Goal: Task Accomplishment & Management: Use online tool/utility

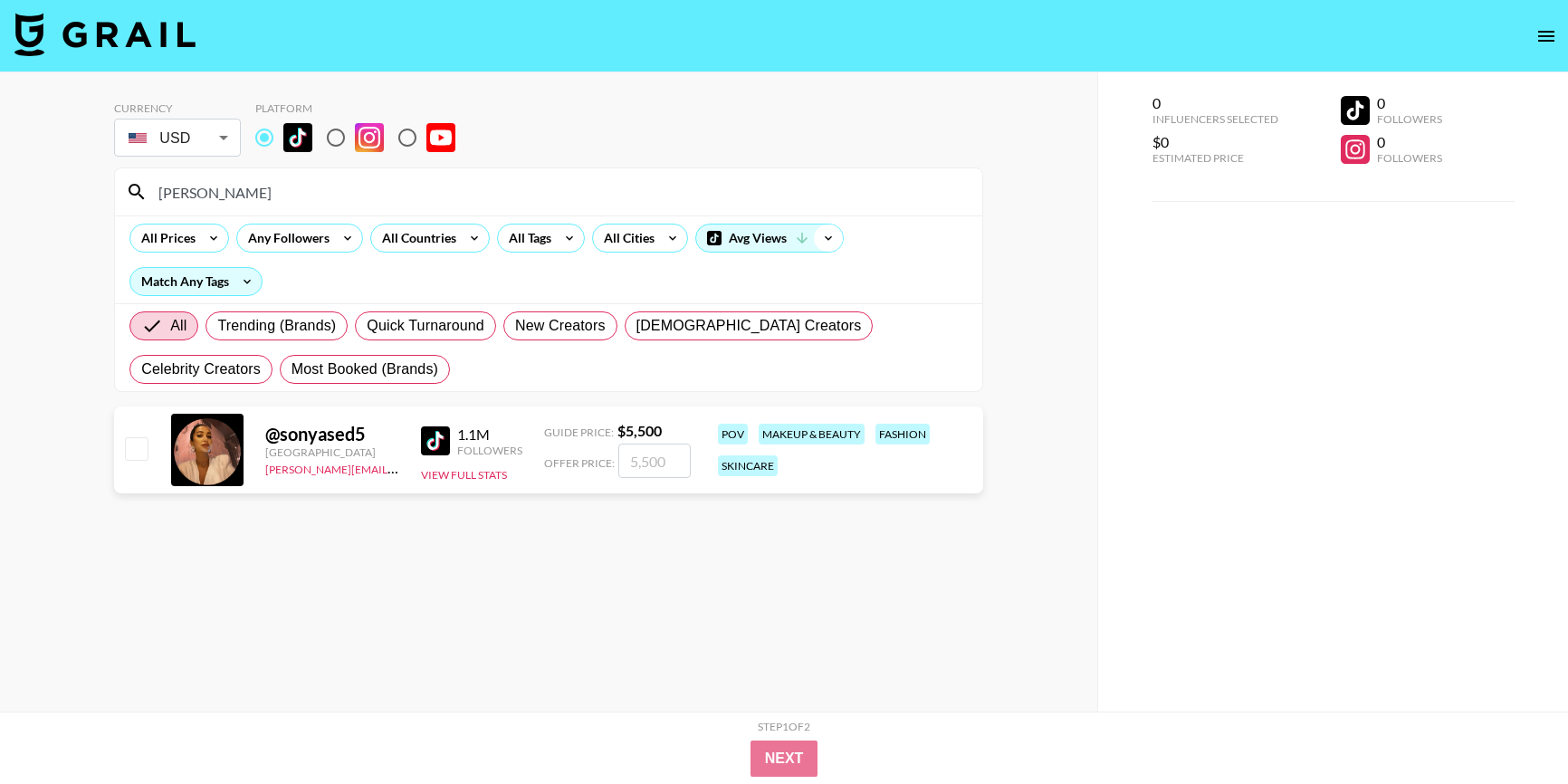
scroll to position [3, 0]
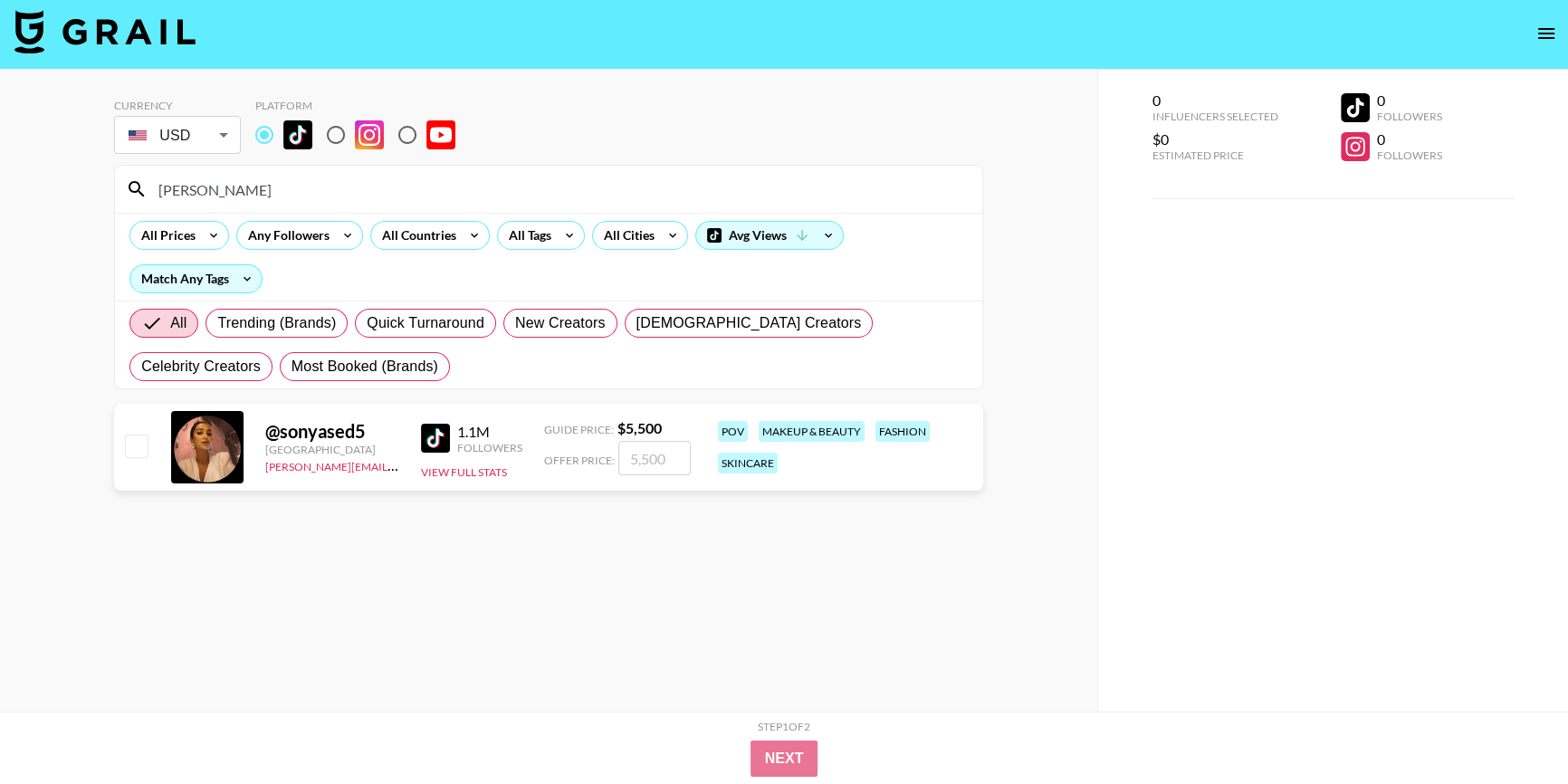
click at [213, 191] on input "[PERSON_NAME]" at bounding box center [559, 190] width 824 height 29
click at [0, 198] on div "Currency USD USD ​ Platform [PERSON_NAME] All Prices Any Followers All Countrie…" at bounding box center [549, 424] width 1097 height 711
paste input "becamichie"
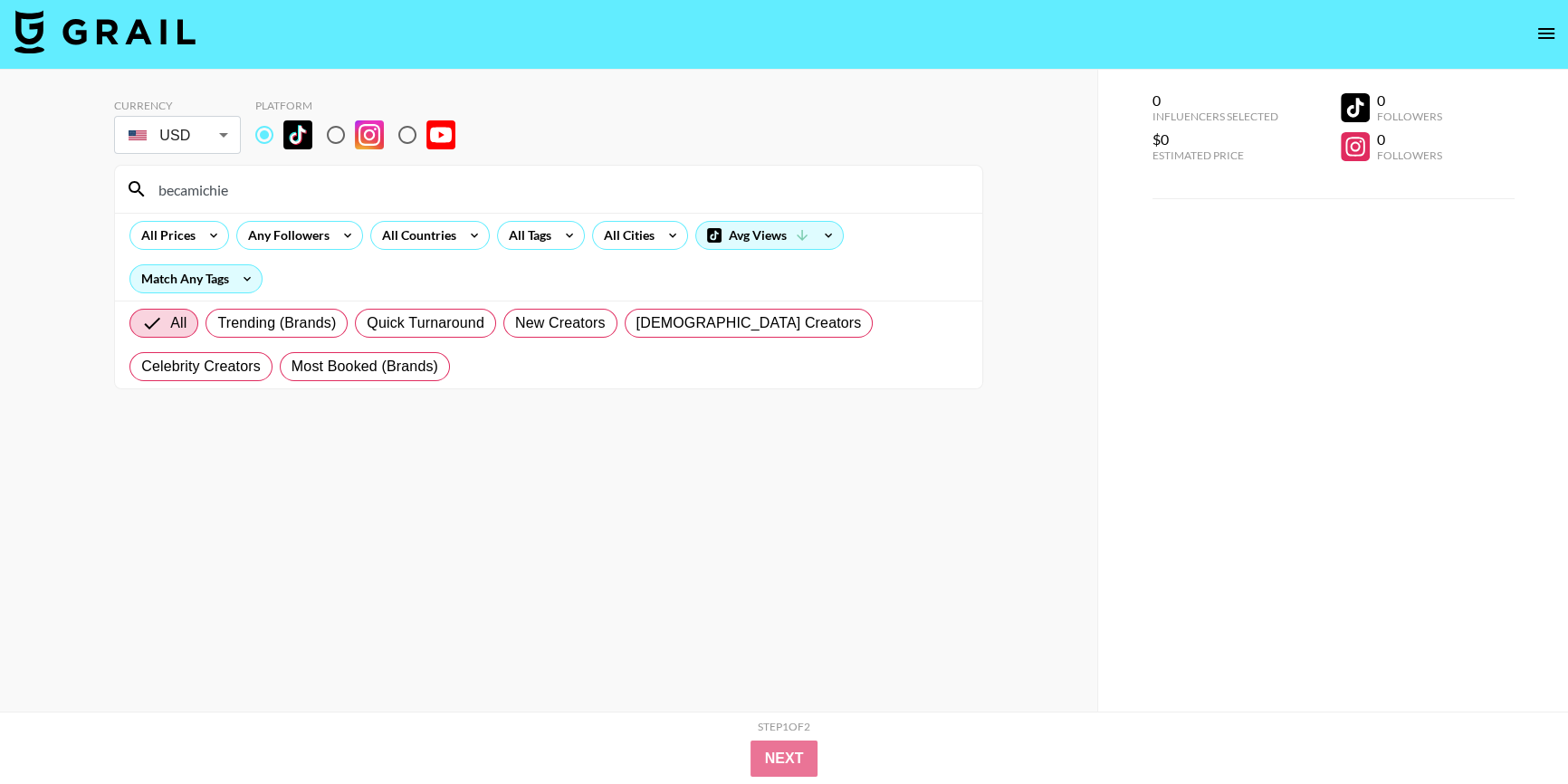
type input "becamichie"
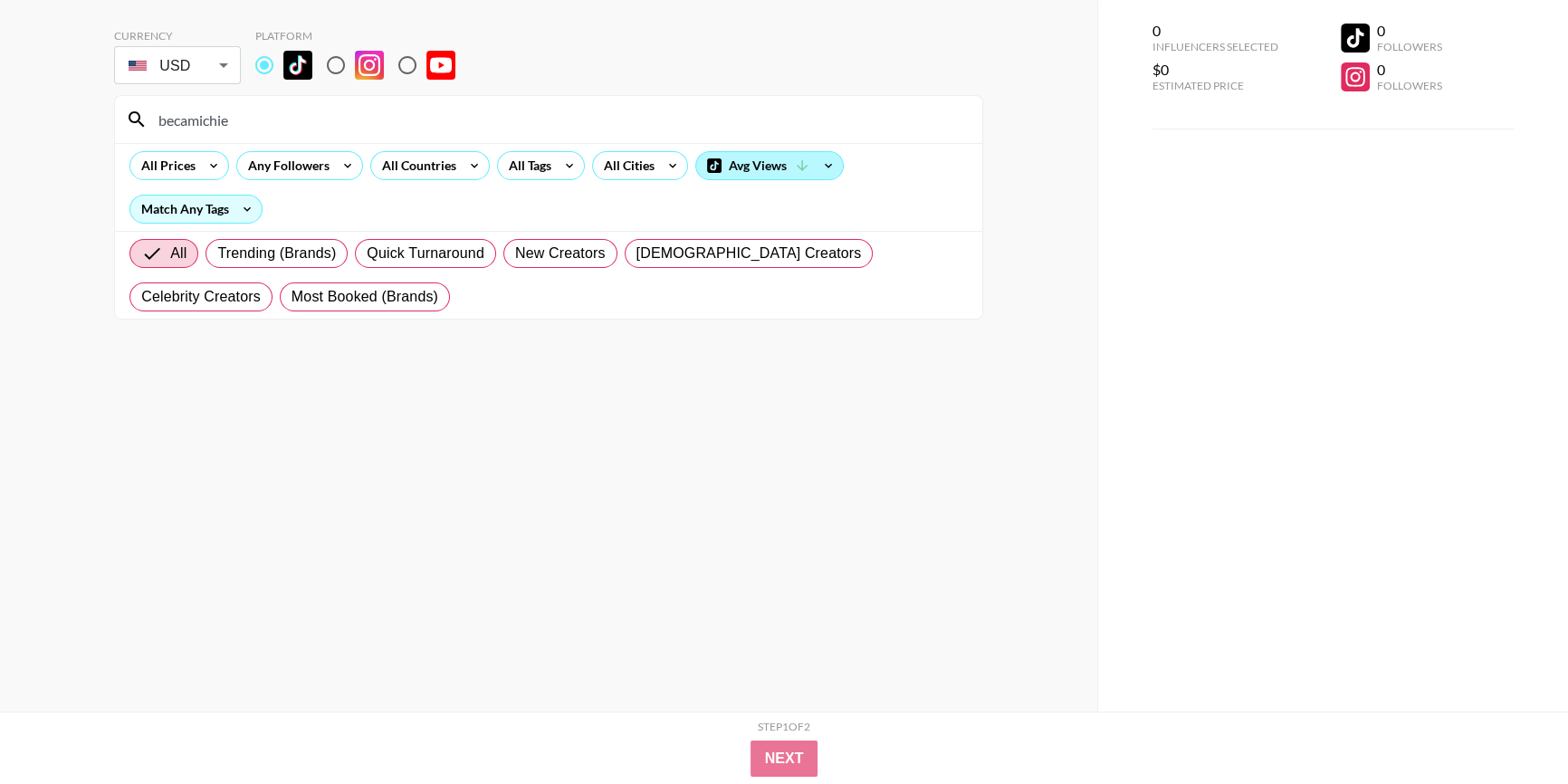
click at [754, 161] on div "Avg Views" at bounding box center [769, 165] width 146 height 27
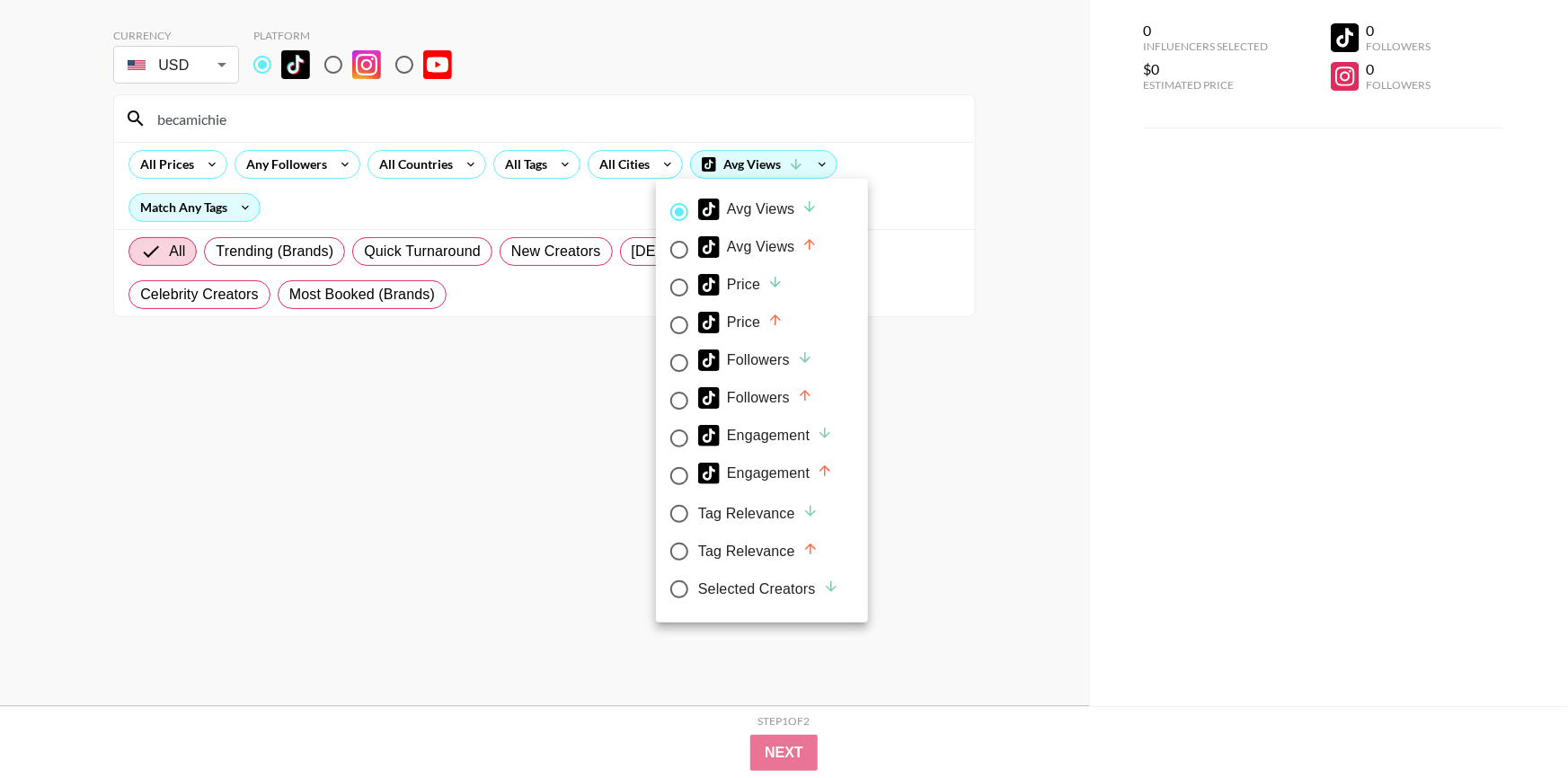
click at [189, 208] on div at bounding box center [784, 389] width 1568 height 778
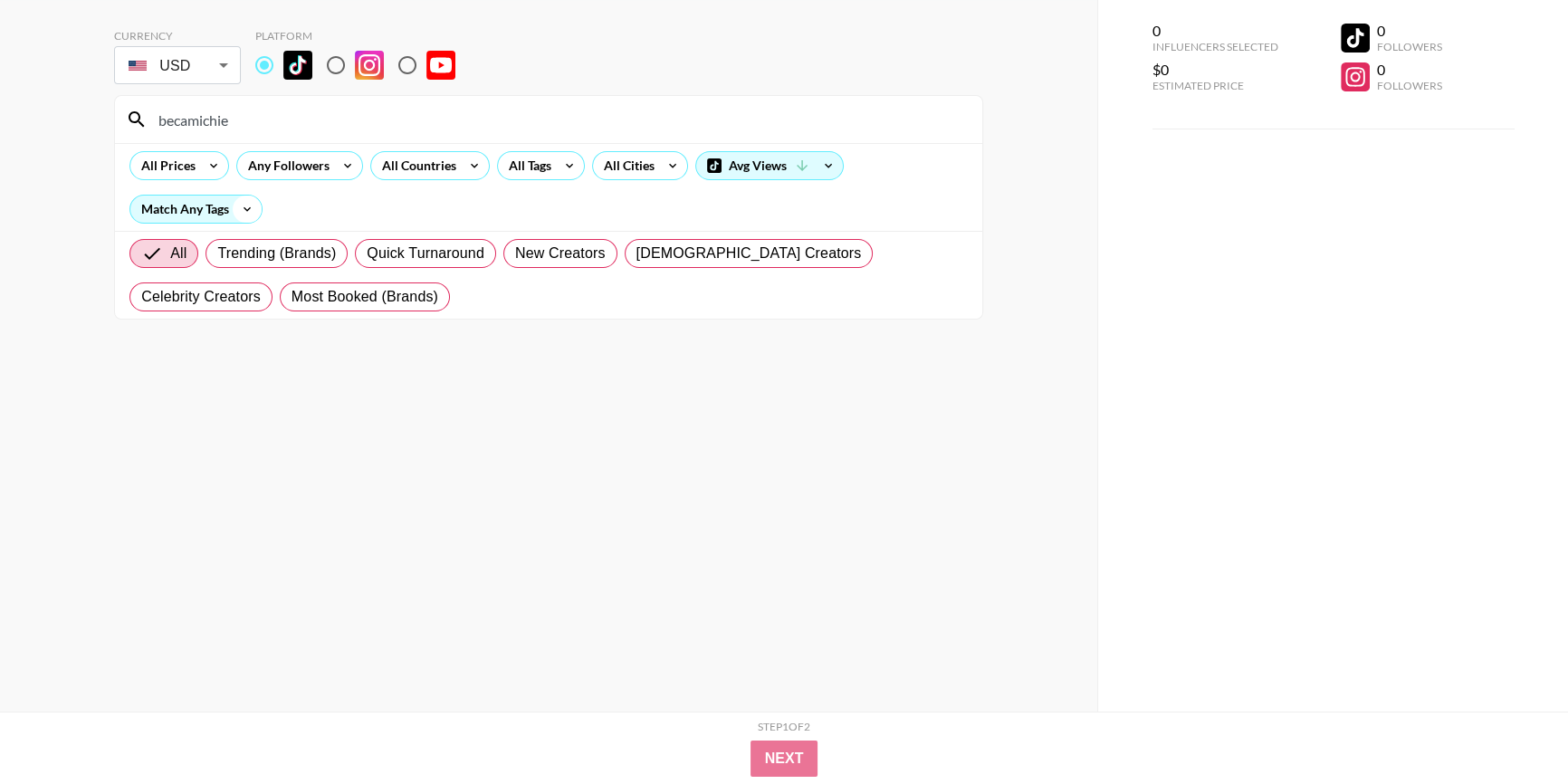
click at [236, 209] on icon at bounding box center [247, 209] width 29 height 27
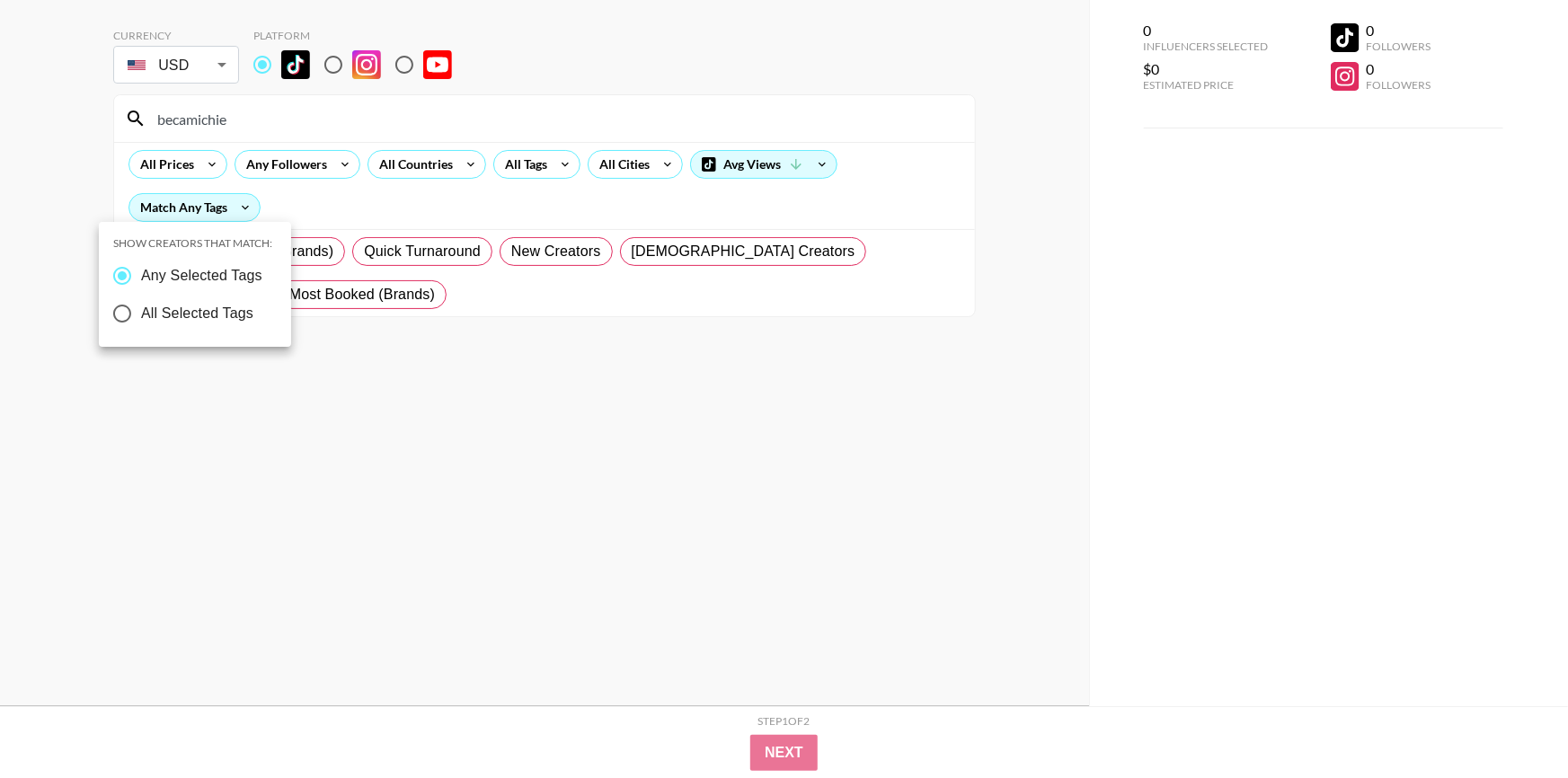
click at [553, 194] on div at bounding box center [784, 389] width 1568 height 778
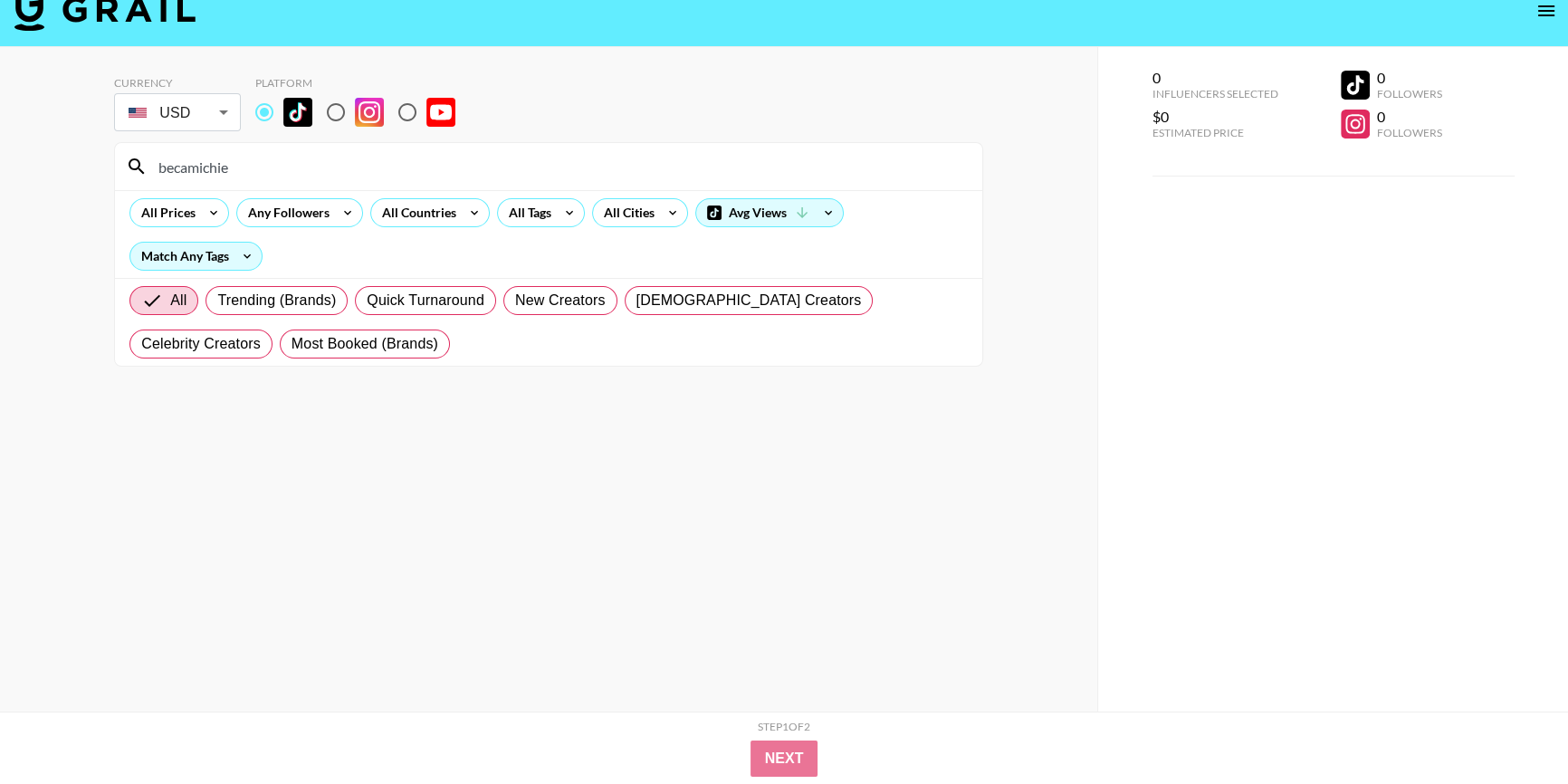
scroll to position [0, 0]
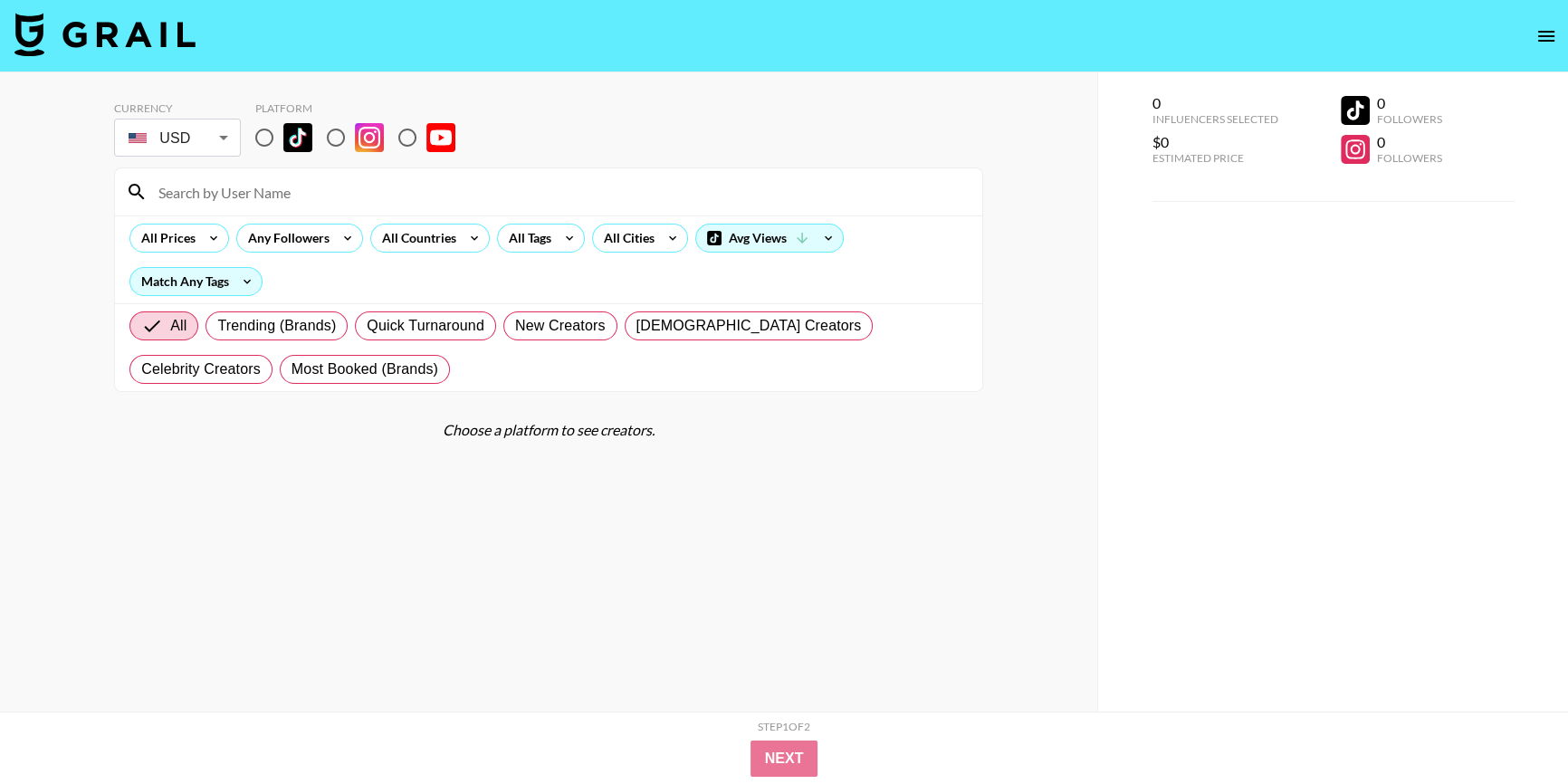
click at [785, 465] on section "Currency USD USD ​ Platform All Prices Any Followers All Countries All Tags All…" at bounding box center [549, 406] width 869 height 639
click at [260, 135] on input "radio" at bounding box center [265, 138] width 39 height 38
radio input "true"
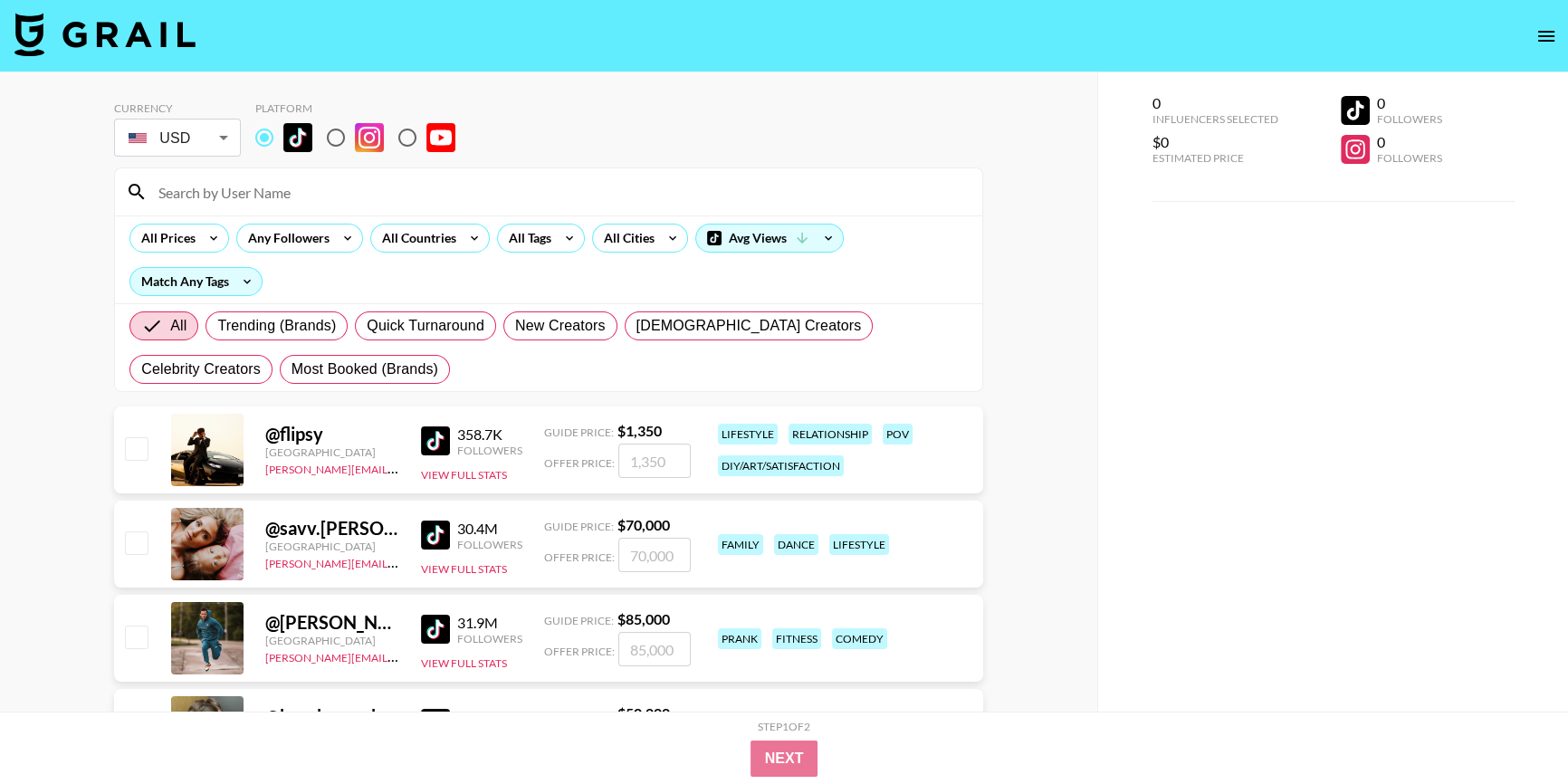
click at [281, 198] on input at bounding box center [559, 191] width 824 height 29
paste input "becamichie"
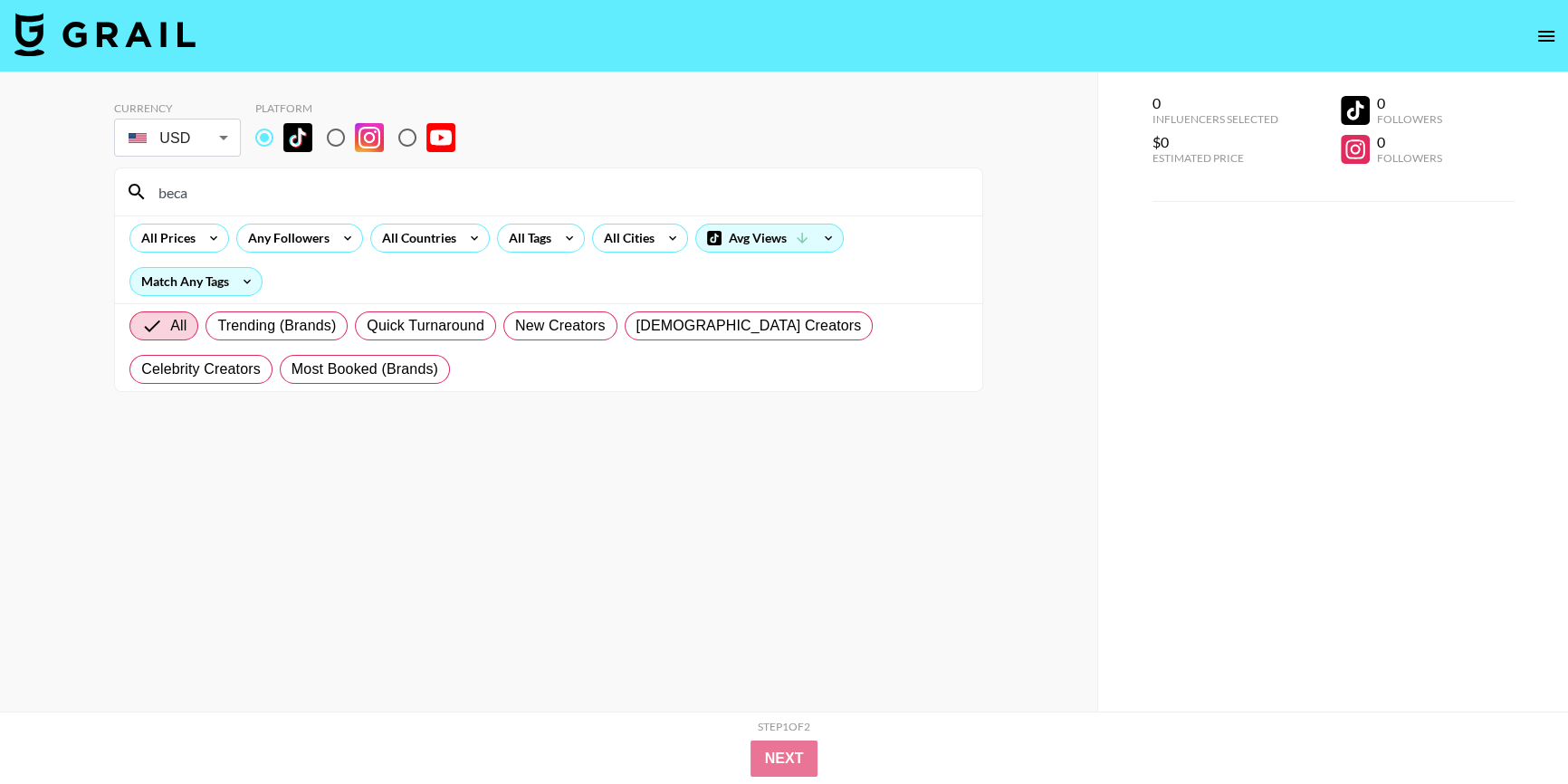
drag, startPoint x: 1082, startPoint y: 437, endPoint x: 962, endPoint y: 316, distance: 170.4
click at [1080, 437] on div "Currency USD USD ​ Platform beca All Prices Any Followers All Countries All Tag…" at bounding box center [549, 427] width 1097 height 711
click at [721, 240] on div "Avg Views" at bounding box center [769, 238] width 146 height 27
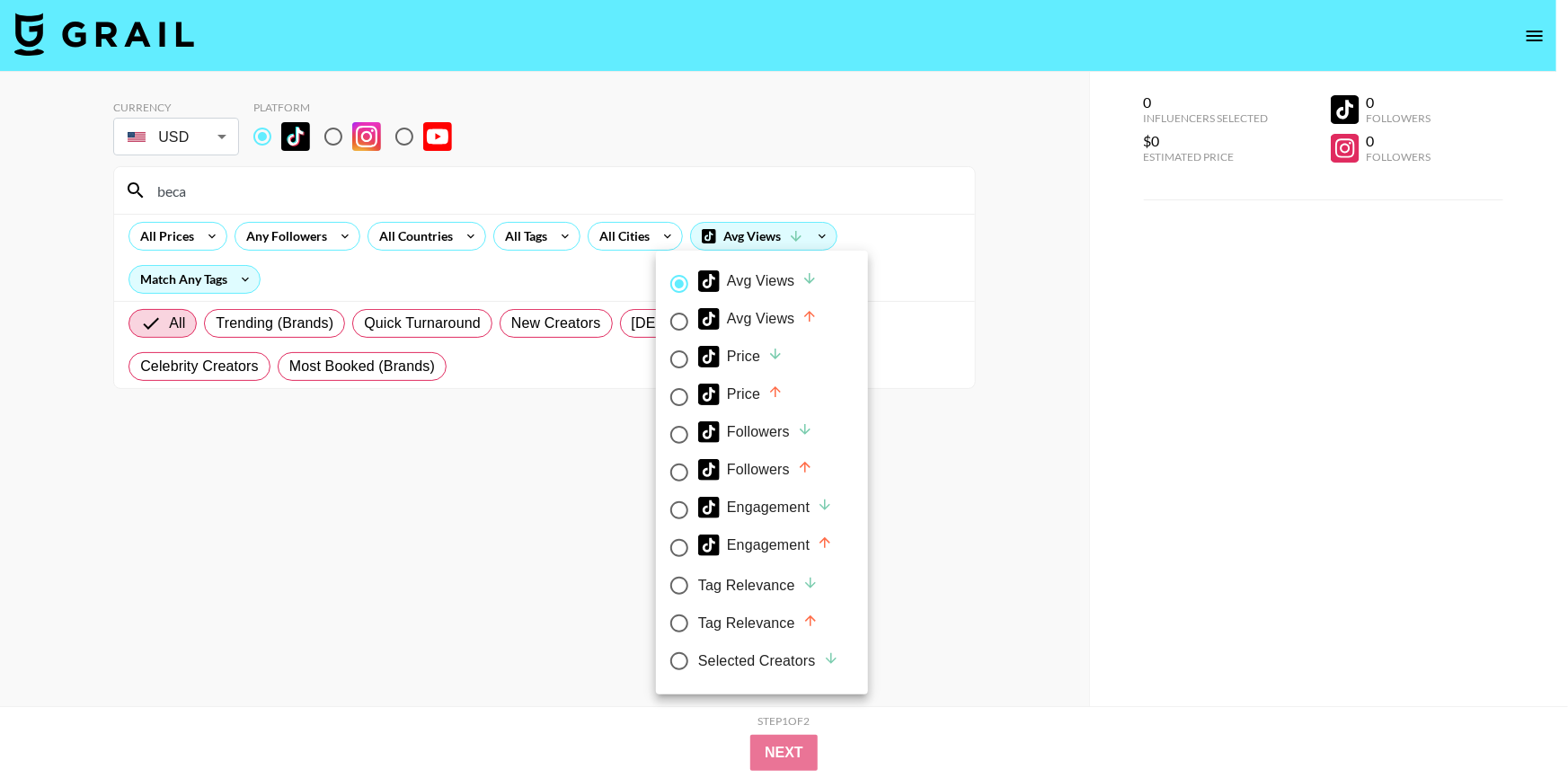
click at [993, 313] on div at bounding box center [784, 389] width 1568 height 778
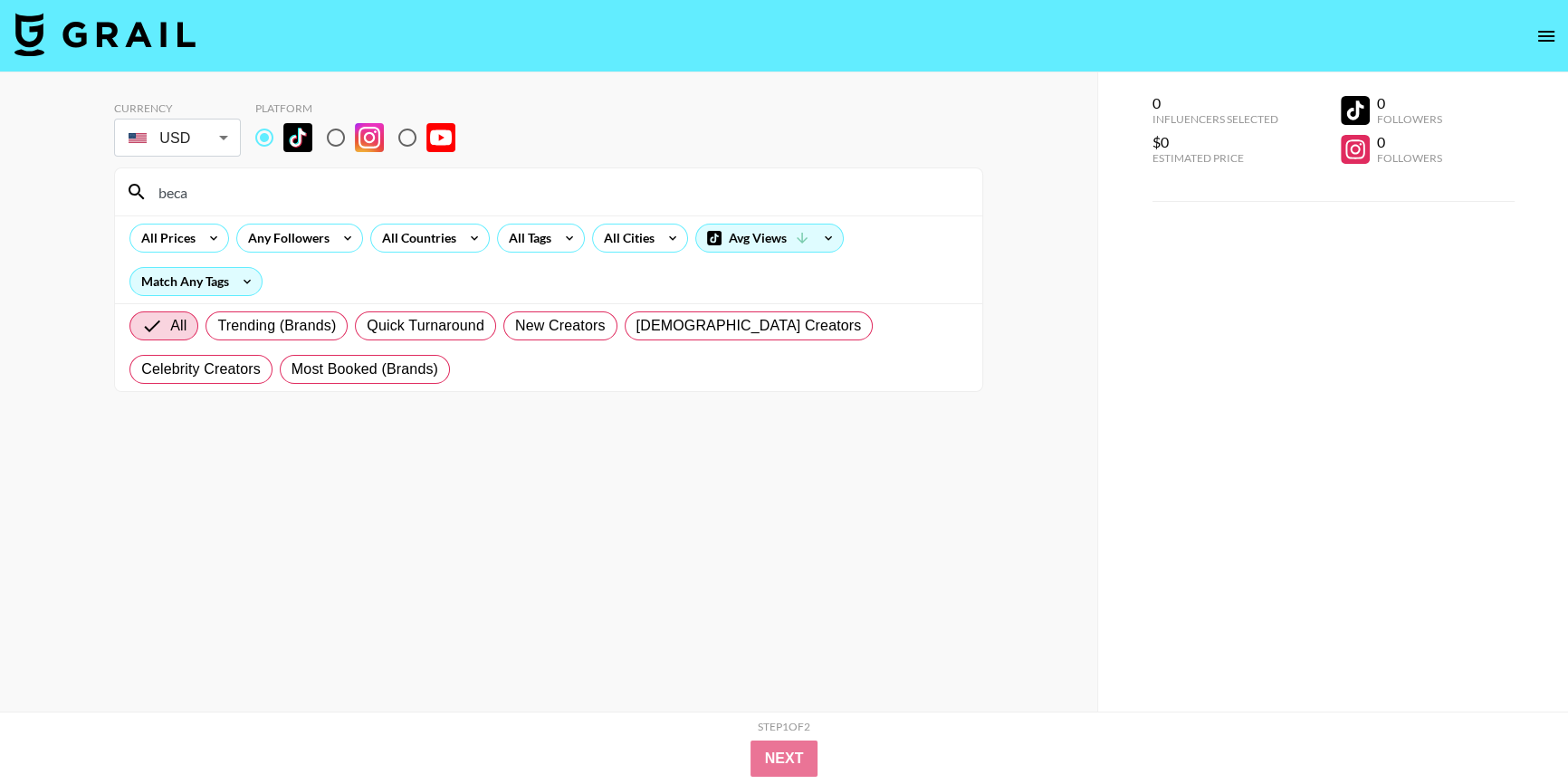
click at [1003, 415] on div "Currency USD USD ​ Platform beca All Prices Any Followers All Countries All Tag…" at bounding box center [549, 427] width 1097 height 711
click at [922, 248] on div "All Prices Any Followers All Countries All Tags All Cities Avg Views Match Any …" at bounding box center [548, 259] width 867 height 88
click at [146, 150] on body "Currency USD USD ​ Platform beca All Prices Any Followers All Countries All Tag…" at bounding box center [784, 428] width 1568 height 856
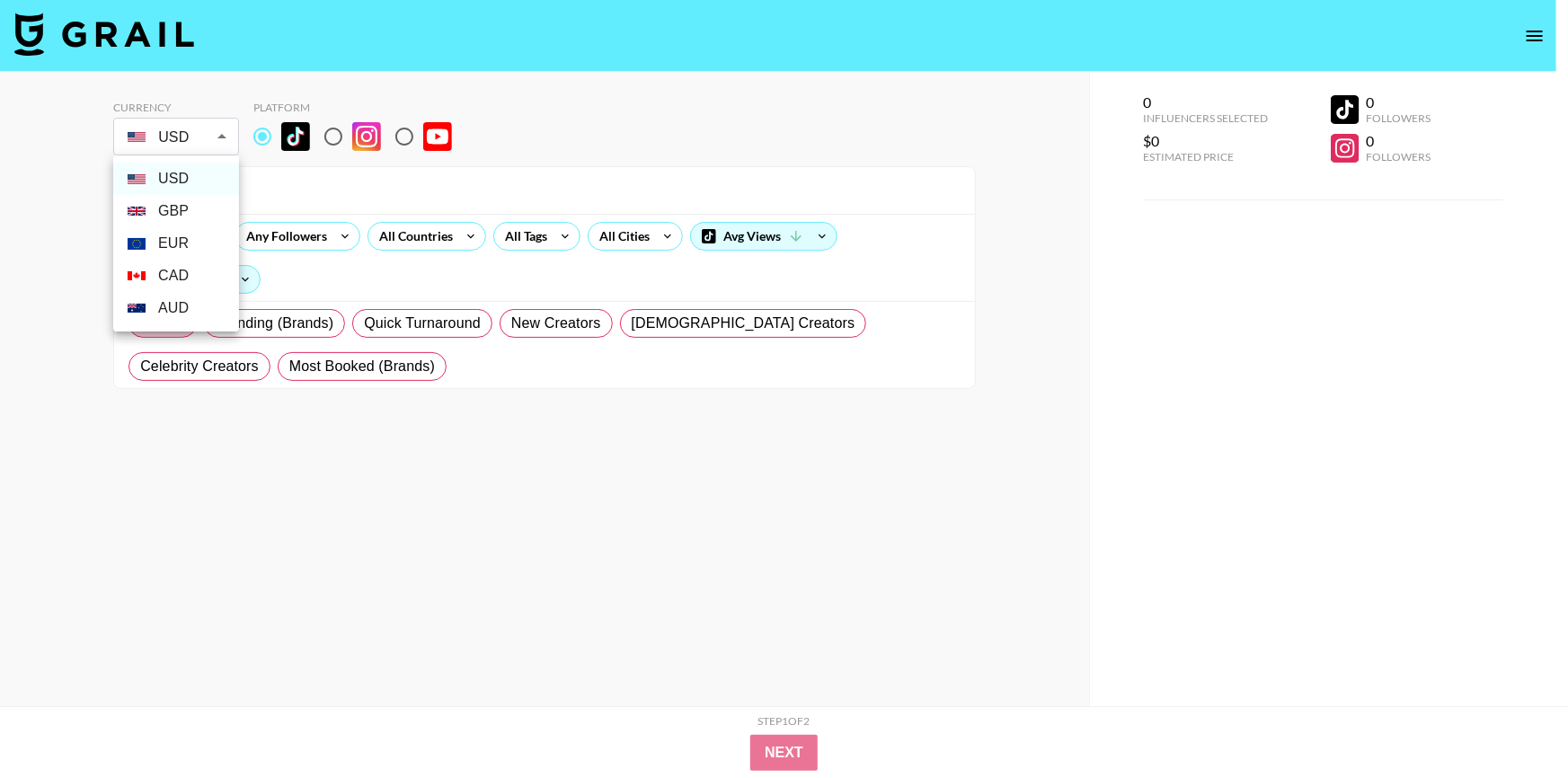
click at [159, 31] on div at bounding box center [784, 389] width 1568 height 778
click at [174, 132] on body "Currency USD USD ​ Platform beca All Prices Any Followers All Countries All Tag…" at bounding box center [784, 425] width 1568 height 850
click at [672, 205] on div at bounding box center [784, 389] width 1568 height 778
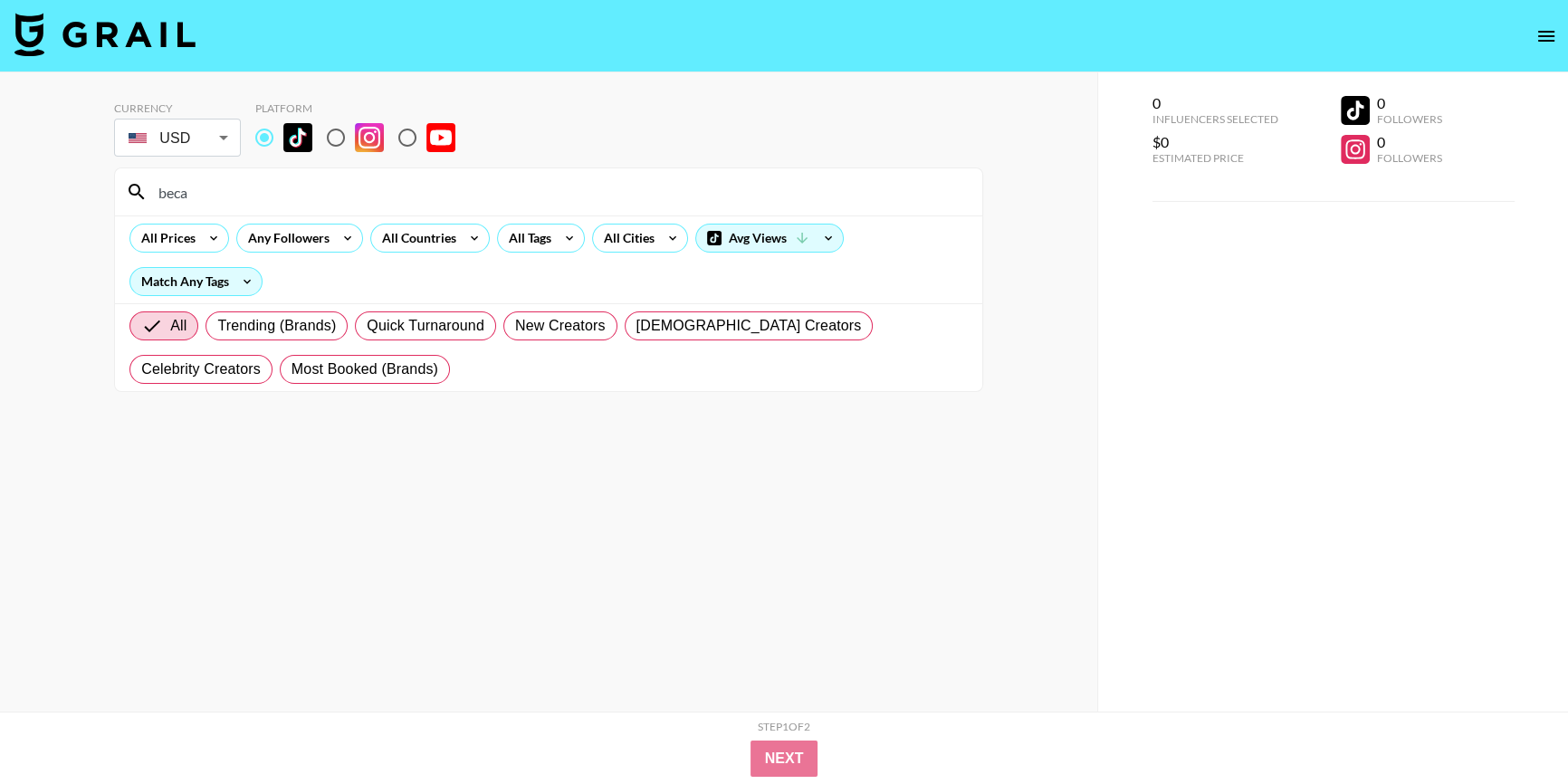
click at [785, 227] on div "Avg Views" at bounding box center [769, 238] width 146 height 27
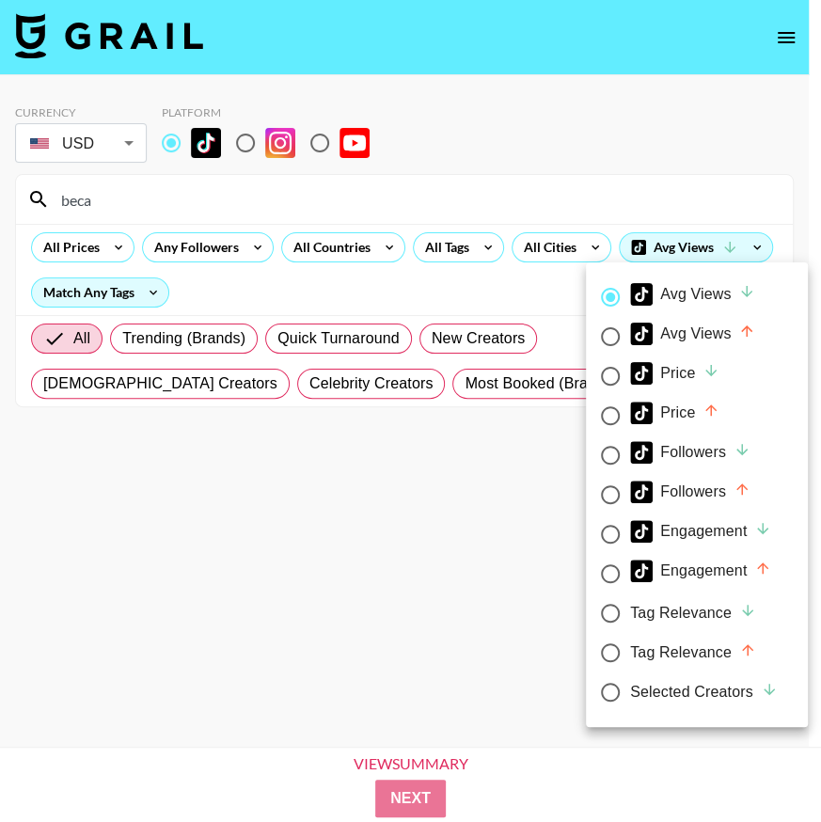
drag, startPoint x: 110, startPoint y: 194, endPoint x: 0, endPoint y: 188, distance: 110.2
click at [0, 188] on div at bounding box center [410, 411] width 821 height 822
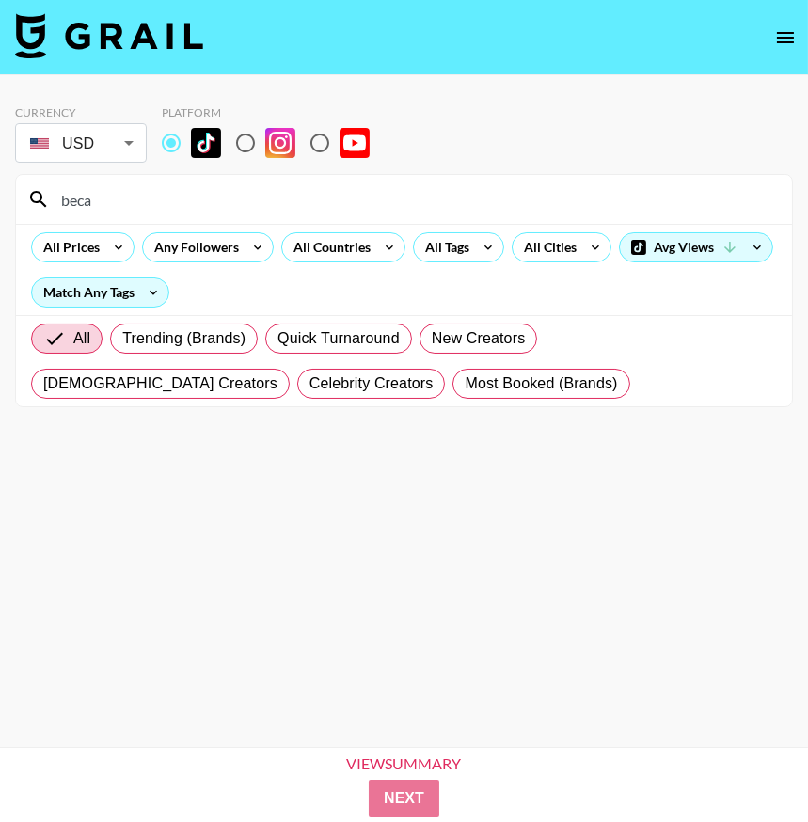
click at [134, 206] on input "beca" at bounding box center [415, 199] width 731 height 30
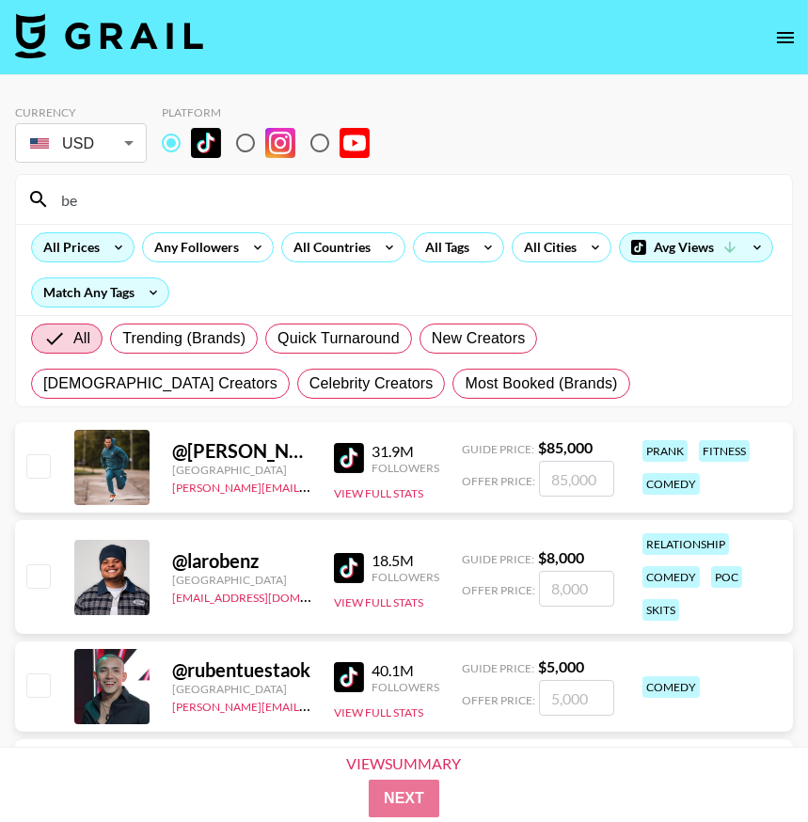
type input "b"
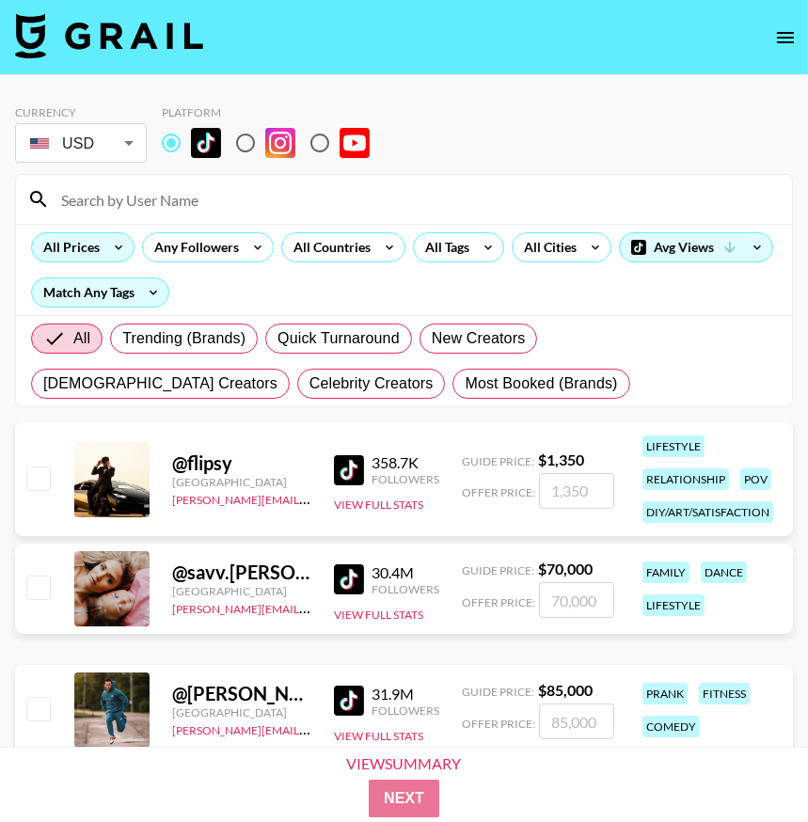
paste input "vanessaanne"
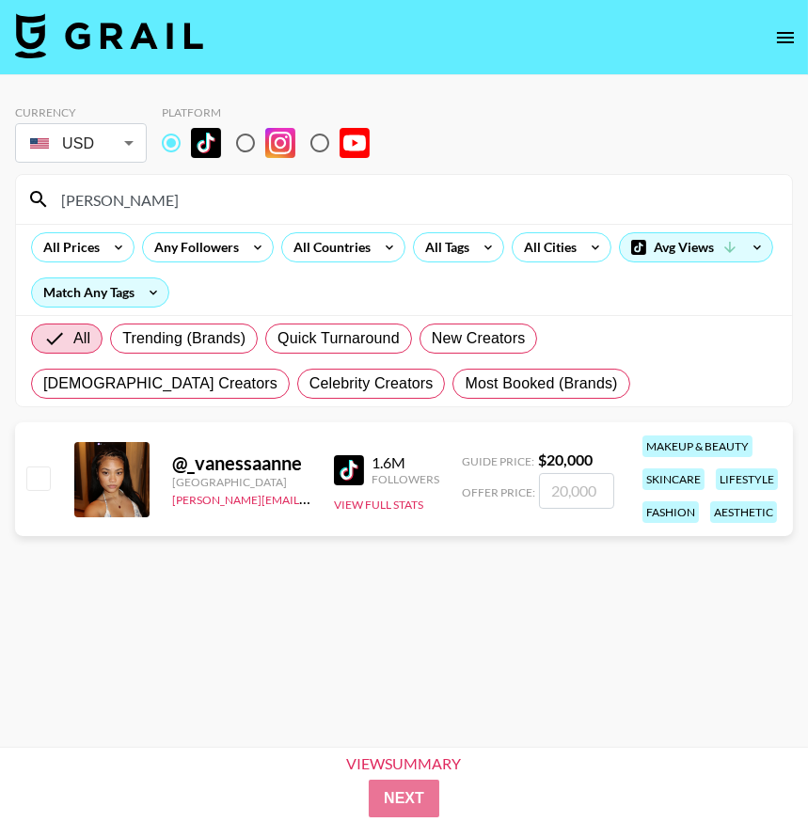
type input "vanessaanne"
click at [611, 631] on section "Currency USD USD ​ Platform vanessaanne All Prices Any Followers All Countries …" at bounding box center [404, 426] width 778 height 672
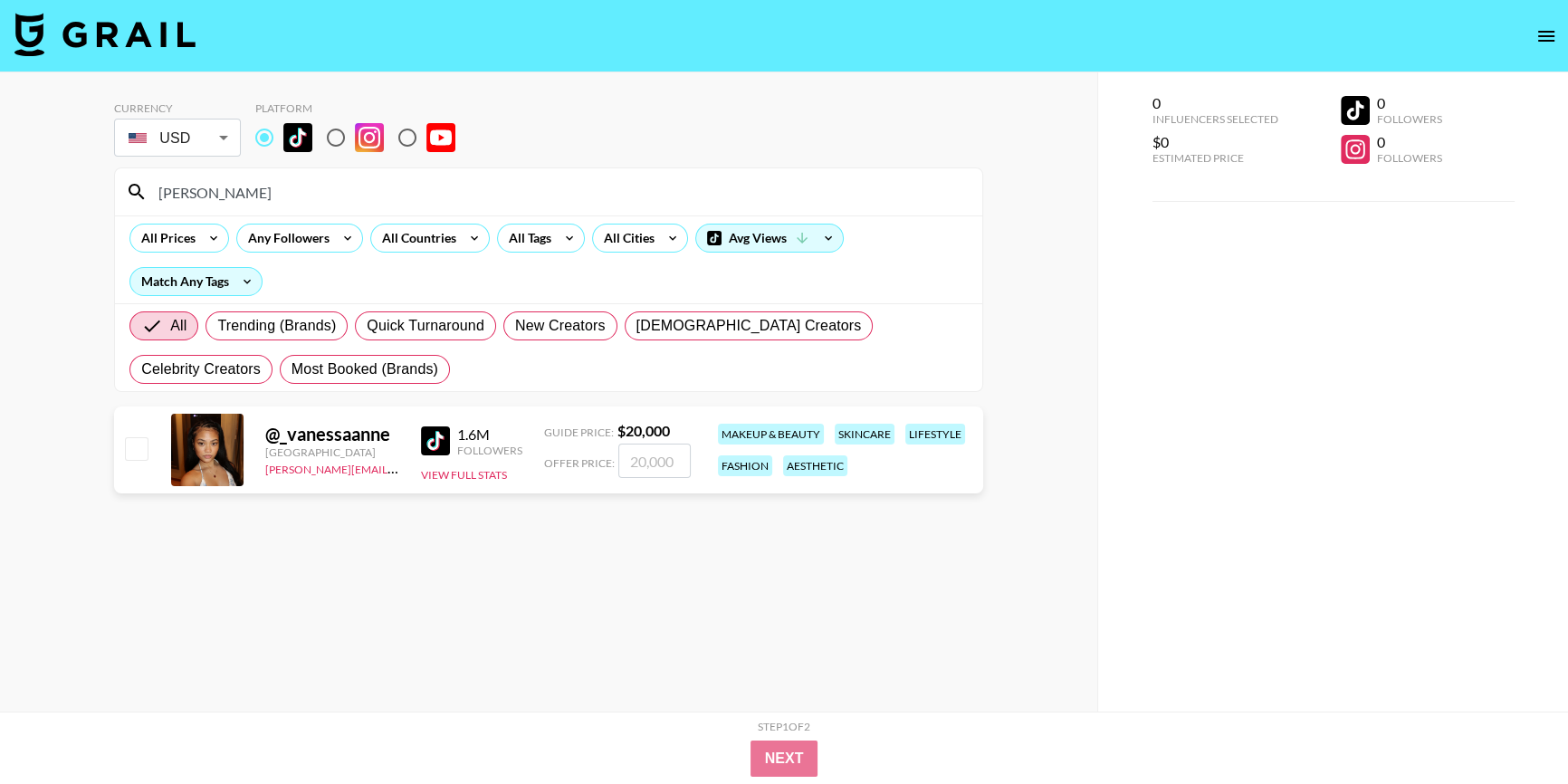
drag, startPoint x: 257, startPoint y: 202, endPoint x: 0, endPoint y: 214, distance: 257.3
click at [0, 214] on div "Currency USD USD ​ Platform vanessaanne All Prices Any Followers All Countries …" at bounding box center [549, 427] width 1097 height 711
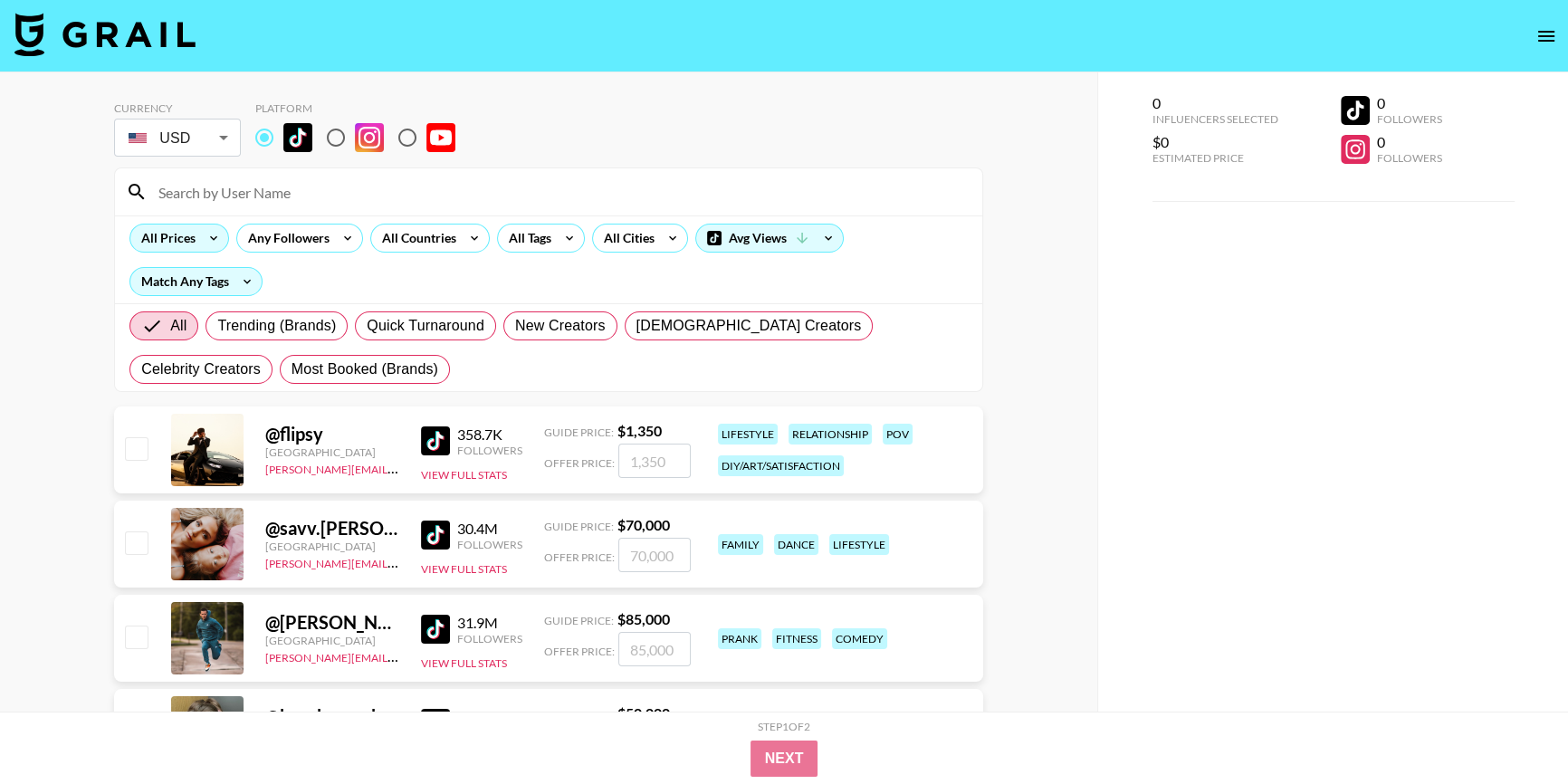
click at [154, 240] on div "All Prices" at bounding box center [164, 238] width 68 height 27
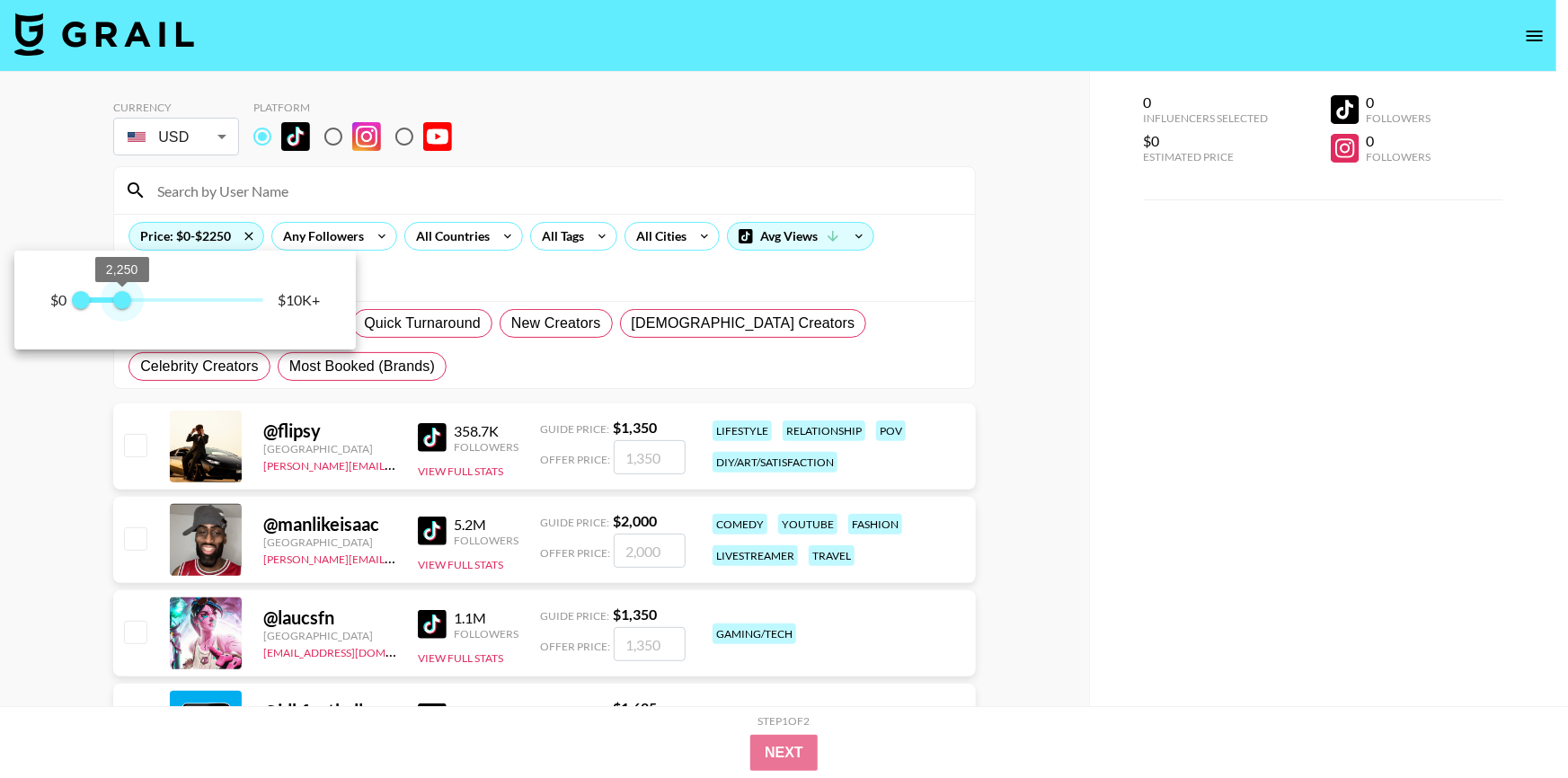
type input "2000"
drag, startPoint x: 265, startPoint y: 295, endPoint x: 118, endPoint y: 311, distance: 147.9
click at [118, 309] on span "2,000" at bounding box center [117, 300] width 18 height 18
click at [506, 356] on div at bounding box center [784, 389] width 1568 height 778
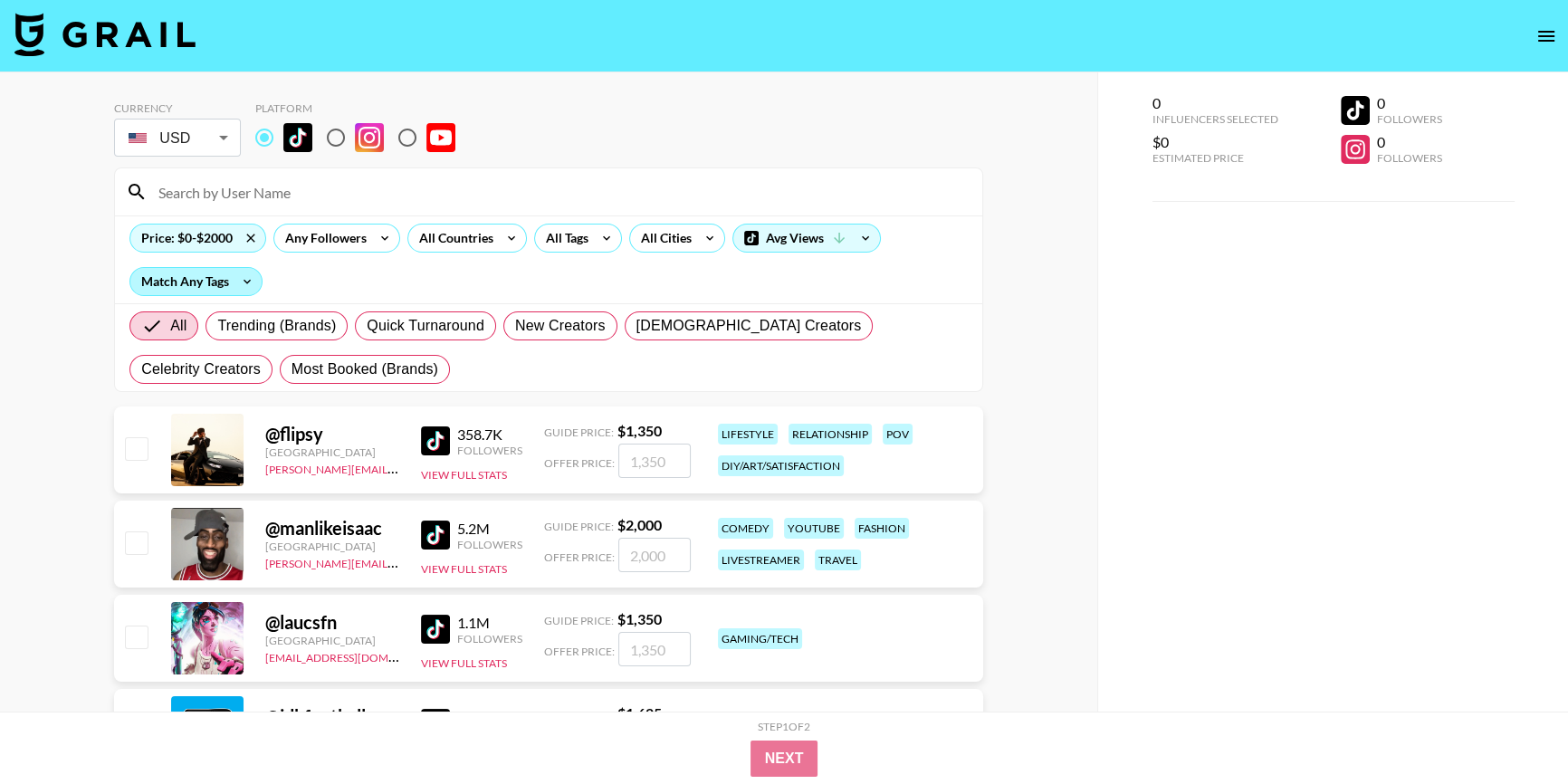
click at [186, 268] on div "Match Any Tags" at bounding box center [195, 281] width 131 height 27
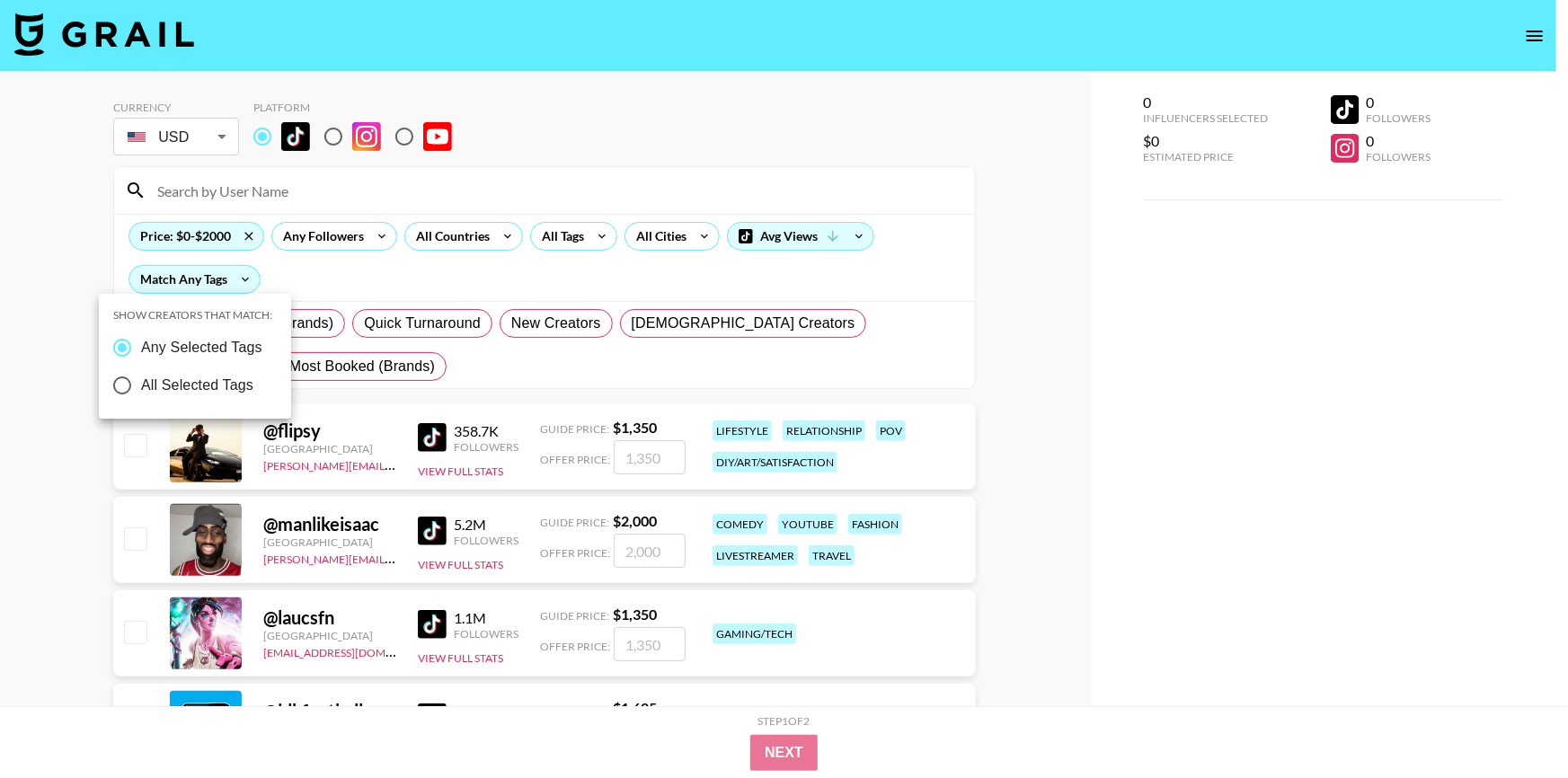
click at [356, 274] on div at bounding box center [784, 389] width 1568 height 778
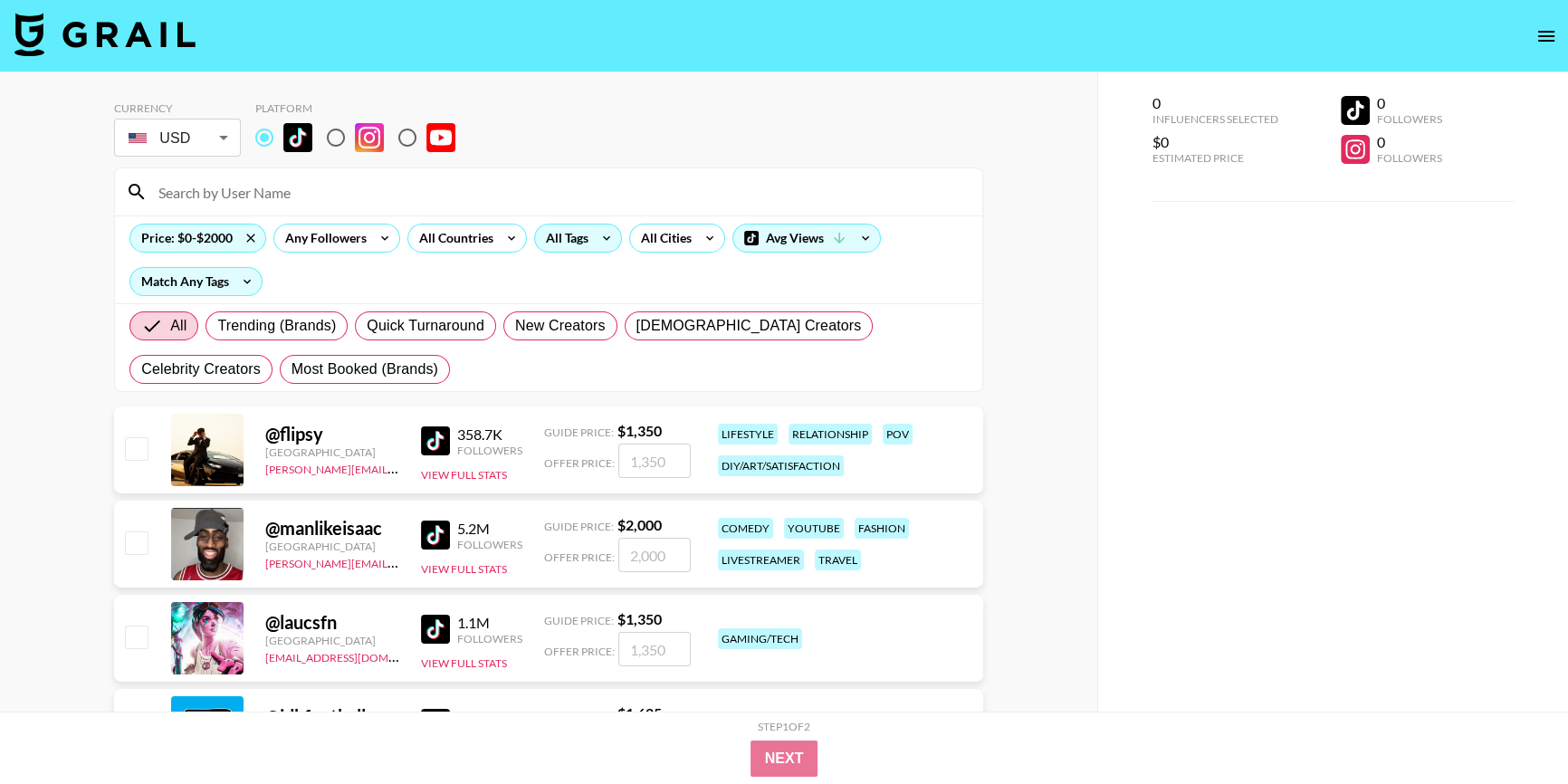
click at [566, 238] on div "All Tags" at bounding box center [563, 238] width 57 height 27
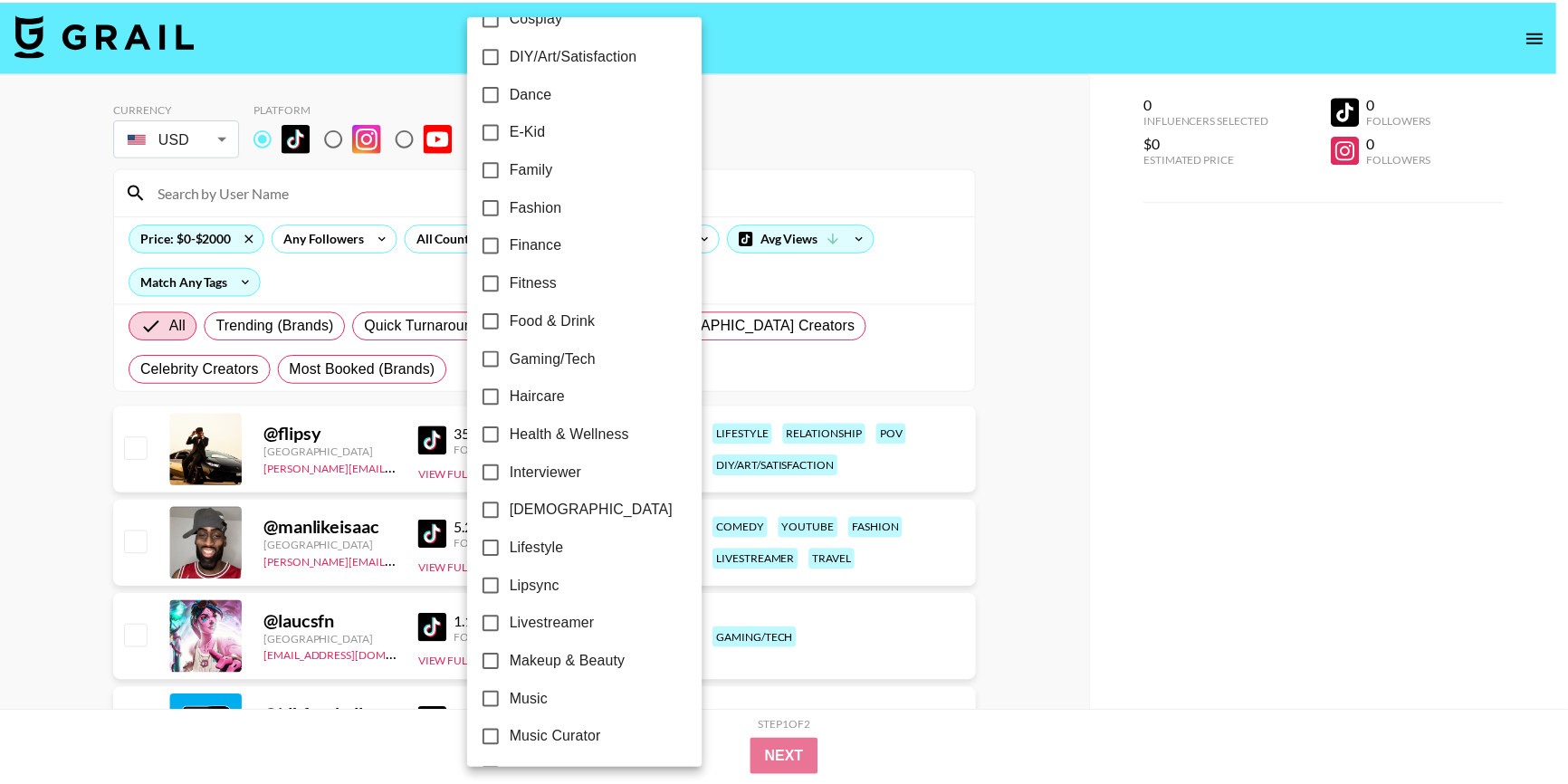
scroll to position [493, 0]
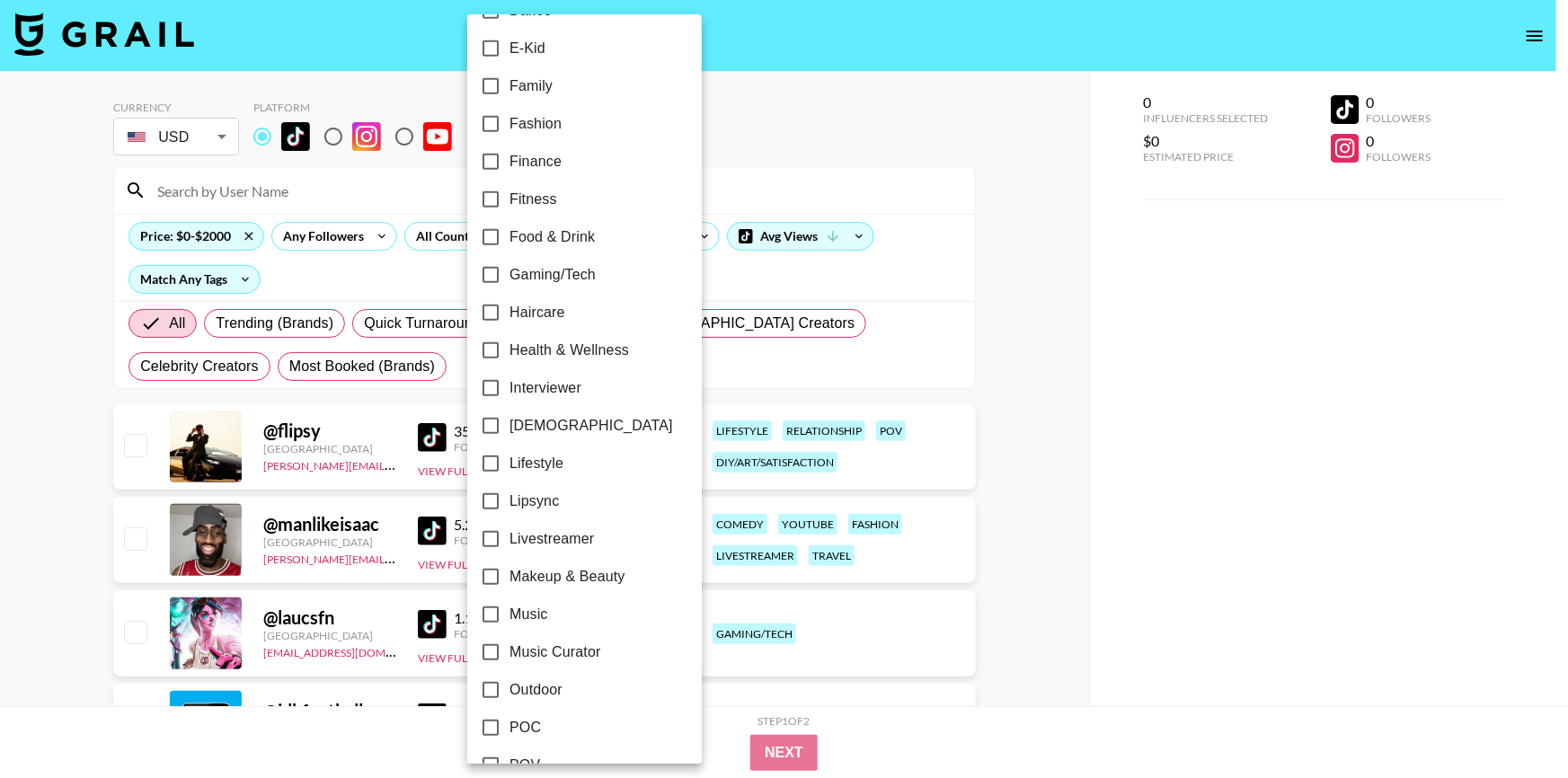
click at [613, 569] on span "Makeup & Beauty" at bounding box center [566, 577] width 116 height 22
click at [509, 569] on input "Makeup & Beauty" at bounding box center [491, 577] width 38 height 38
checkbox input "true"
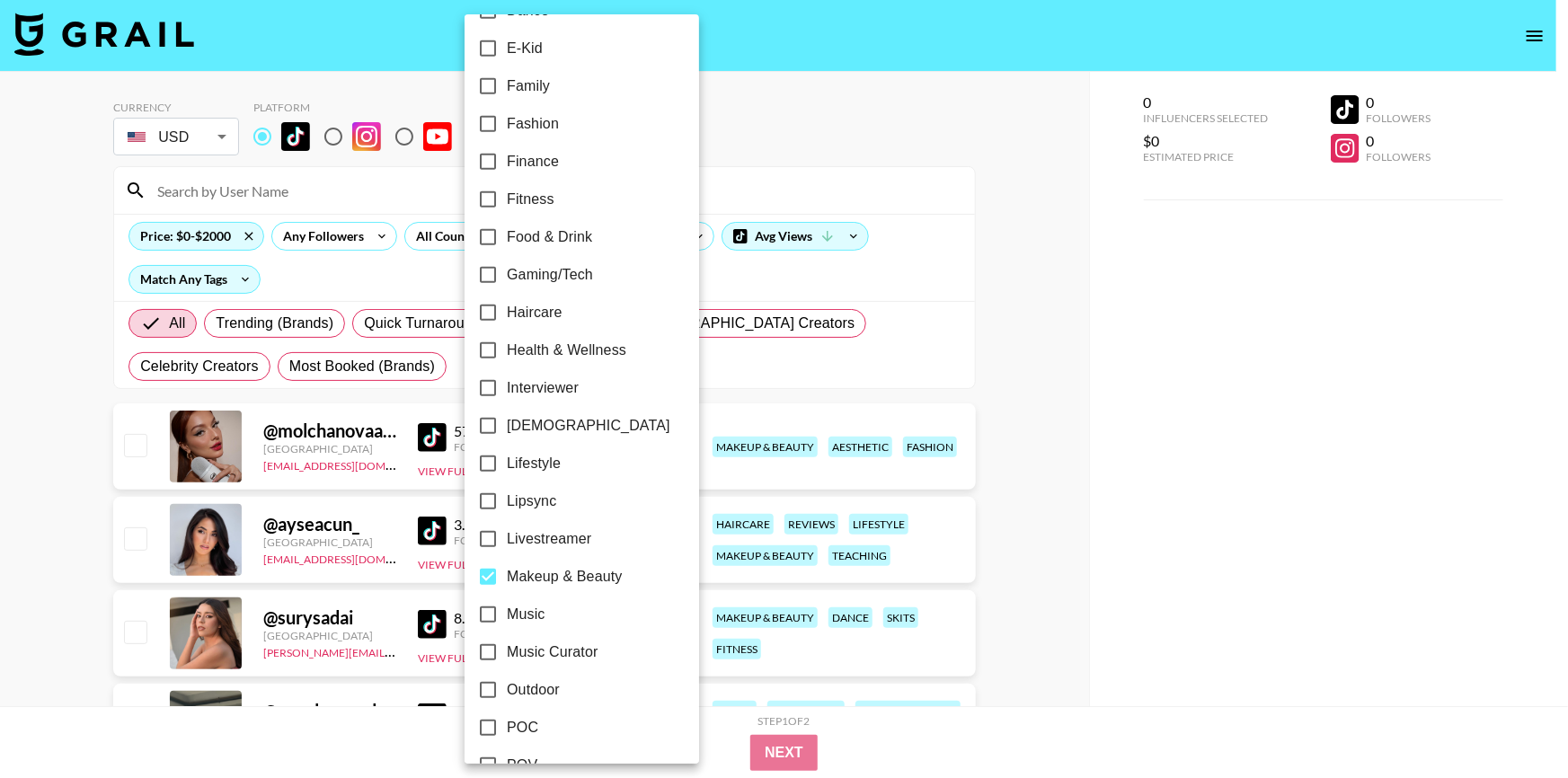
click at [1245, 551] on div at bounding box center [784, 389] width 1568 height 778
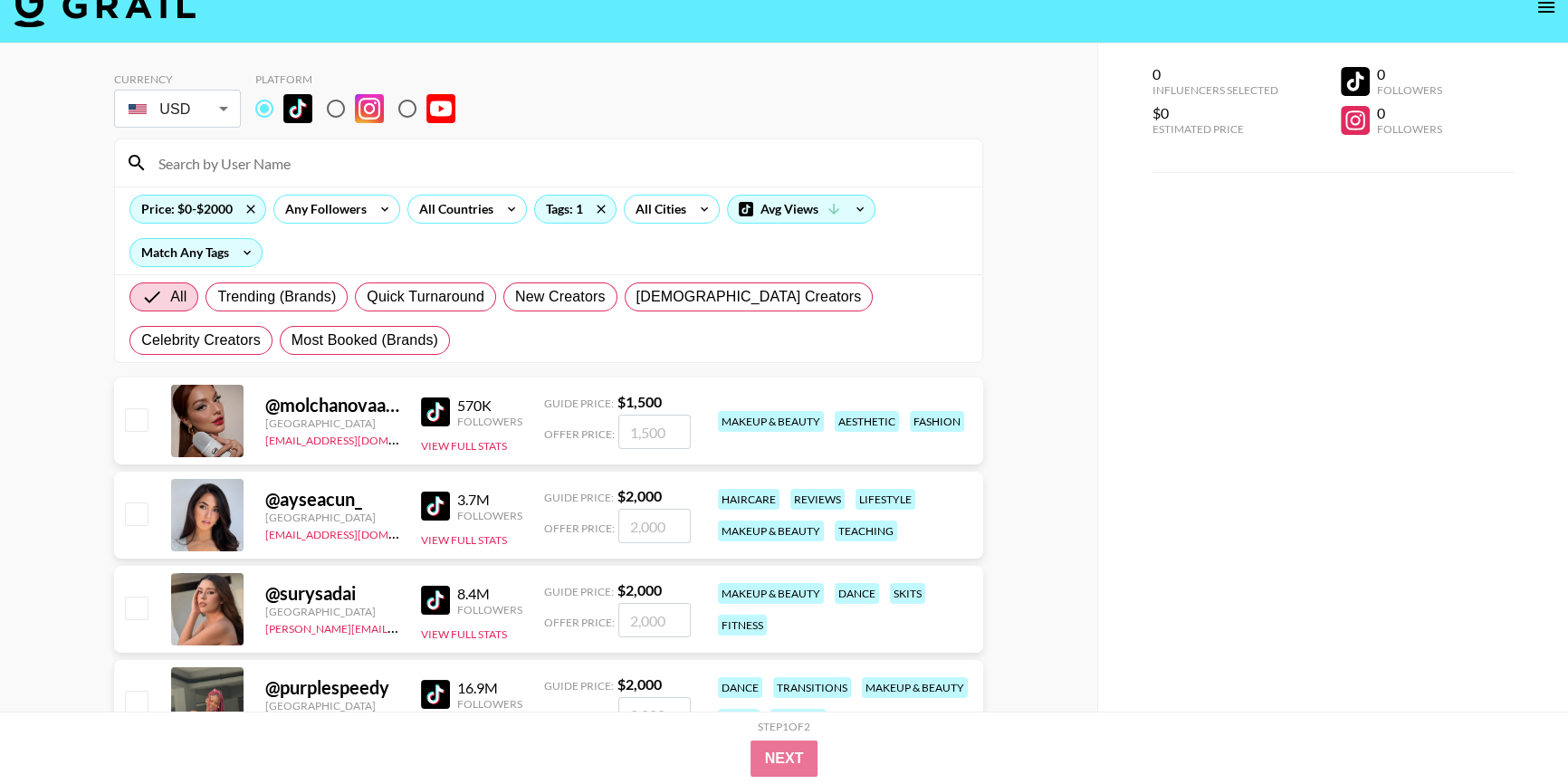
scroll to position [0, 0]
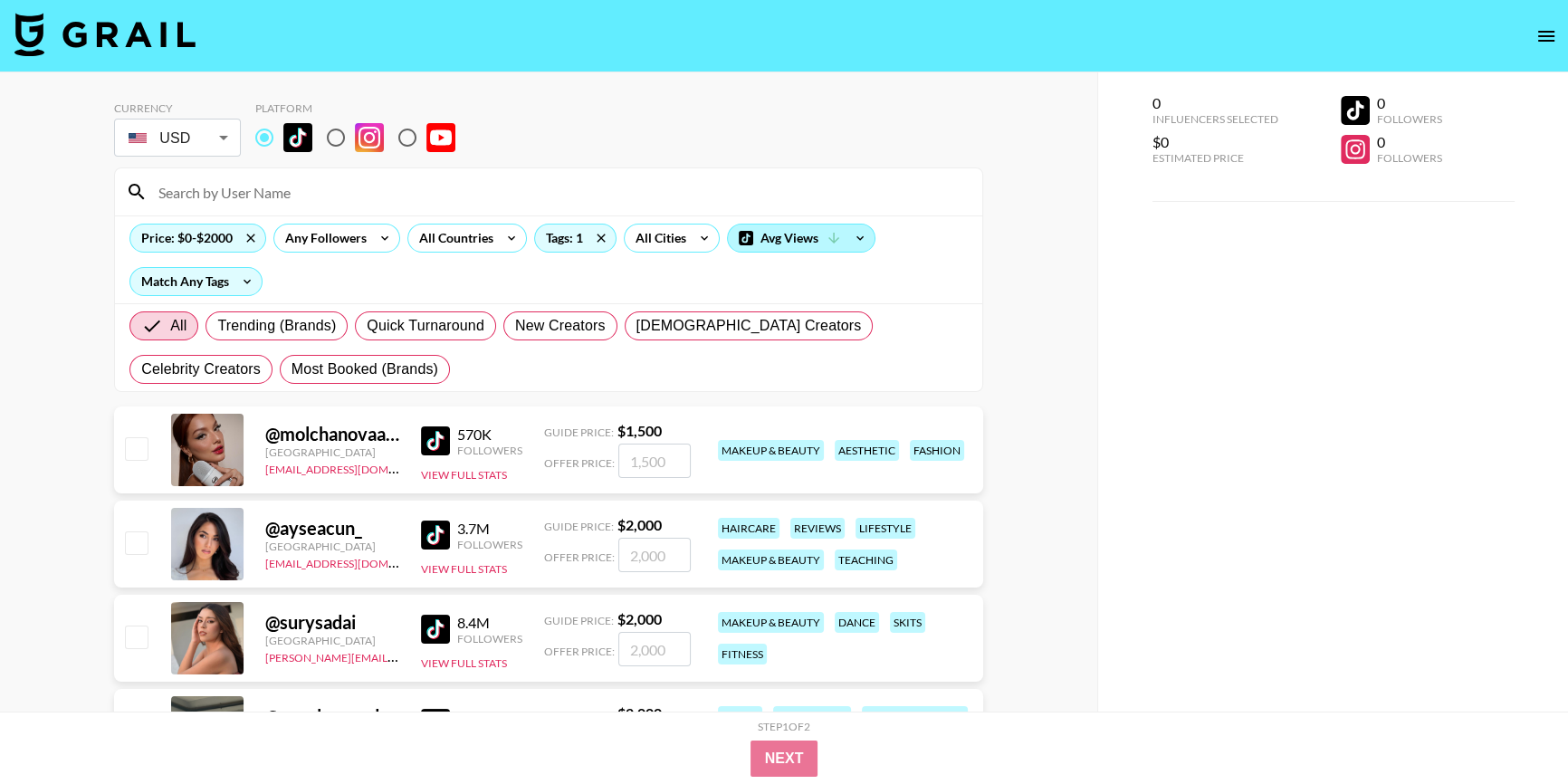
click at [836, 245] on div "Avg Views" at bounding box center [801, 238] width 146 height 27
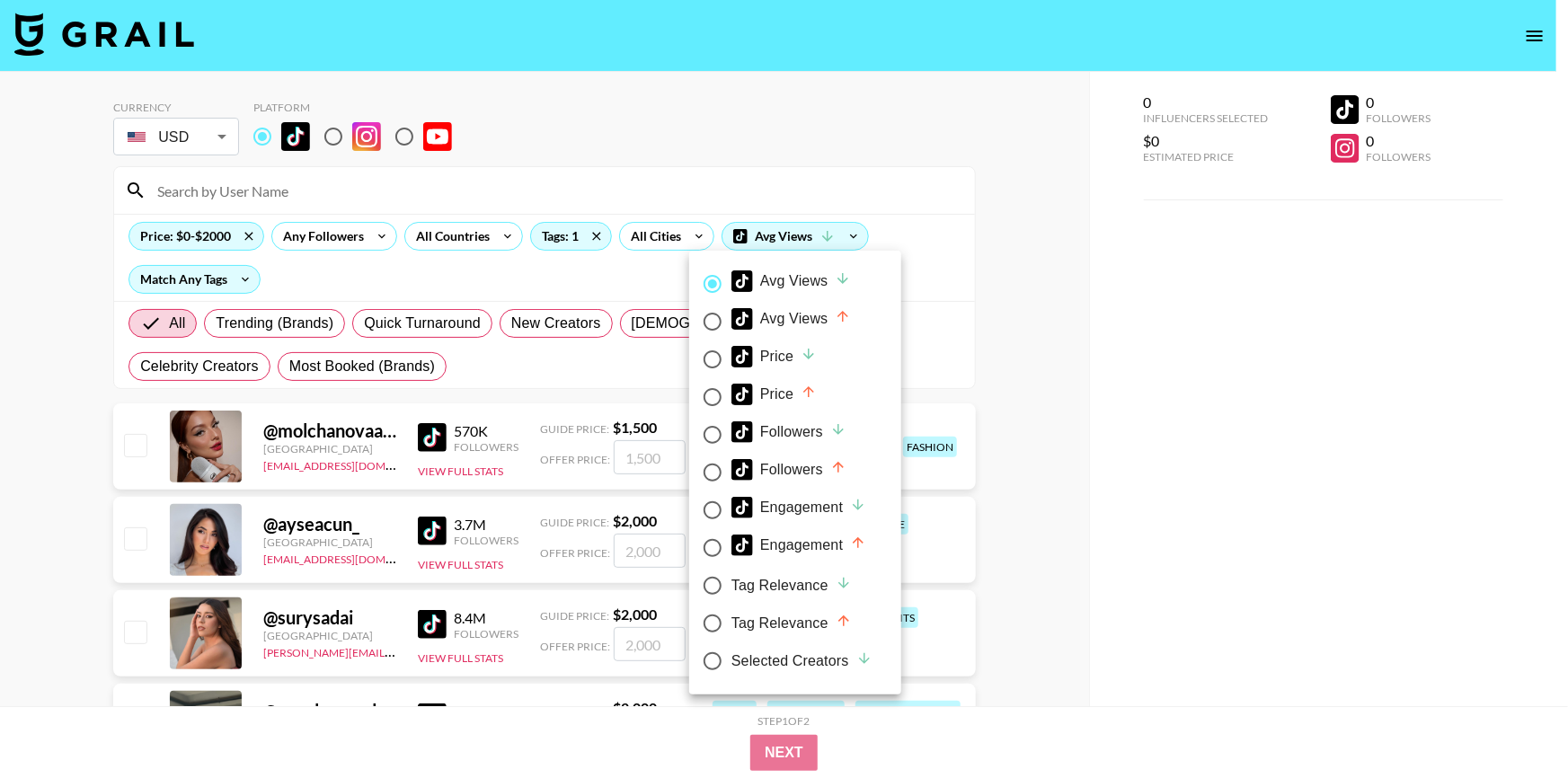
click at [788, 390] on div "Price" at bounding box center [773, 394] width 85 height 22
click at [731, 390] on input "Price" at bounding box center [712, 397] width 38 height 38
radio input "true"
radio input "false"
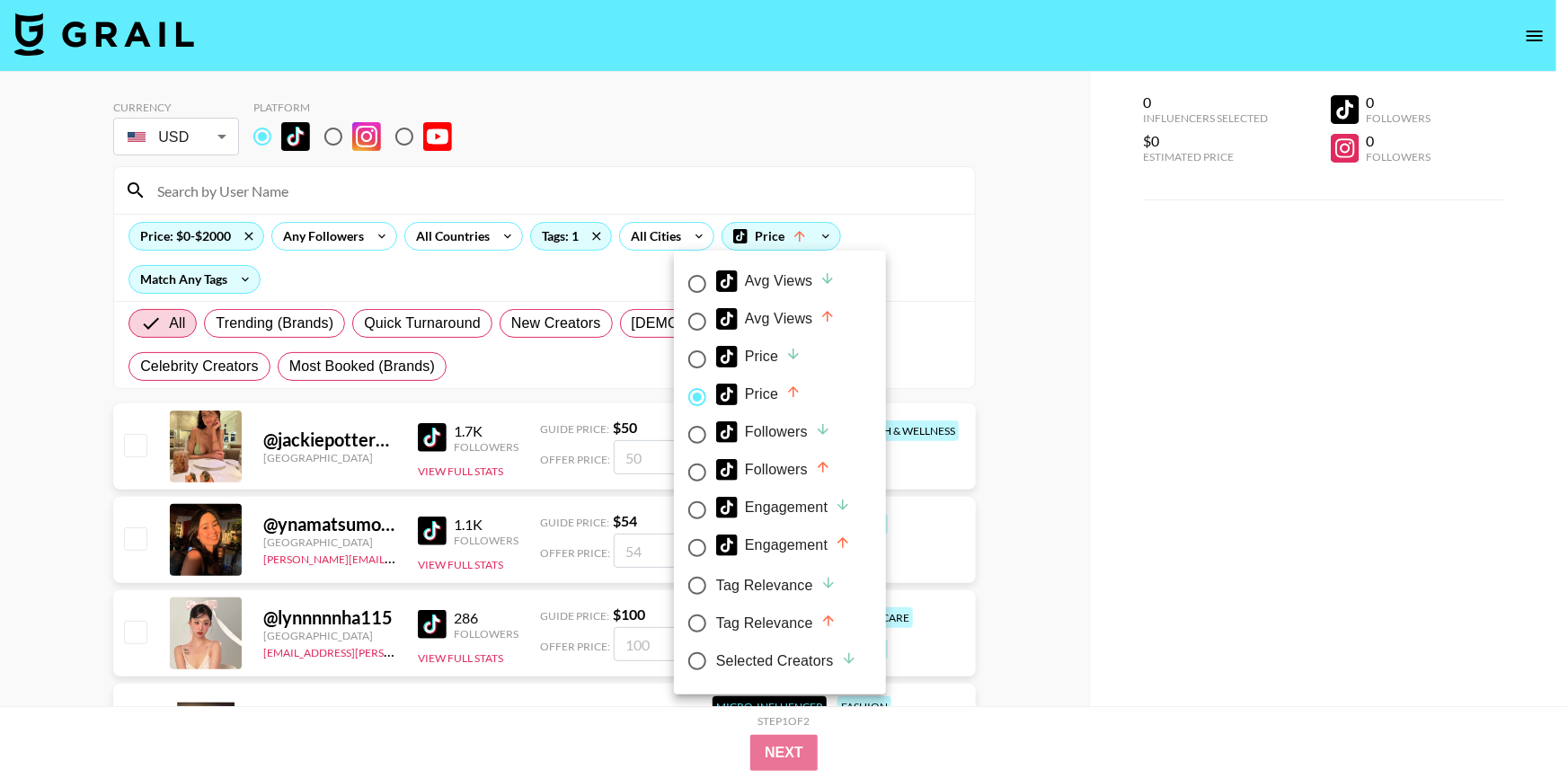
click at [998, 316] on div at bounding box center [784, 389] width 1568 height 778
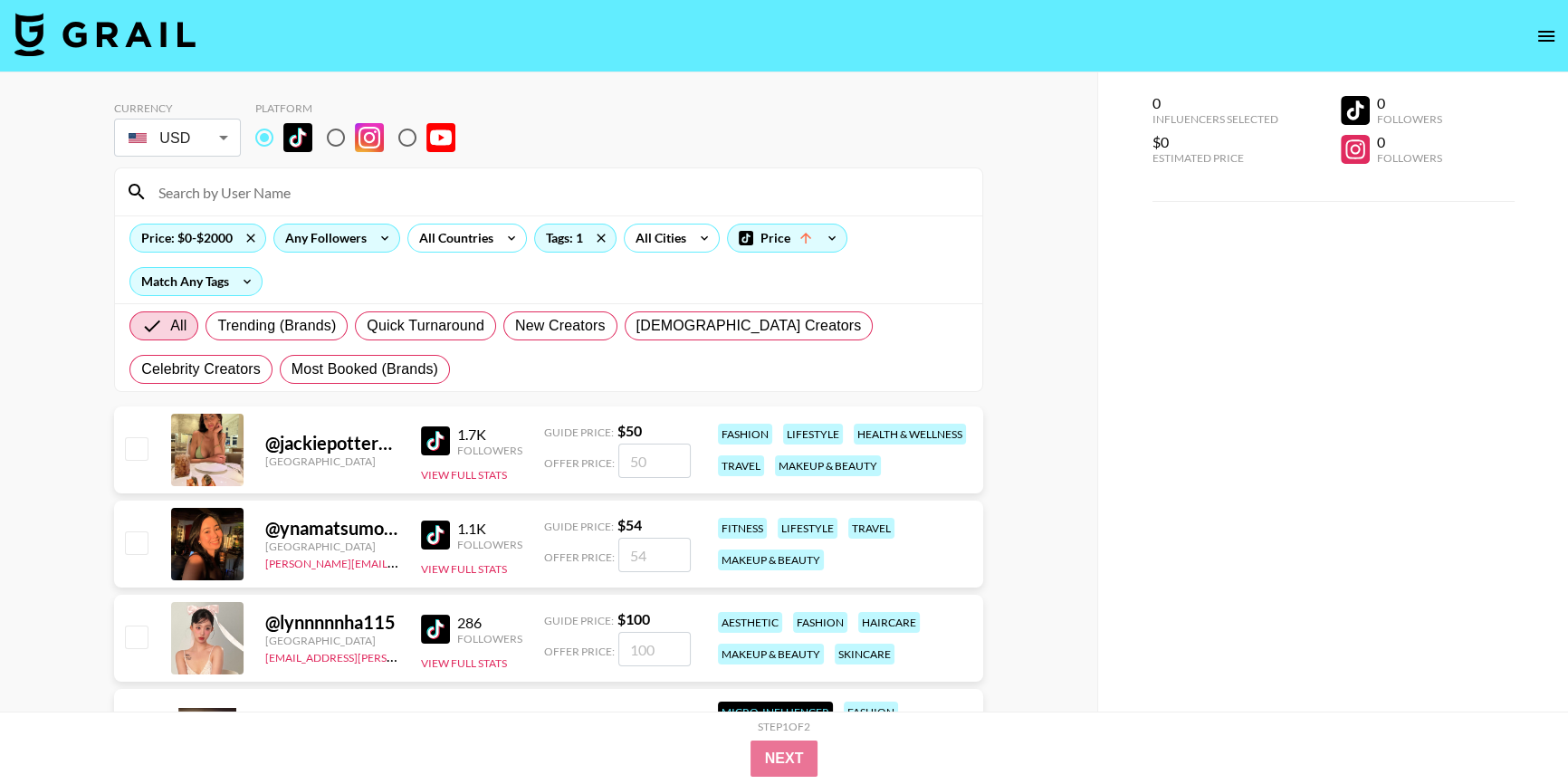
click at [362, 239] on div "Any Followers" at bounding box center [322, 238] width 96 height 27
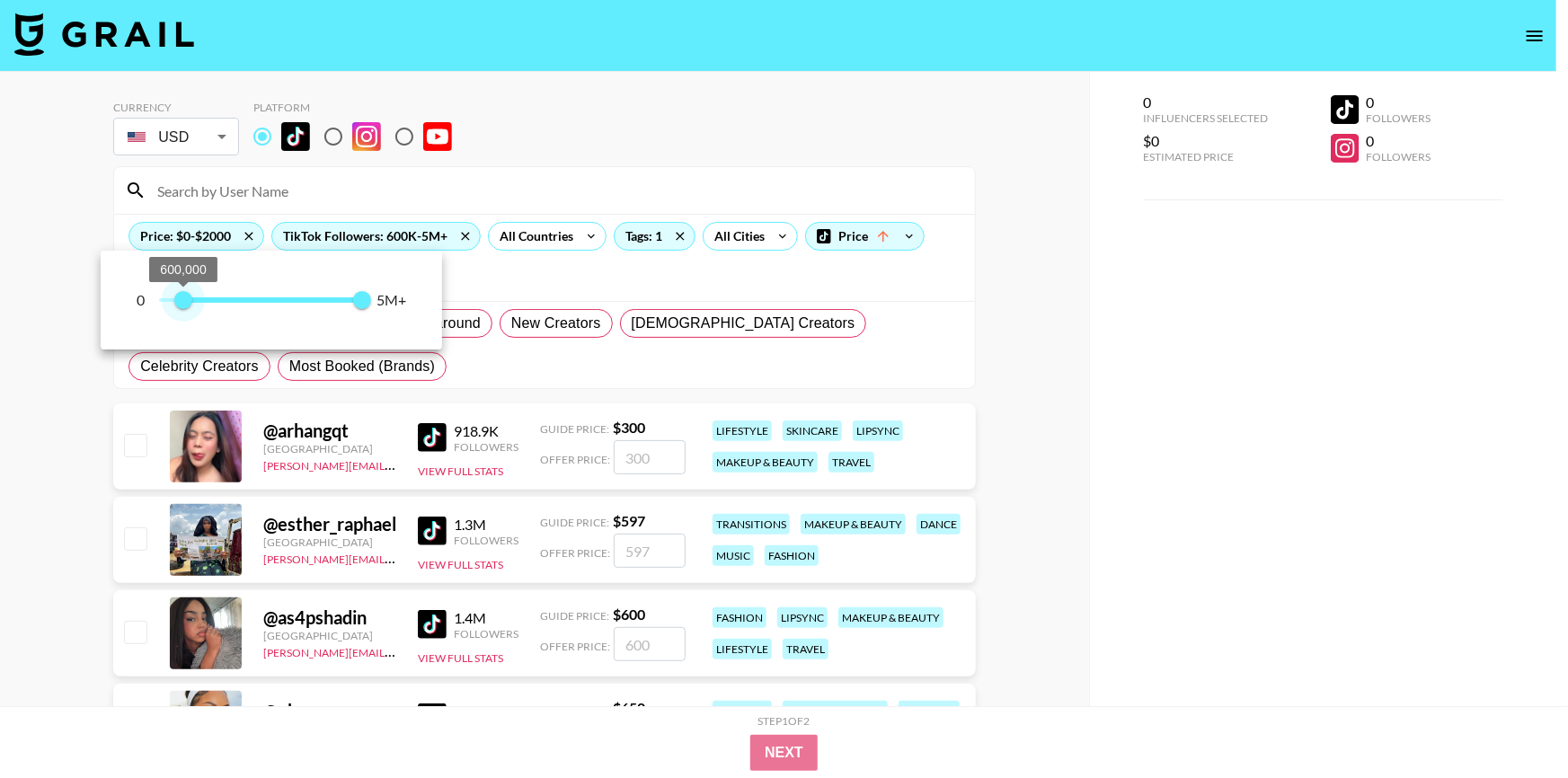
type input "700000"
drag, startPoint x: 159, startPoint y: 300, endPoint x: 189, endPoint y: 301, distance: 30.0
click at [189, 301] on span "700,000" at bounding box center [187, 300] width 18 height 18
click at [1019, 409] on div at bounding box center [784, 389] width 1568 height 778
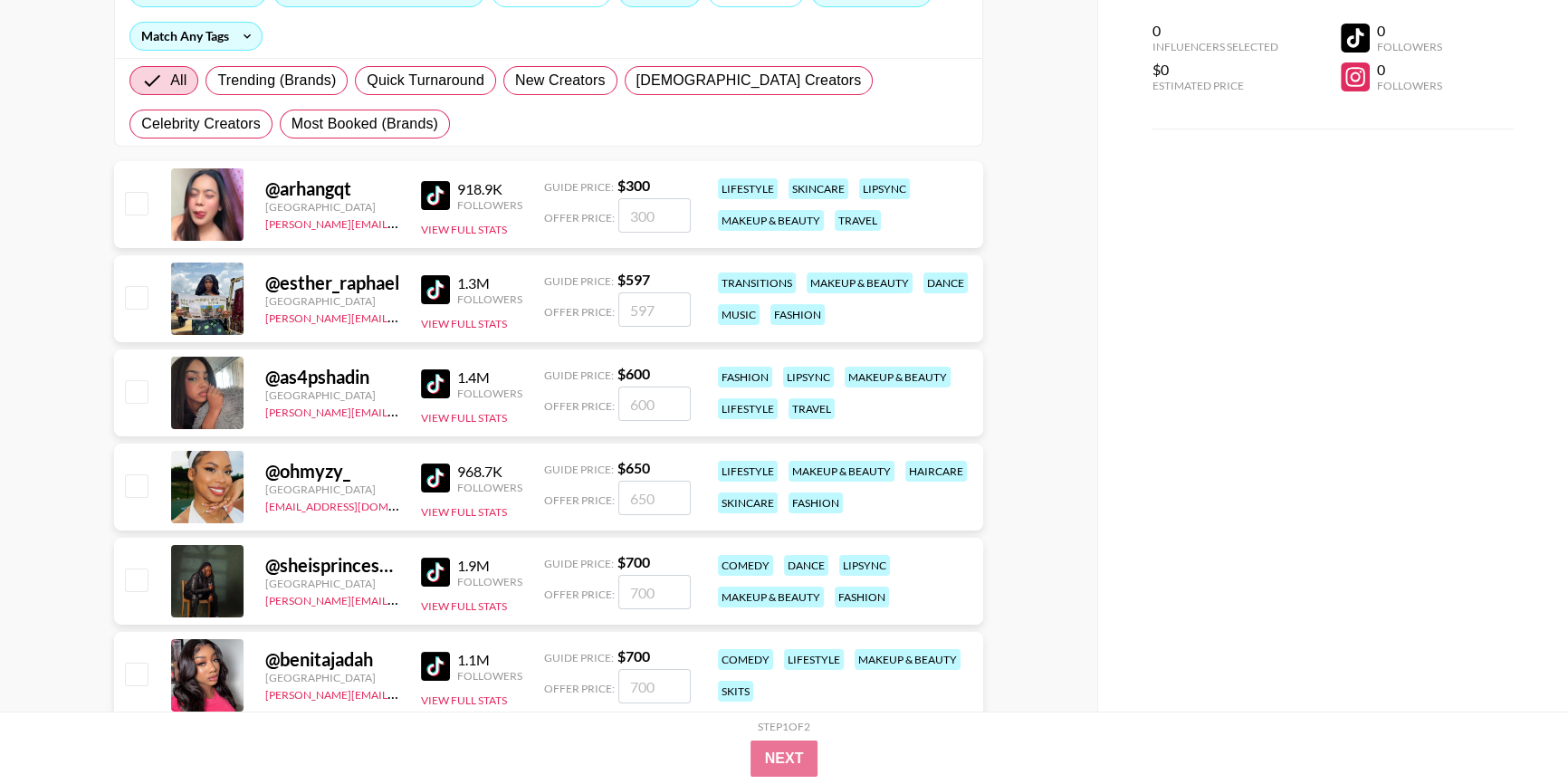
scroll to position [246, 0]
click at [441, 467] on img at bounding box center [435, 477] width 29 height 29
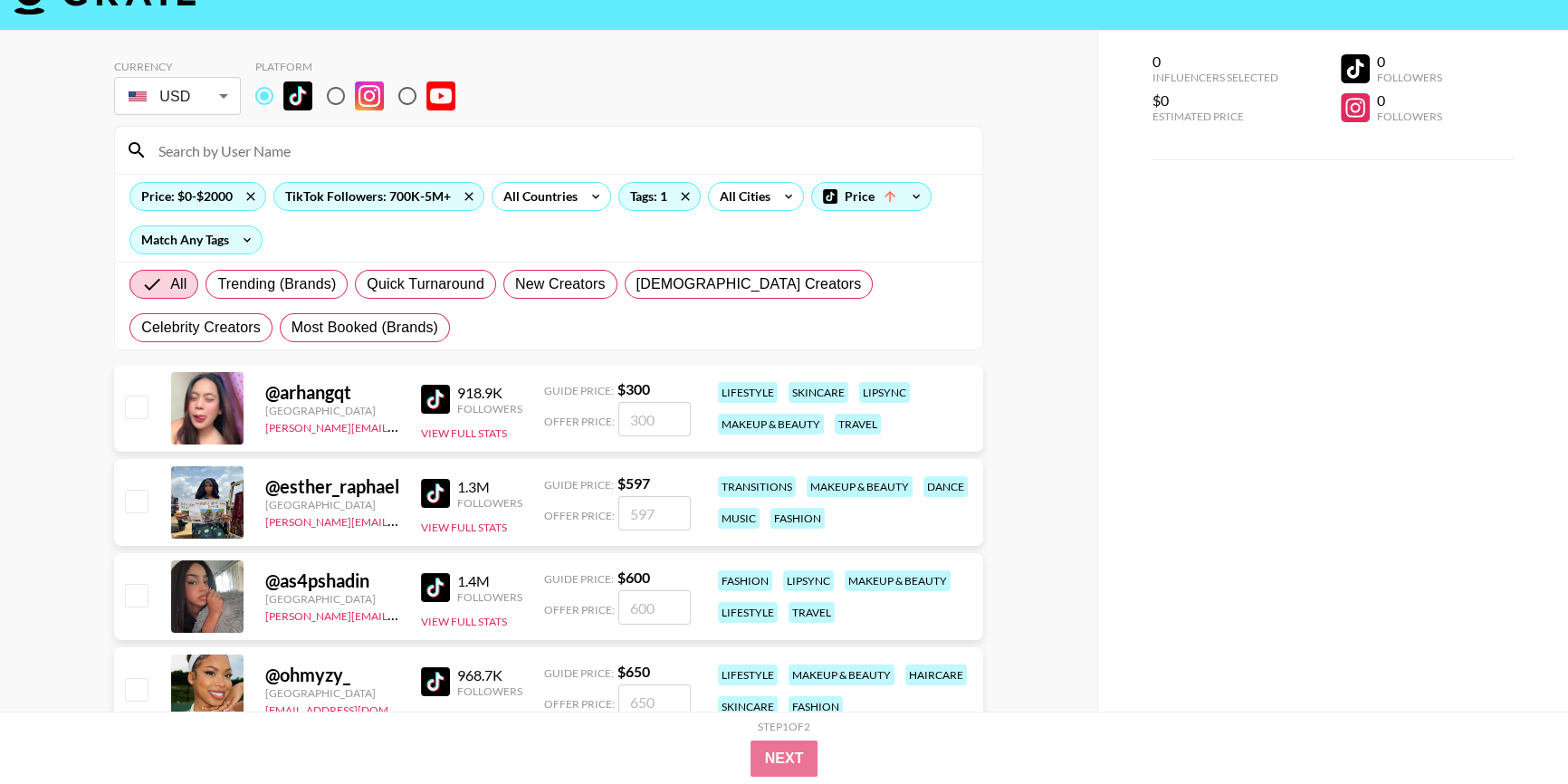
scroll to position [0, 0]
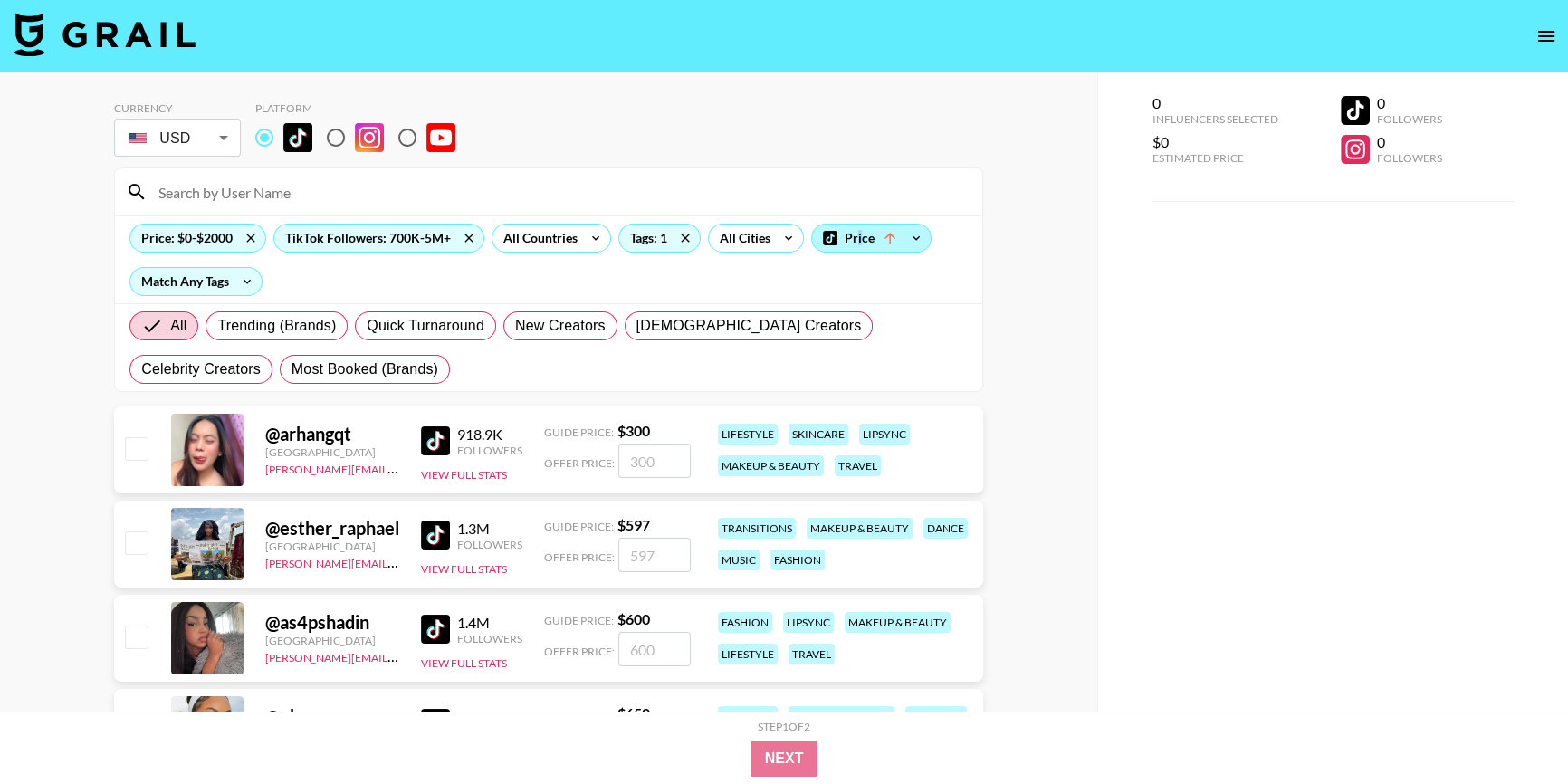
click at [857, 238] on div "Price" at bounding box center [871, 238] width 118 height 27
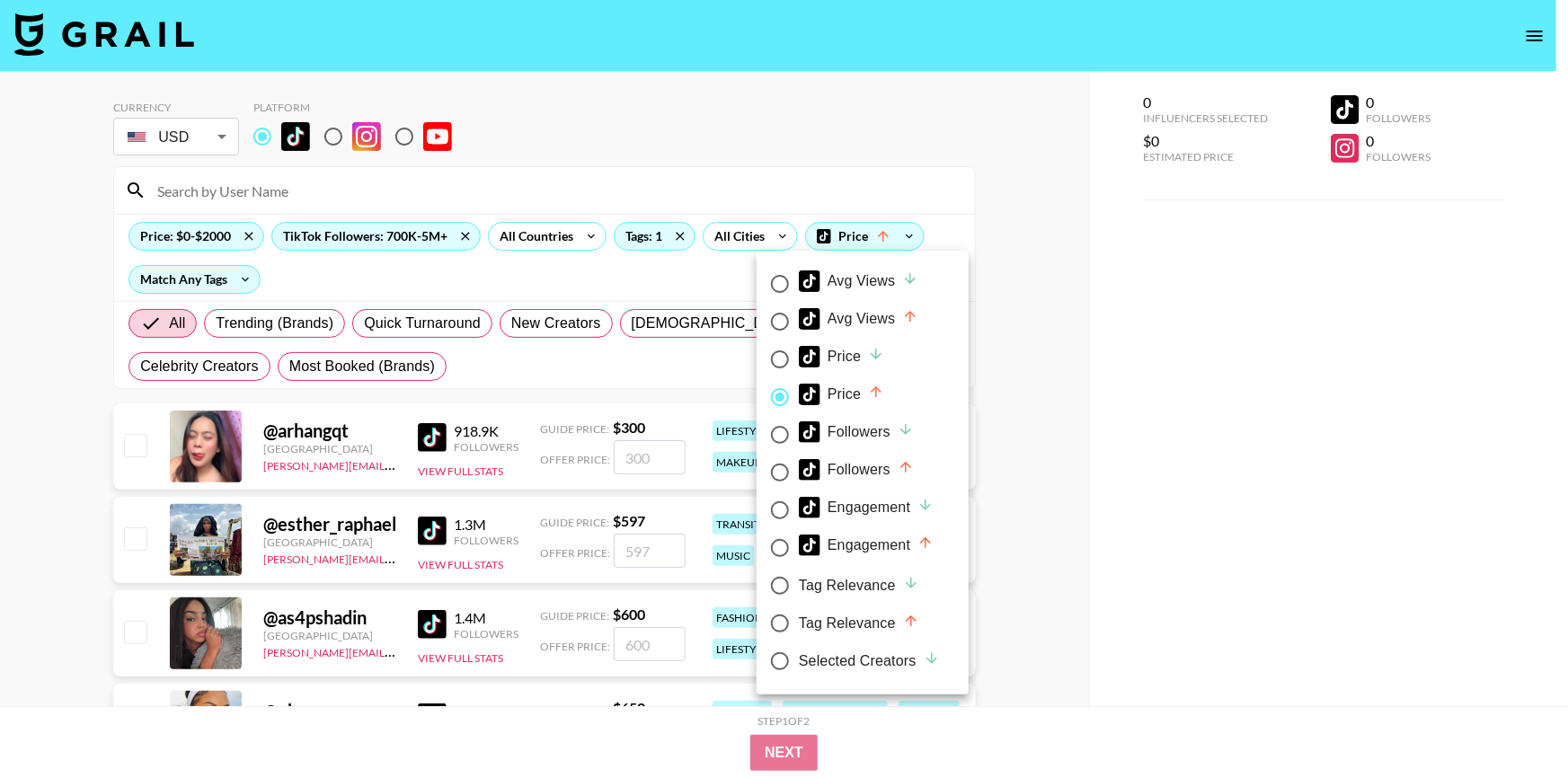
click at [176, 225] on div at bounding box center [784, 389] width 1568 height 778
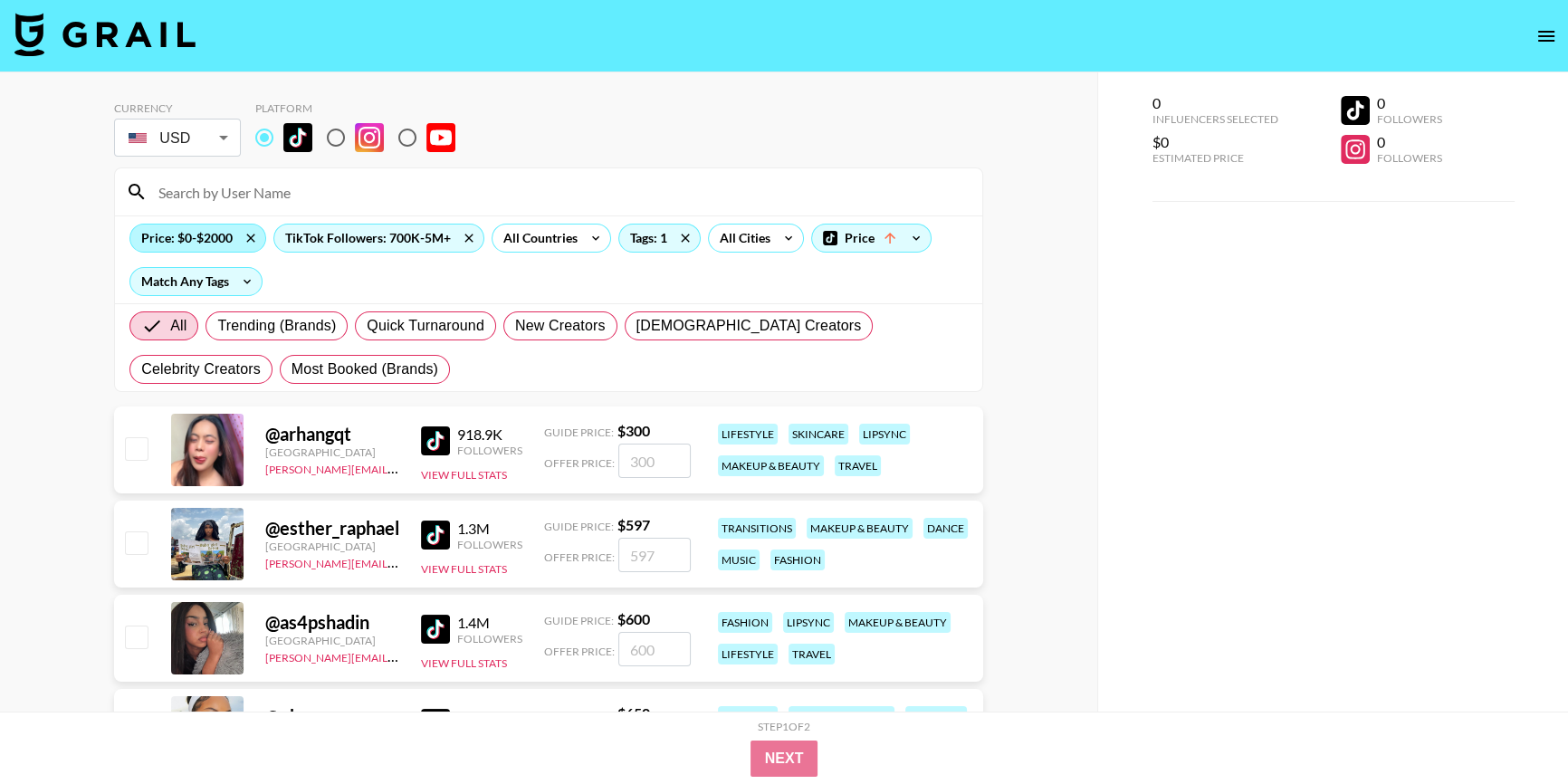
click at [189, 241] on div "Price: $0-$2000" at bounding box center [197, 238] width 135 height 27
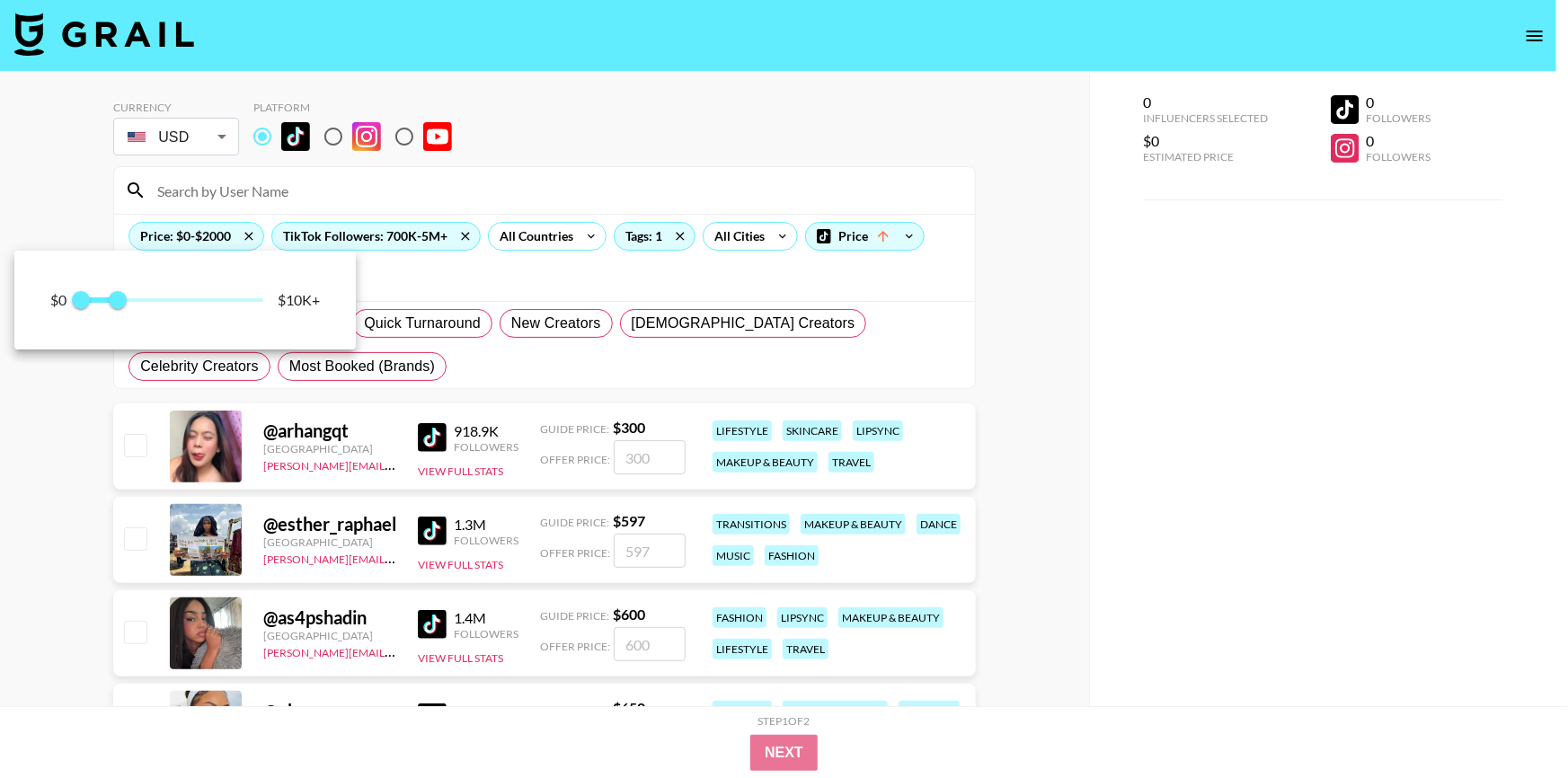
click at [876, 240] on div at bounding box center [784, 389] width 1568 height 778
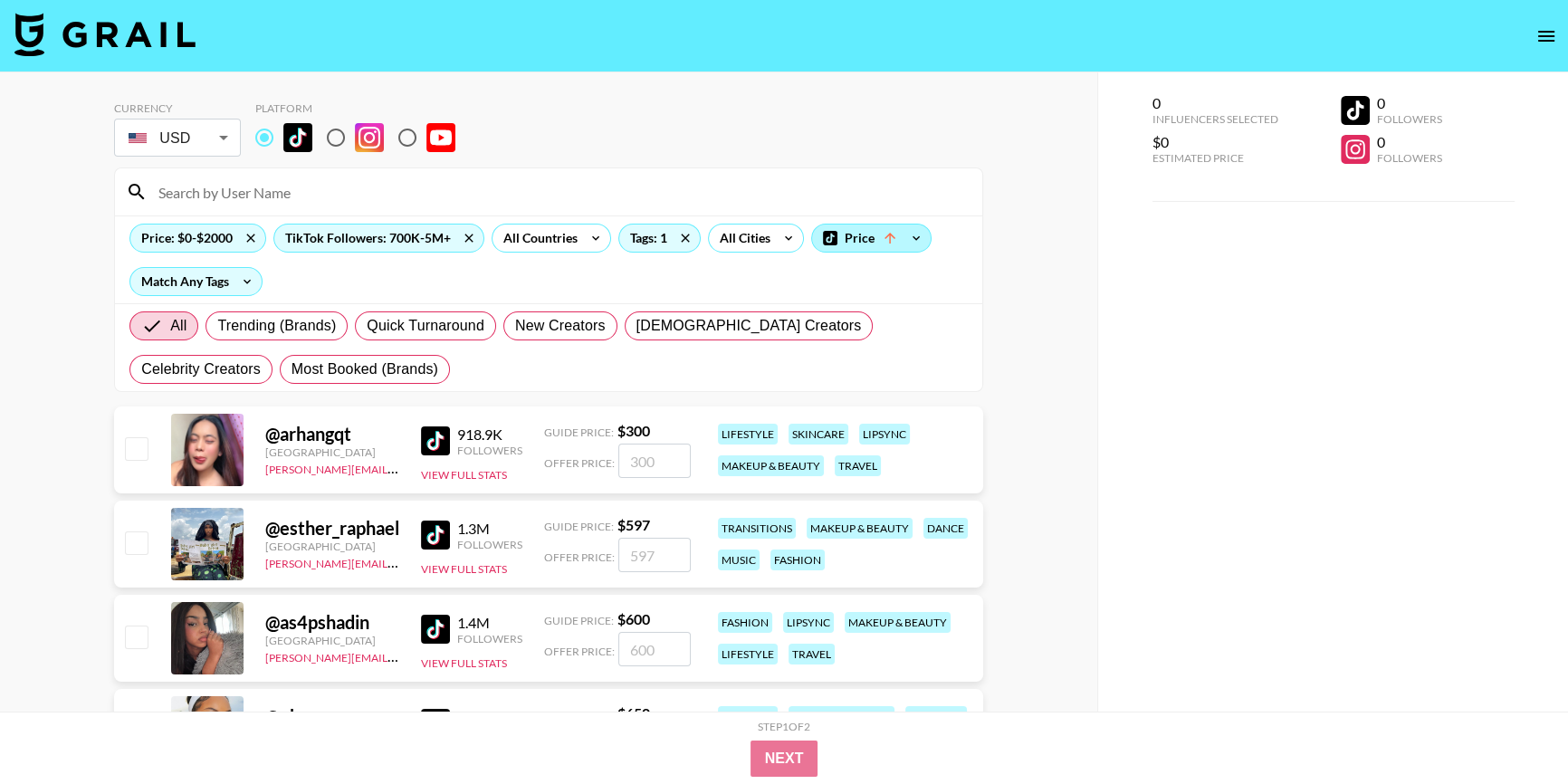
click at [862, 237] on div "Price" at bounding box center [871, 238] width 118 height 27
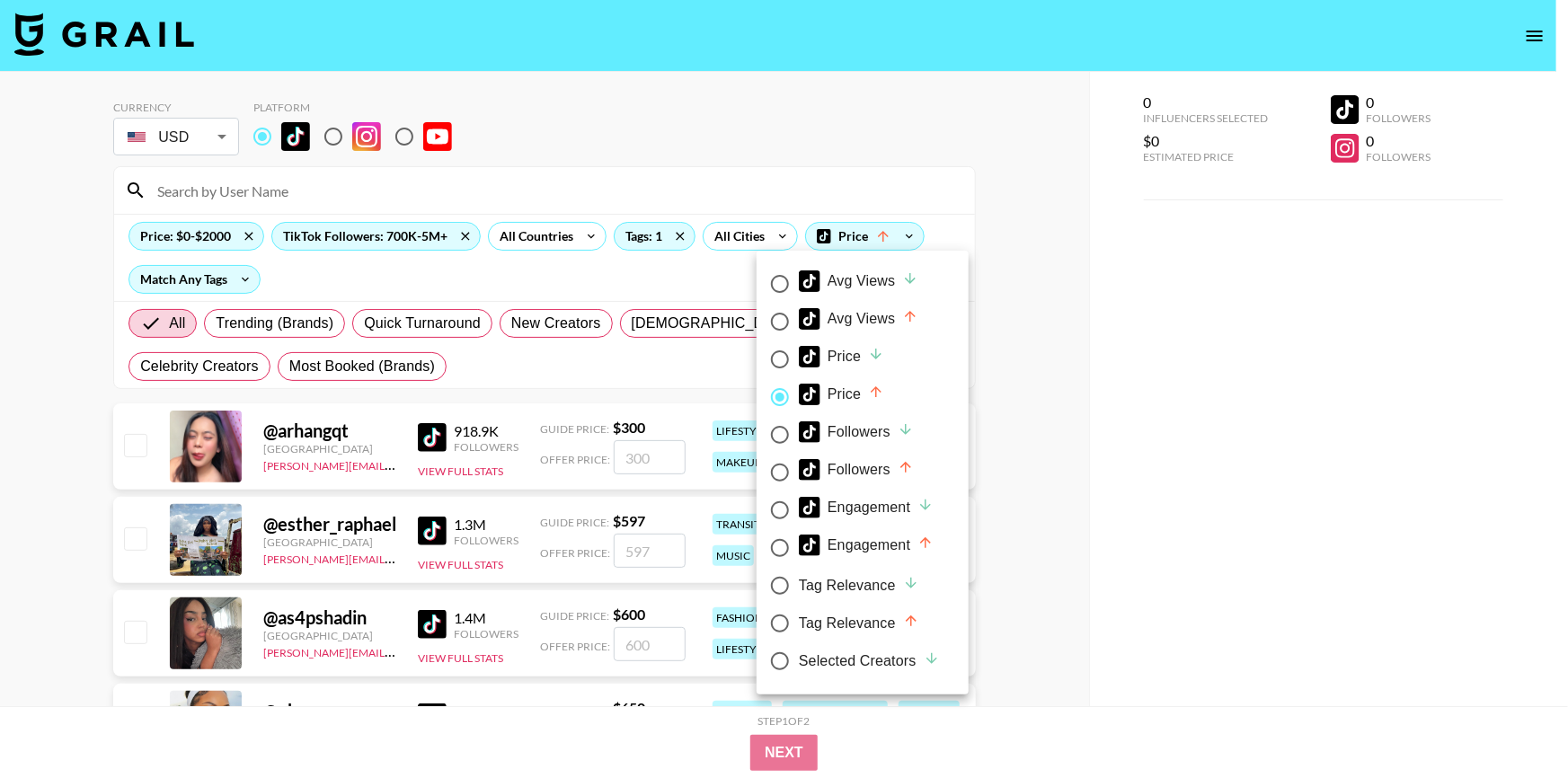
click at [845, 287] on div "Avg Views" at bounding box center [858, 281] width 119 height 22
click at [798, 287] on input "Avg Views" at bounding box center [780, 284] width 38 height 38
radio input "true"
radio input "false"
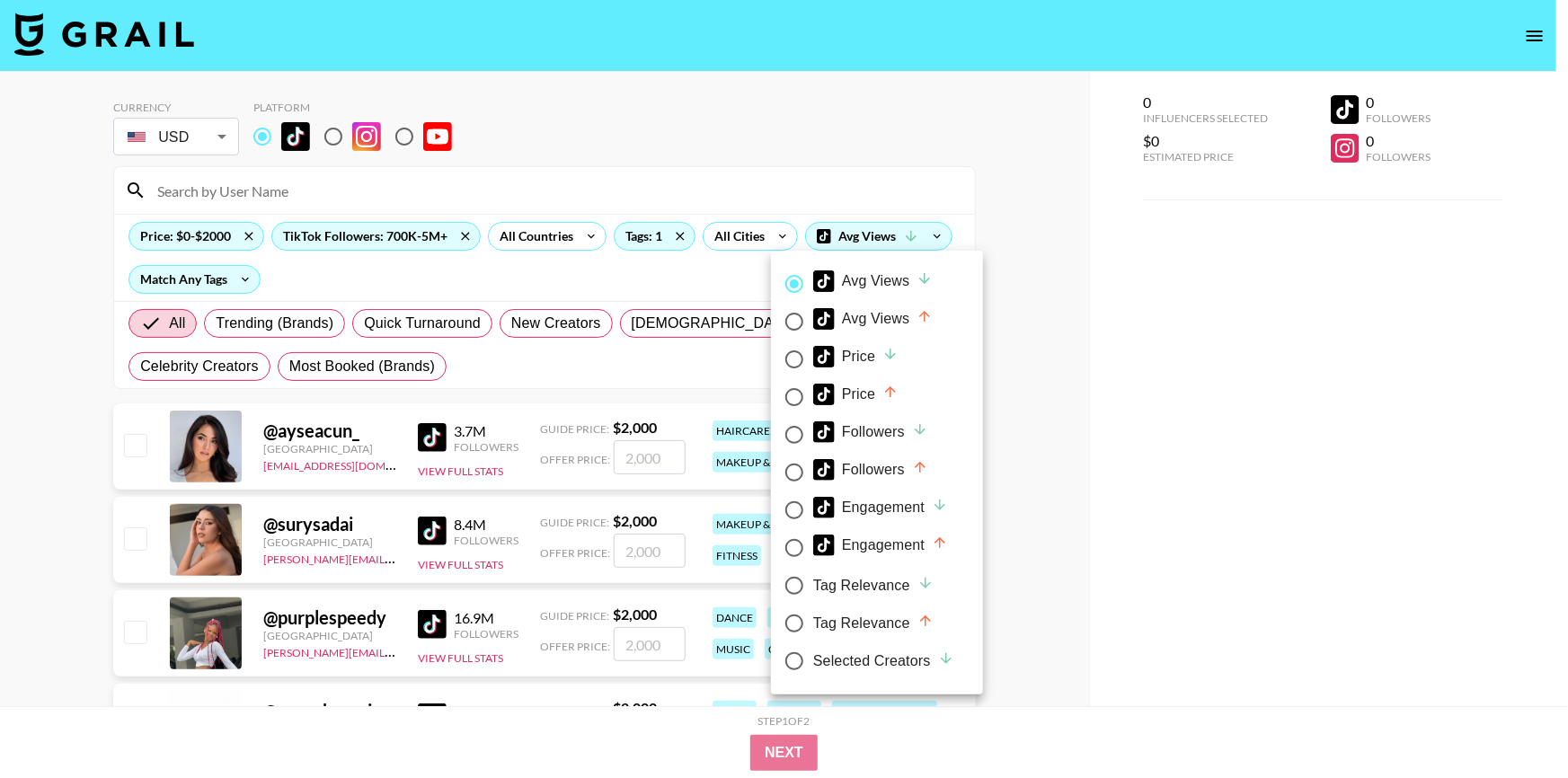
click at [1038, 330] on div at bounding box center [784, 389] width 1568 height 778
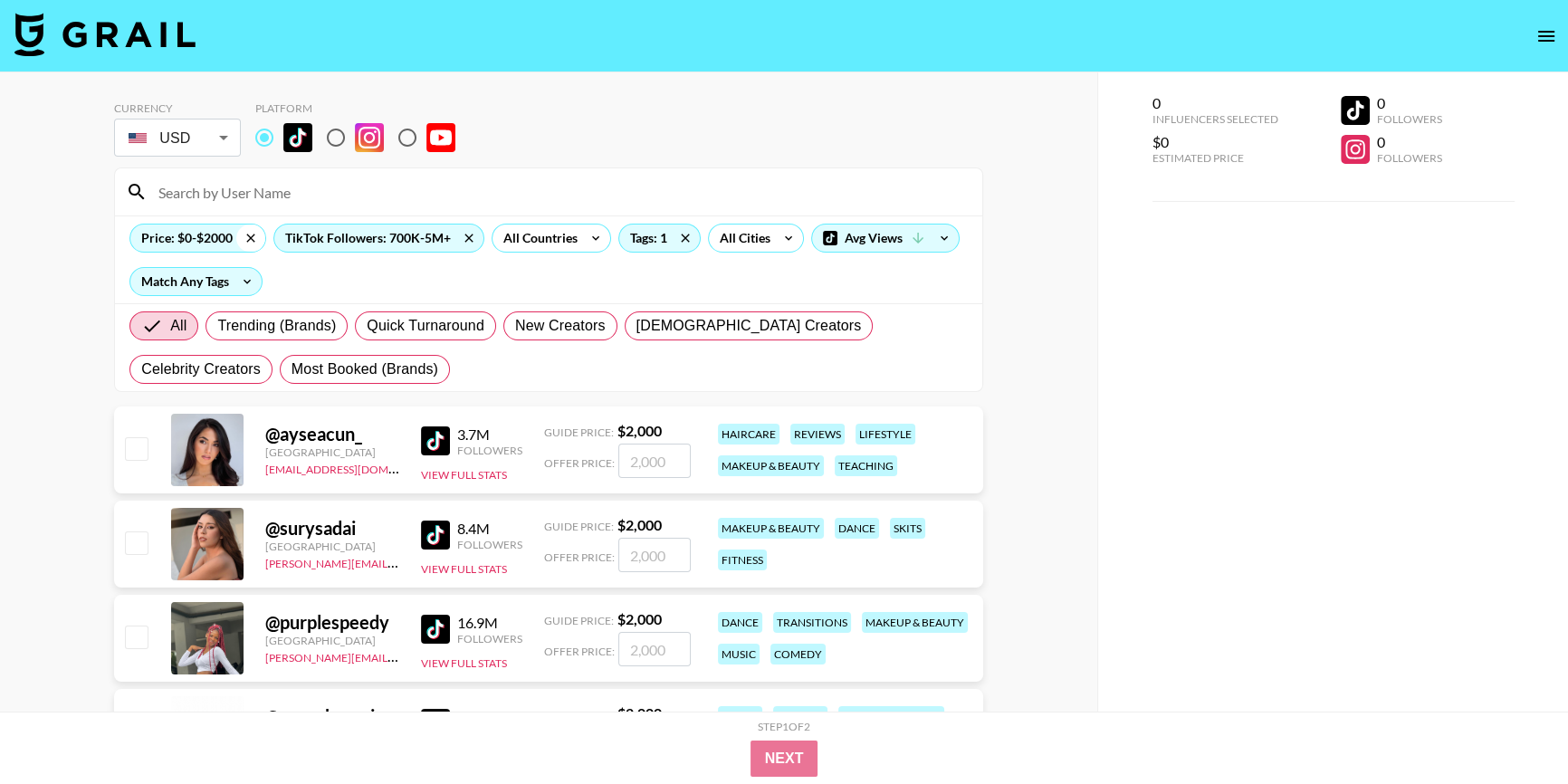
click at [246, 237] on icon at bounding box center [251, 238] width 29 height 27
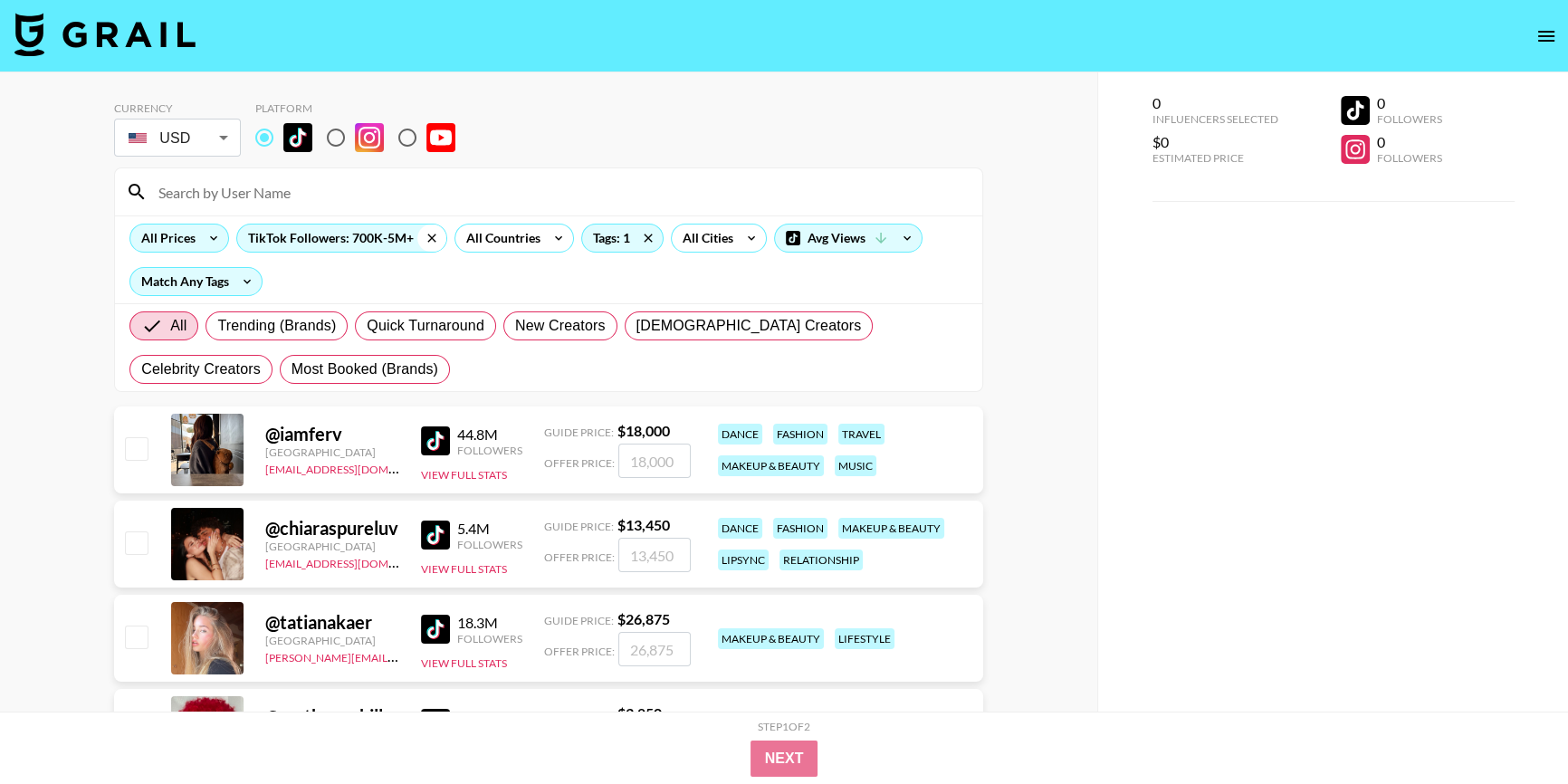
click at [424, 237] on icon at bounding box center [432, 238] width 29 height 27
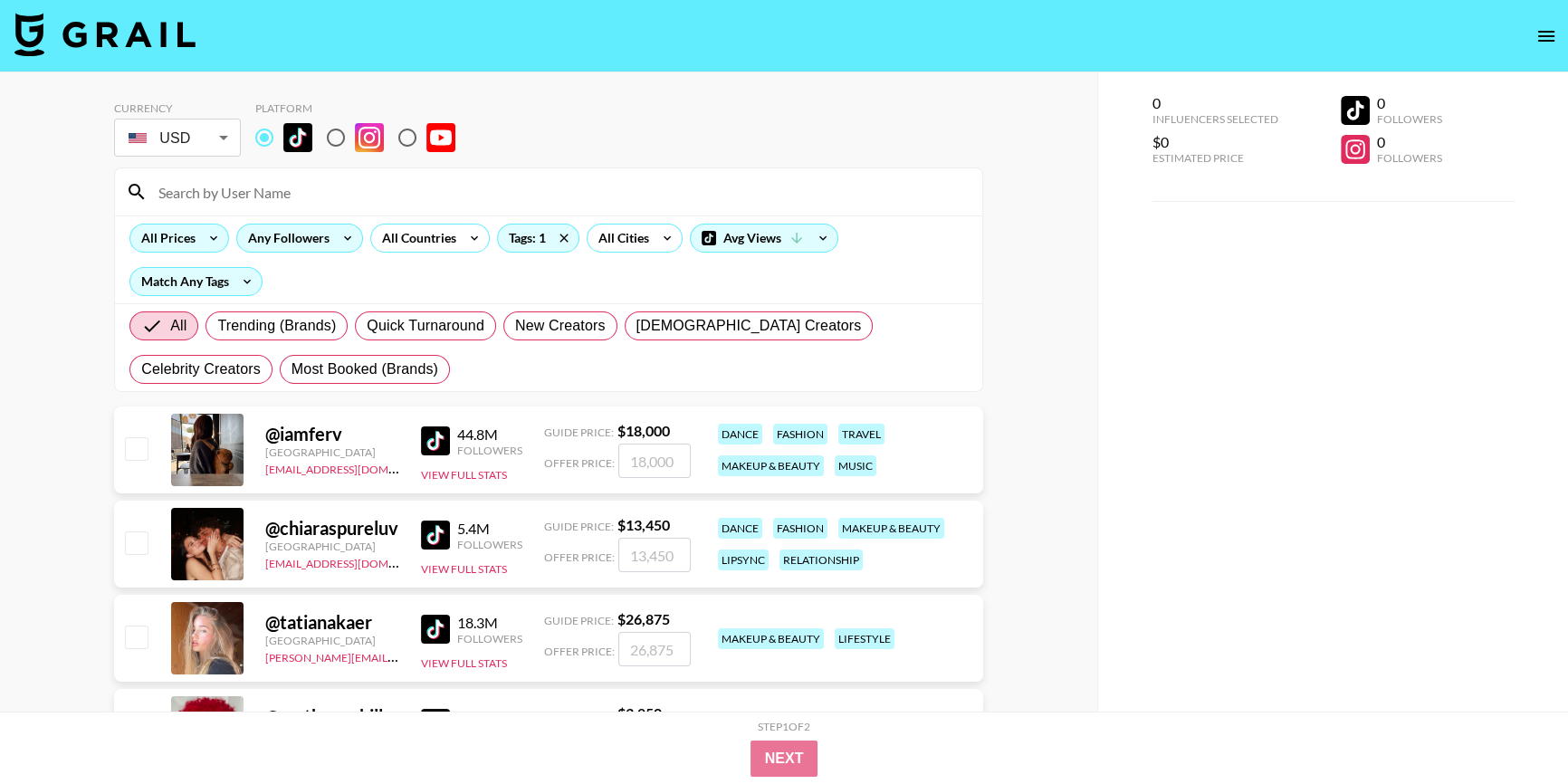
click at [137, 236] on div "All Prices" at bounding box center [164, 238] width 68 height 27
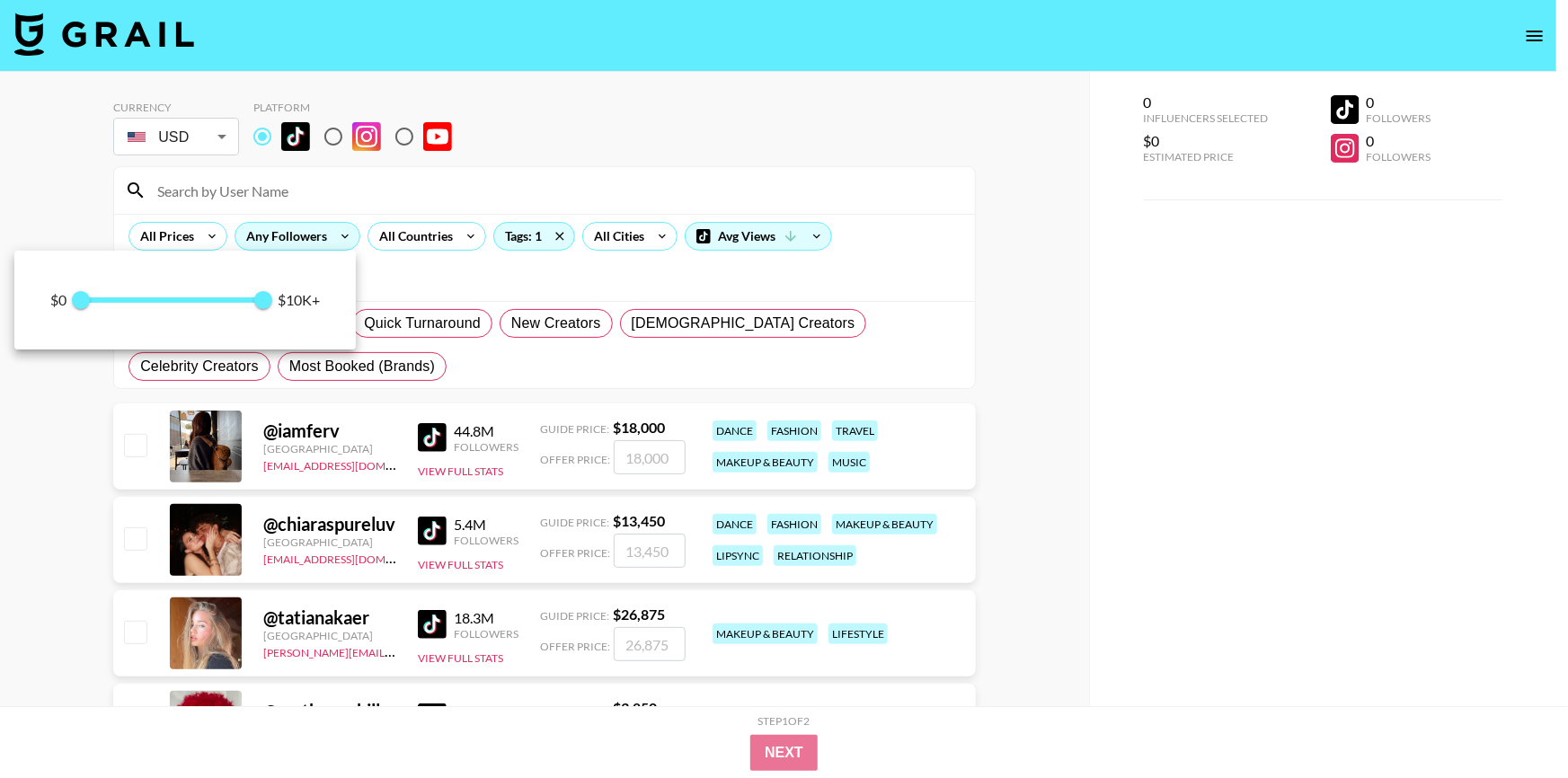
click at [398, 265] on div at bounding box center [784, 389] width 1568 height 778
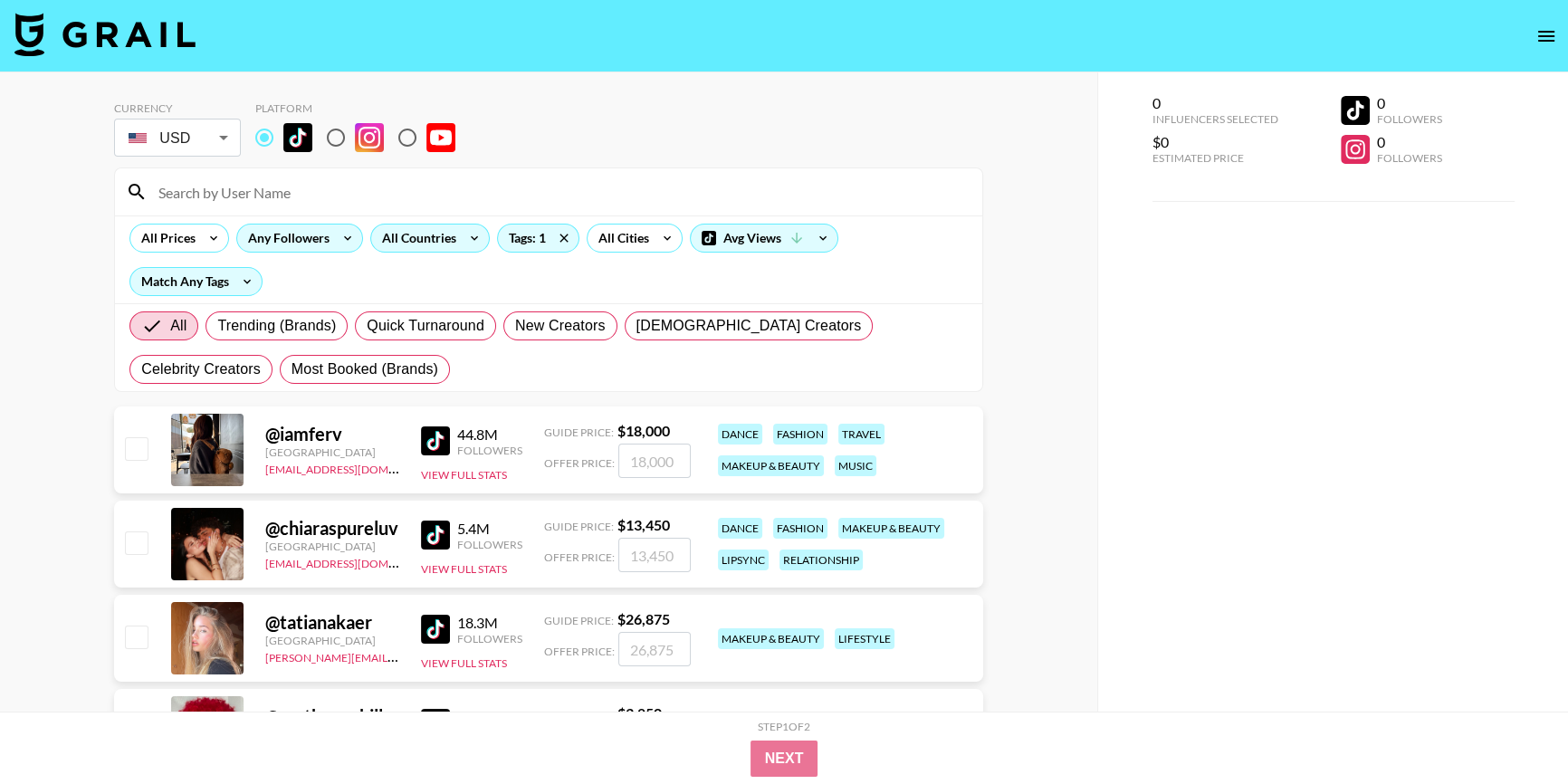
click at [424, 240] on div "All Countries" at bounding box center [416, 238] width 89 height 27
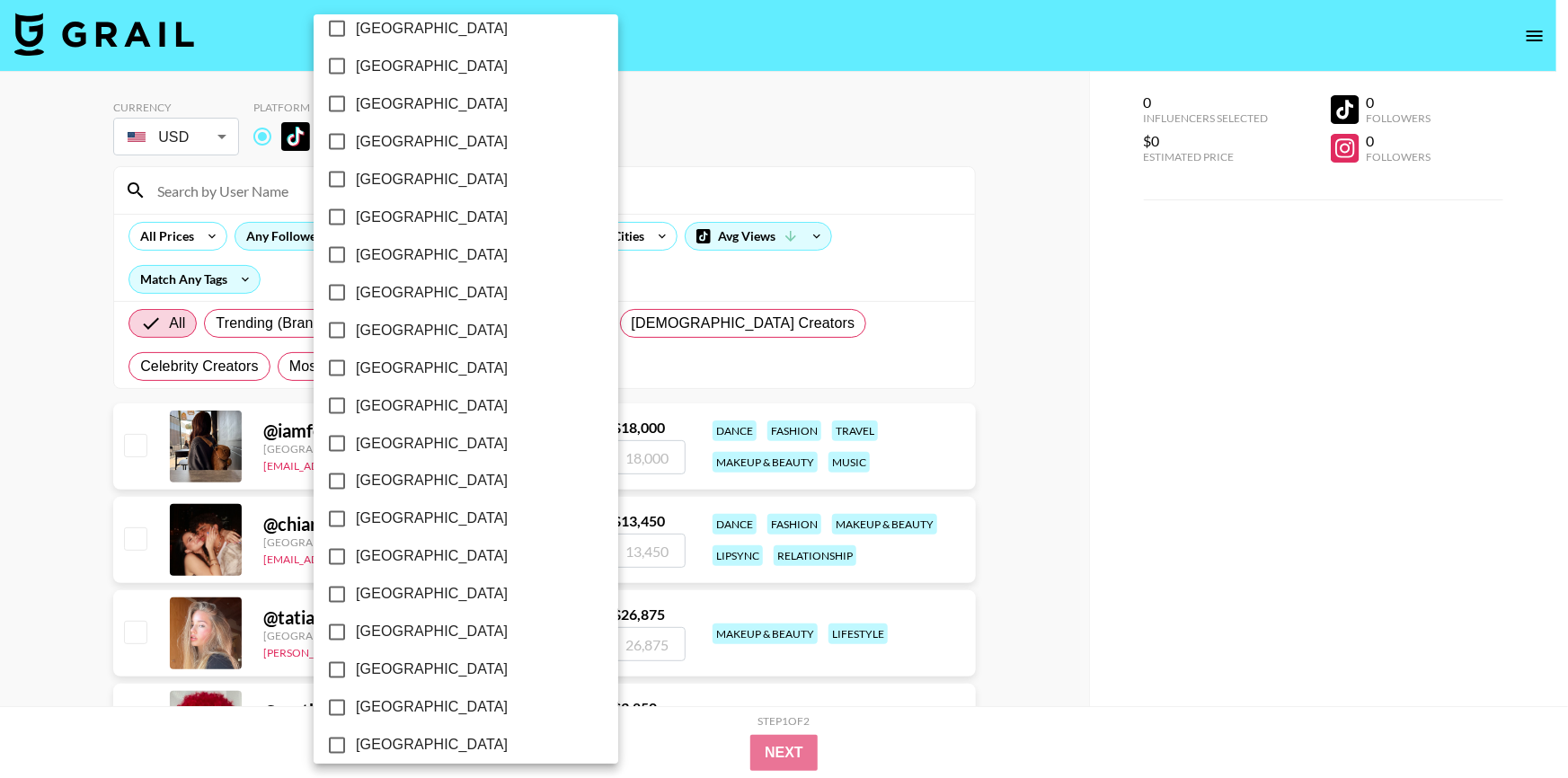
scroll to position [1314, 0]
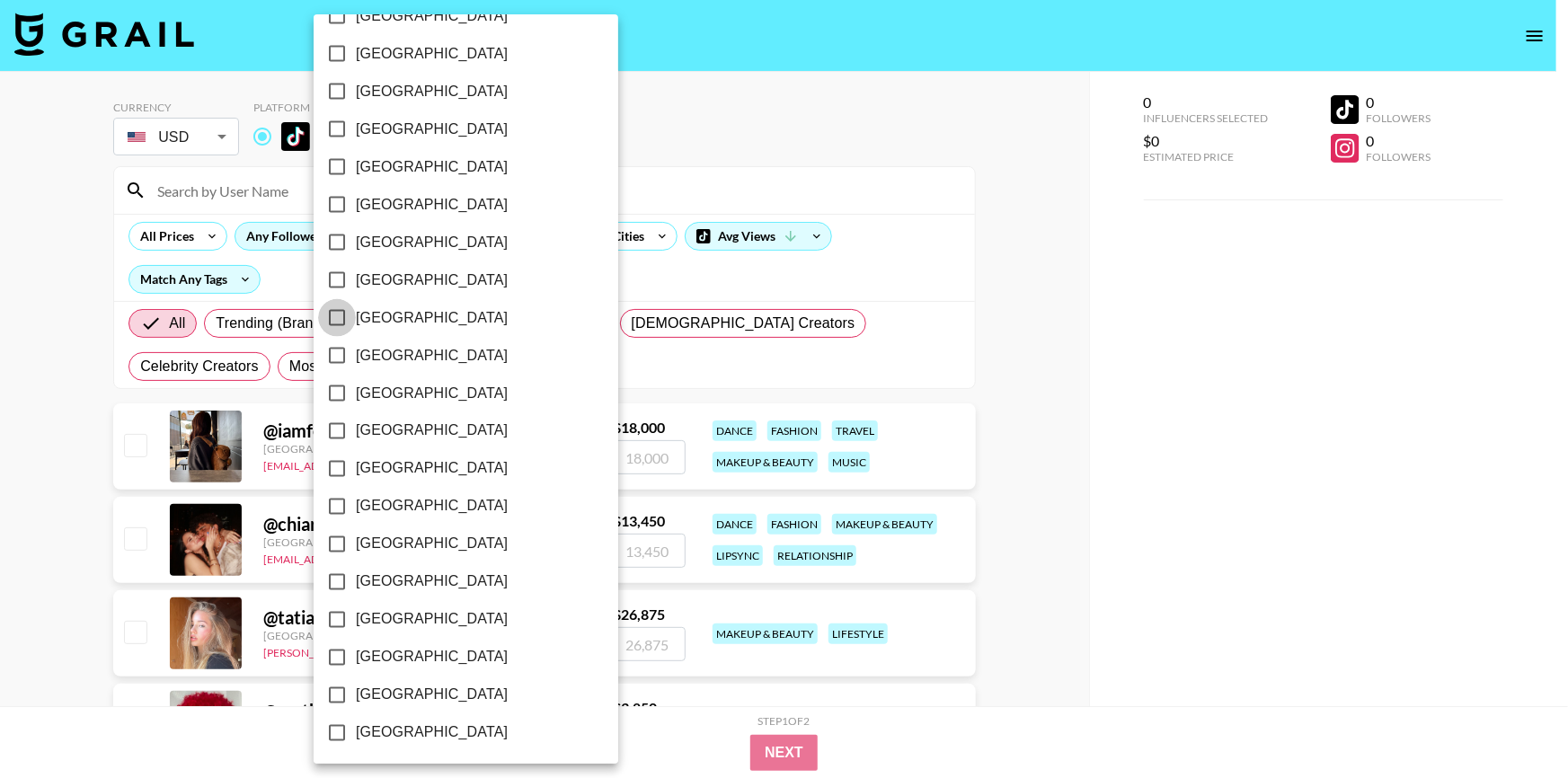
click at [338, 314] on input "Slovakia" at bounding box center [337, 318] width 38 height 38
checkbox input "true"
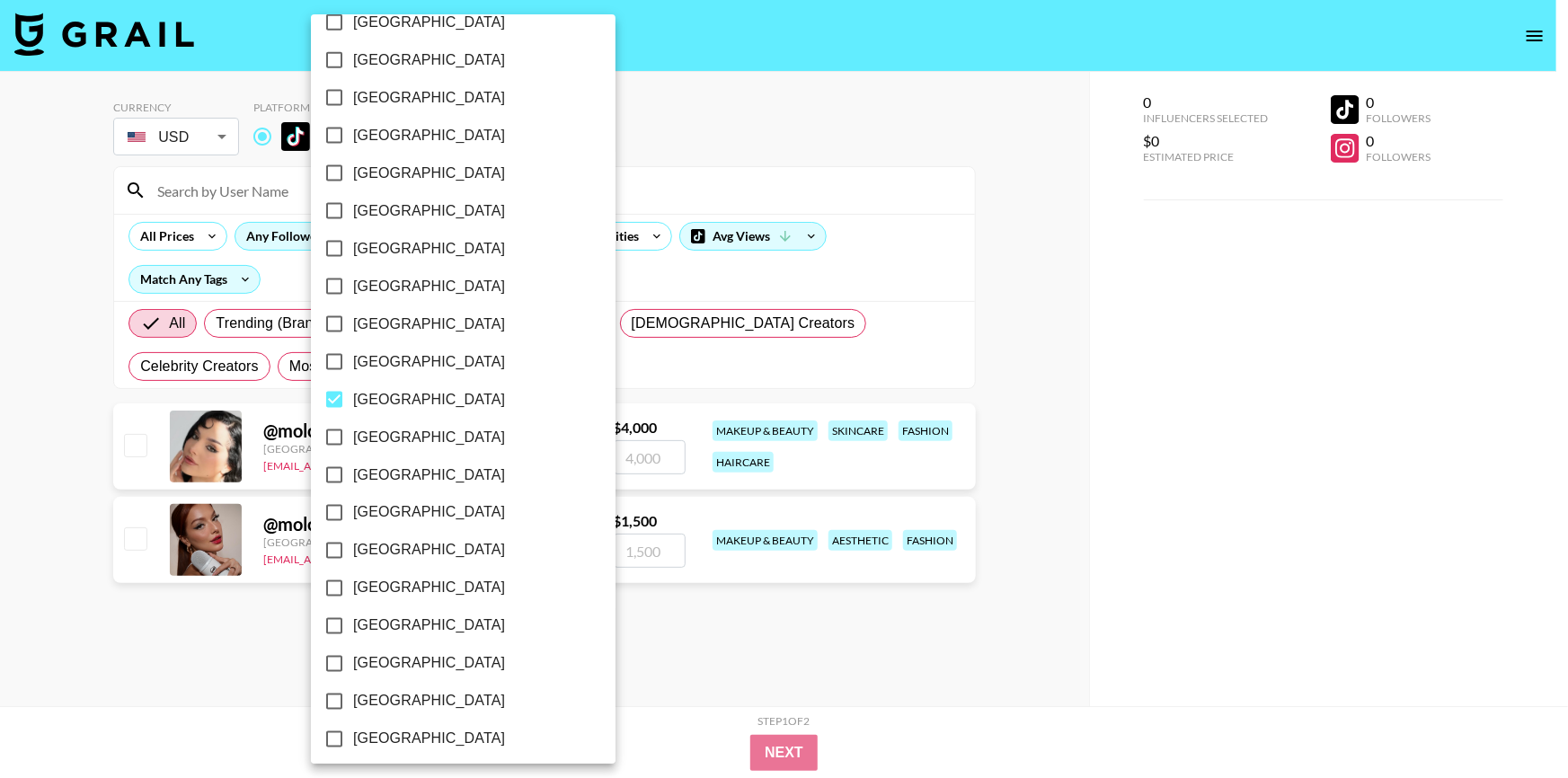
scroll to position [1150, 0]
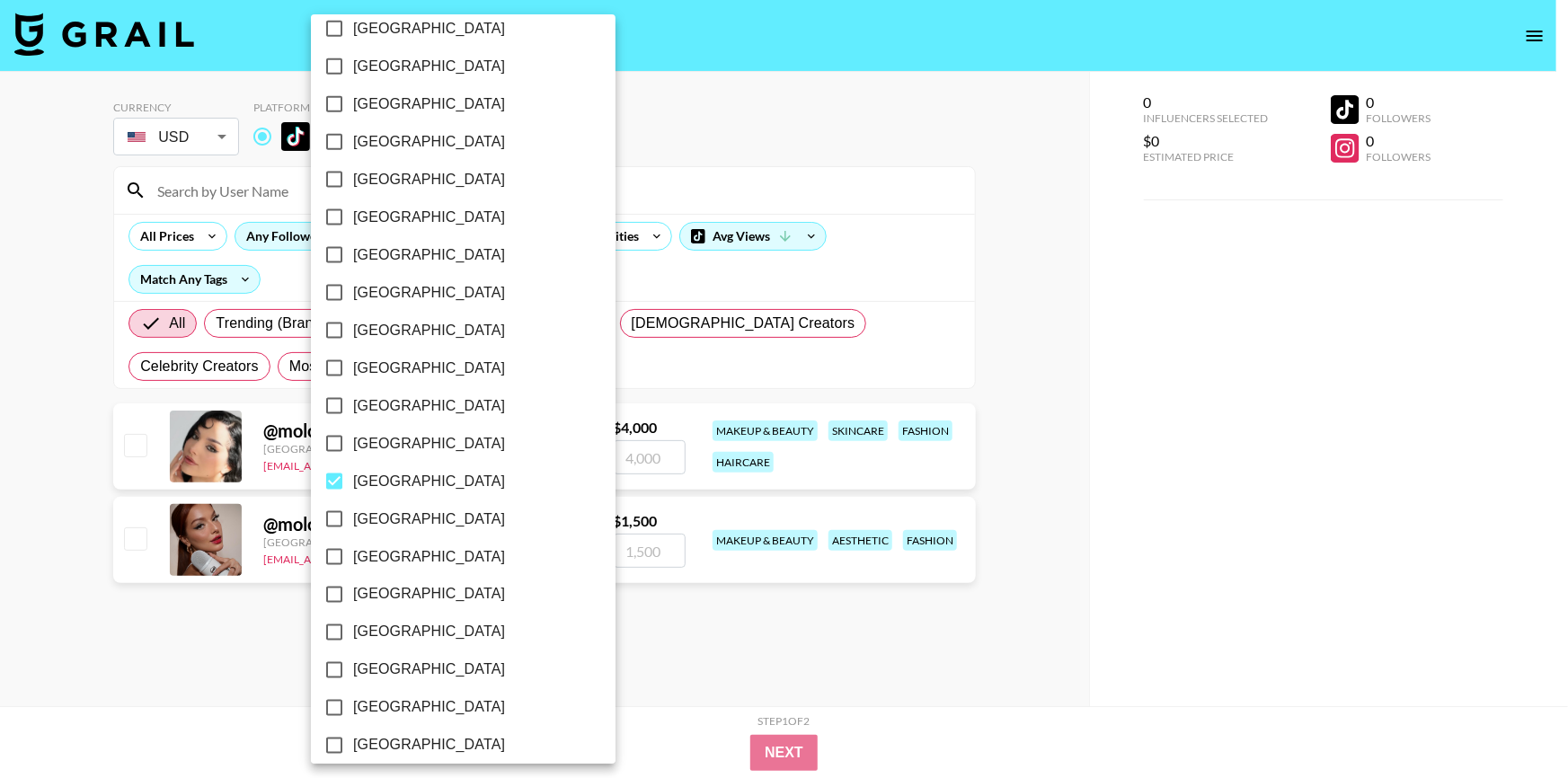
click at [339, 368] on input "Romania" at bounding box center [334, 368] width 38 height 38
checkbox input "true"
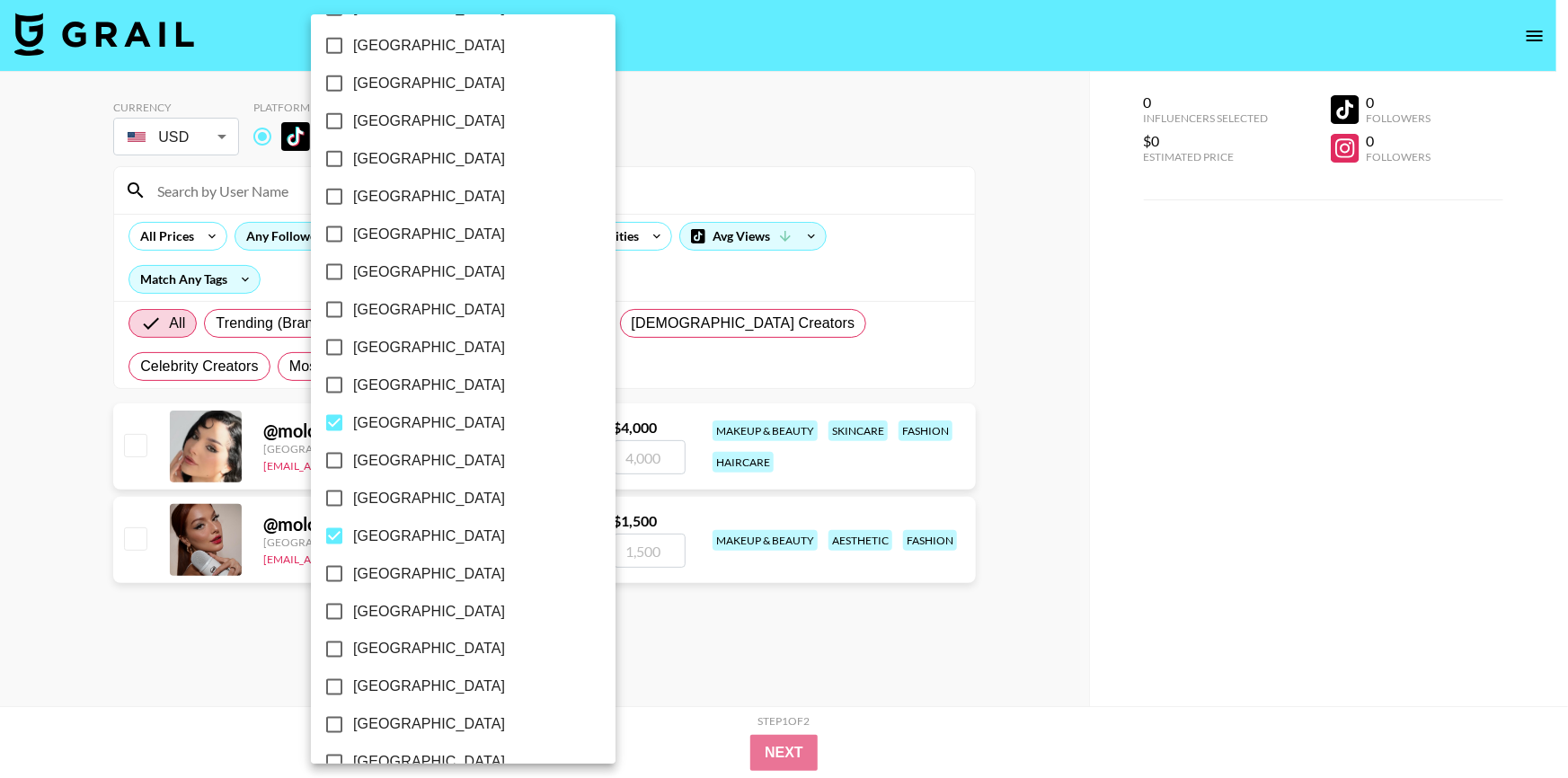
scroll to position [1068, 0]
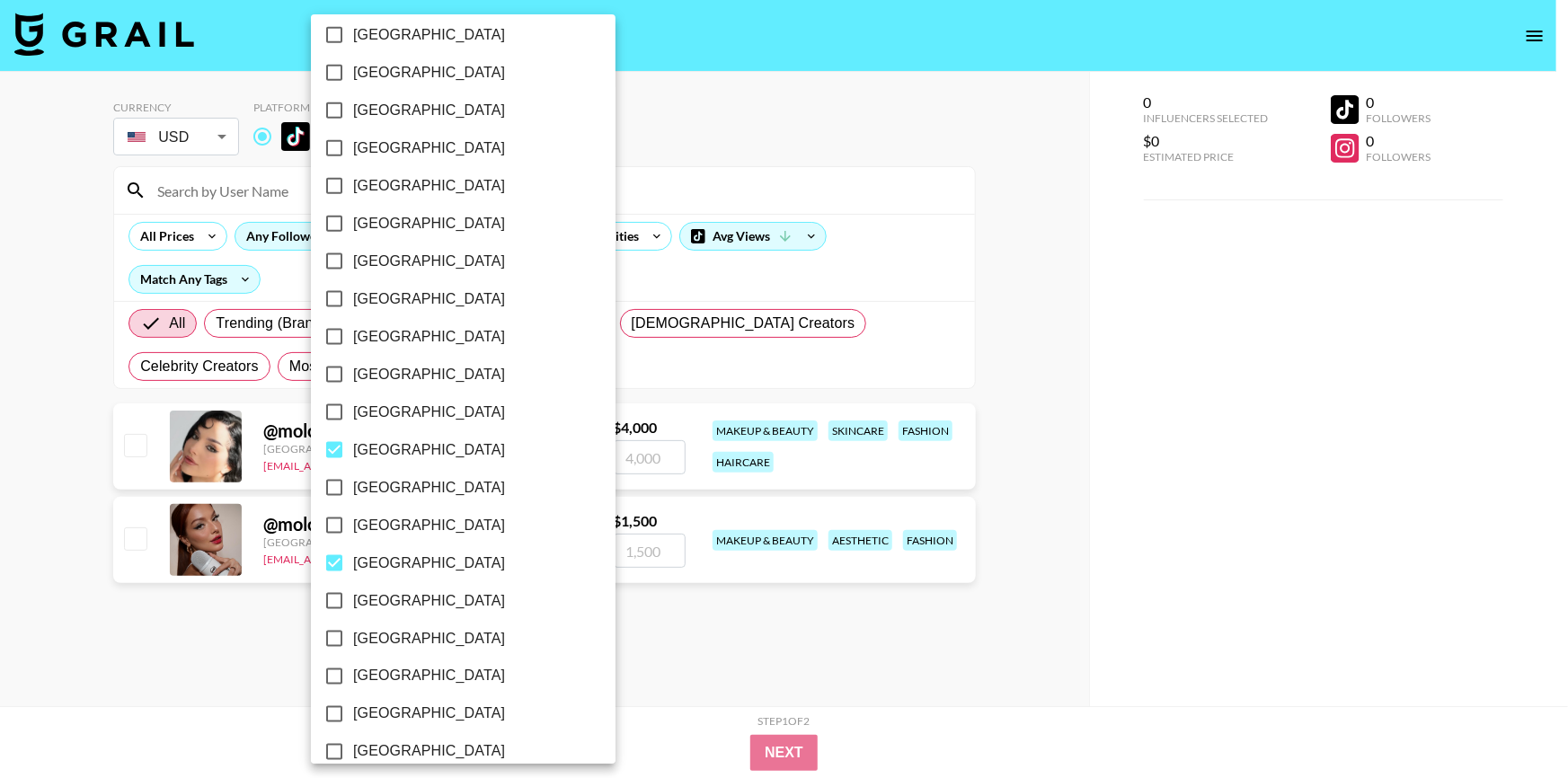
click at [329, 368] on input "Poland" at bounding box center [334, 375] width 38 height 38
checkbox input "true"
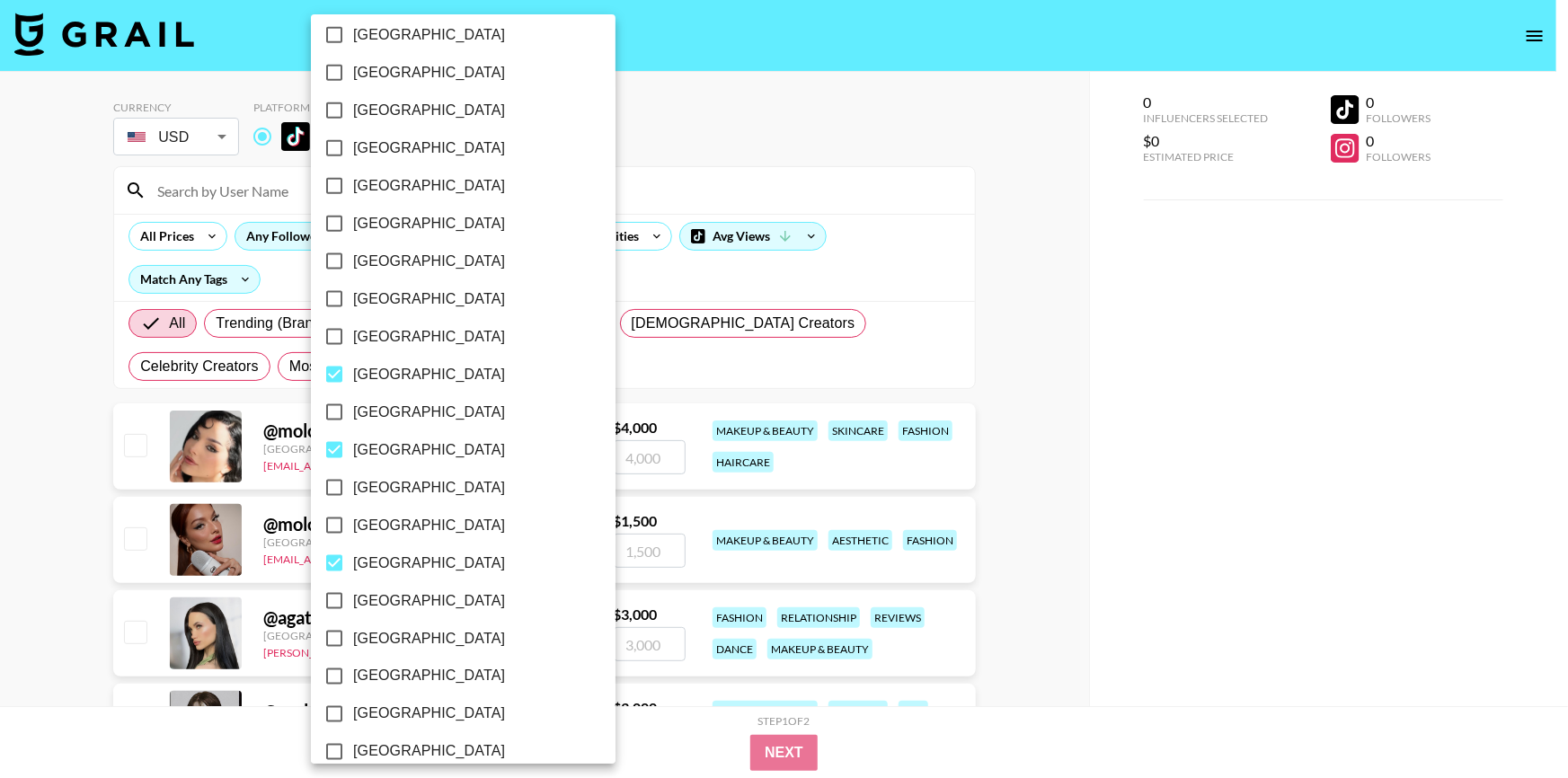
click at [333, 405] on input "Portugal" at bounding box center [334, 412] width 38 height 38
checkbox input "true"
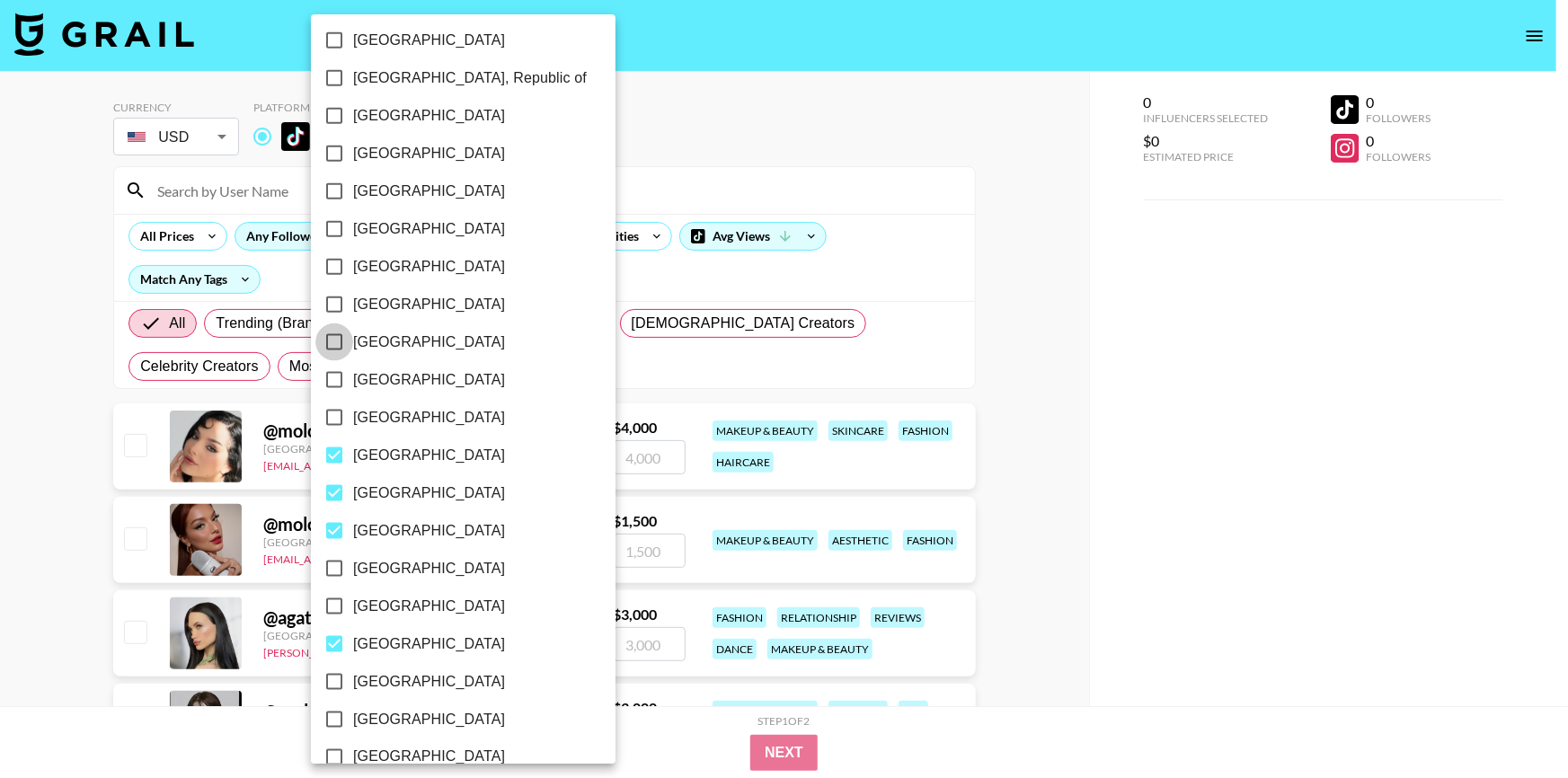
click at [332, 337] on input "Norway" at bounding box center [334, 343] width 38 height 38
checkbox input "true"
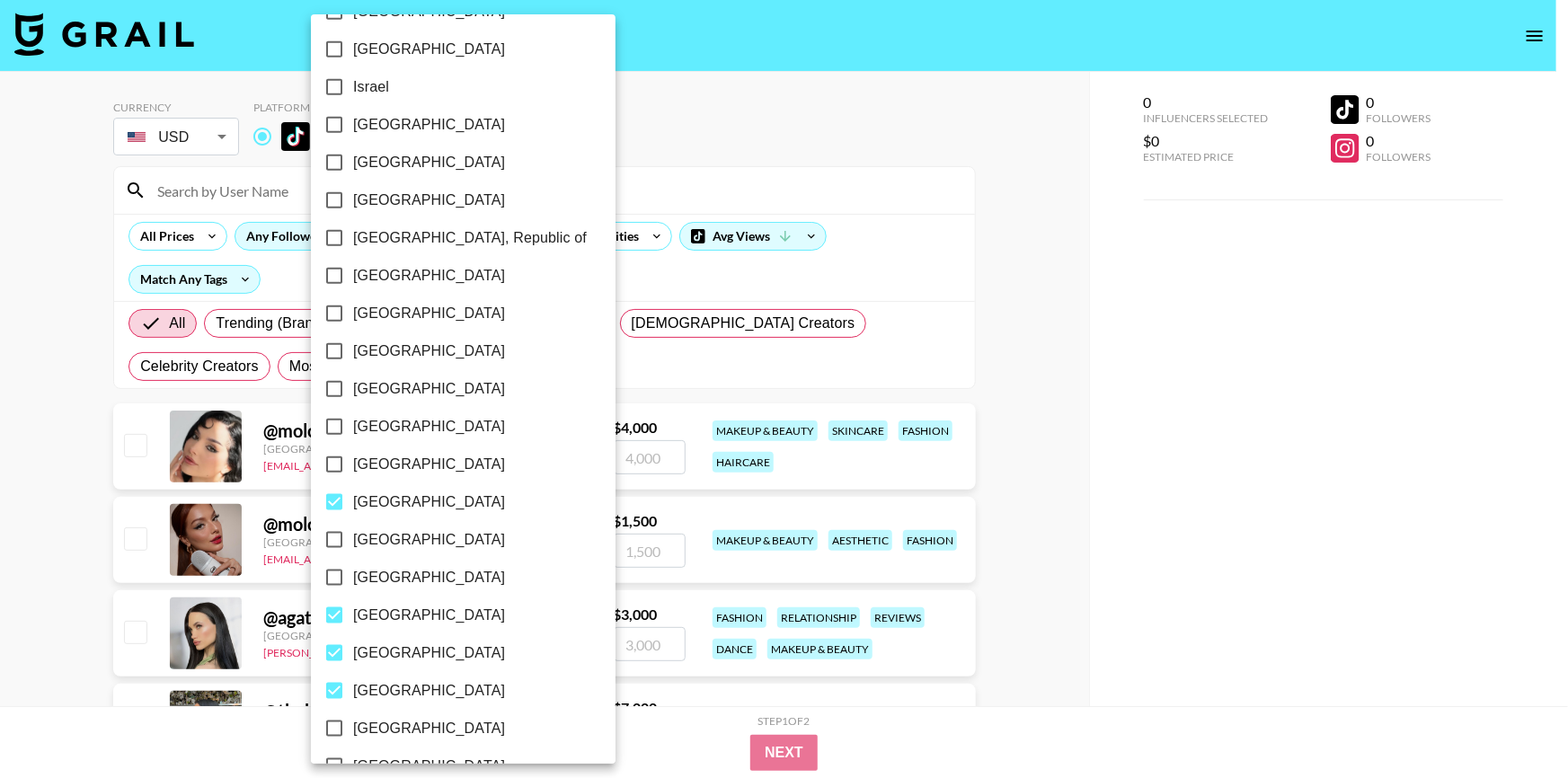
scroll to position [825, 0]
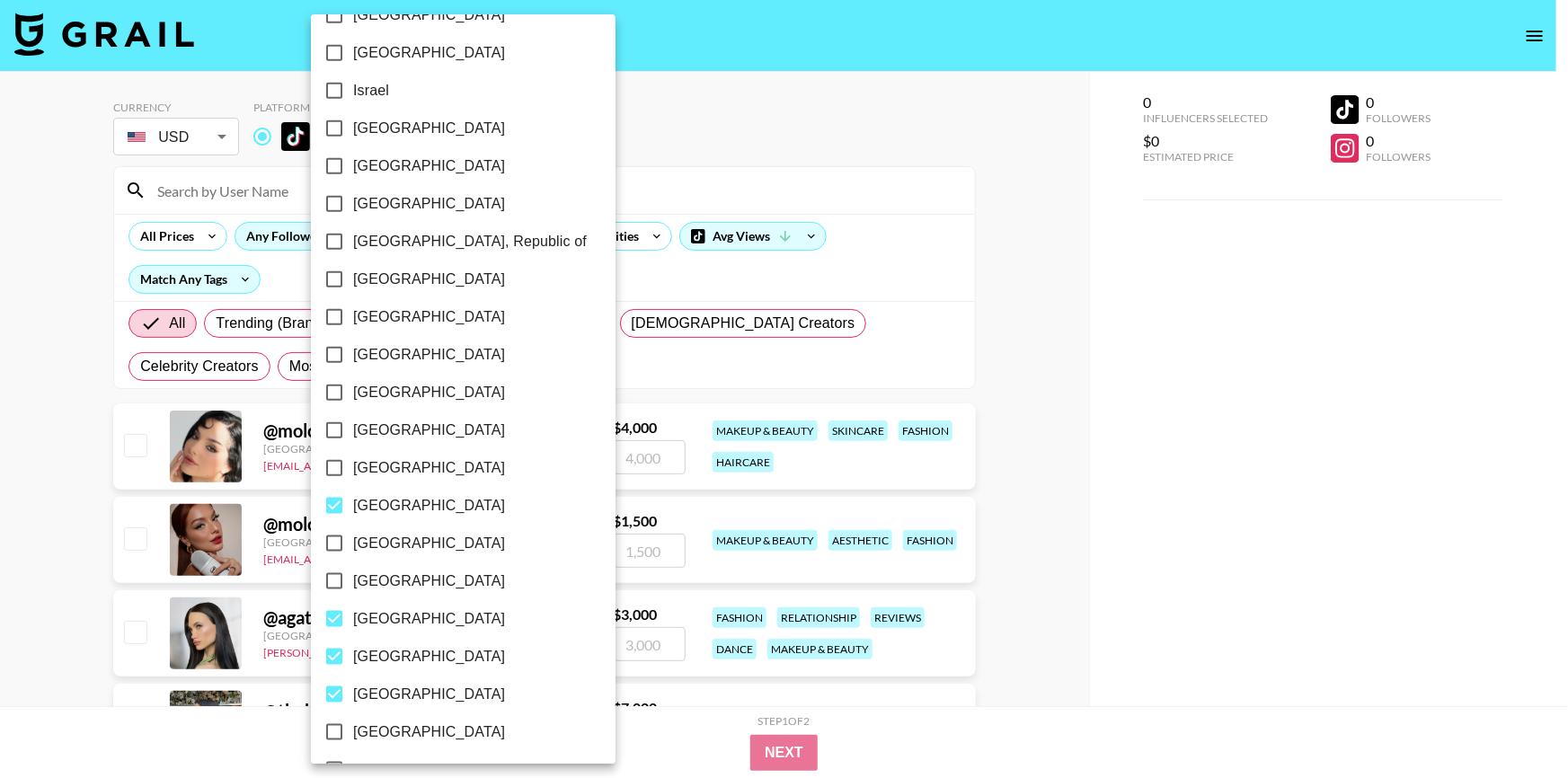
click at [332, 428] on input "New Zealand" at bounding box center [334, 431] width 38 height 38
checkbox input "true"
click at [330, 393] on input "Netherlands" at bounding box center [334, 392] width 38 height 38
checkbox input "true"
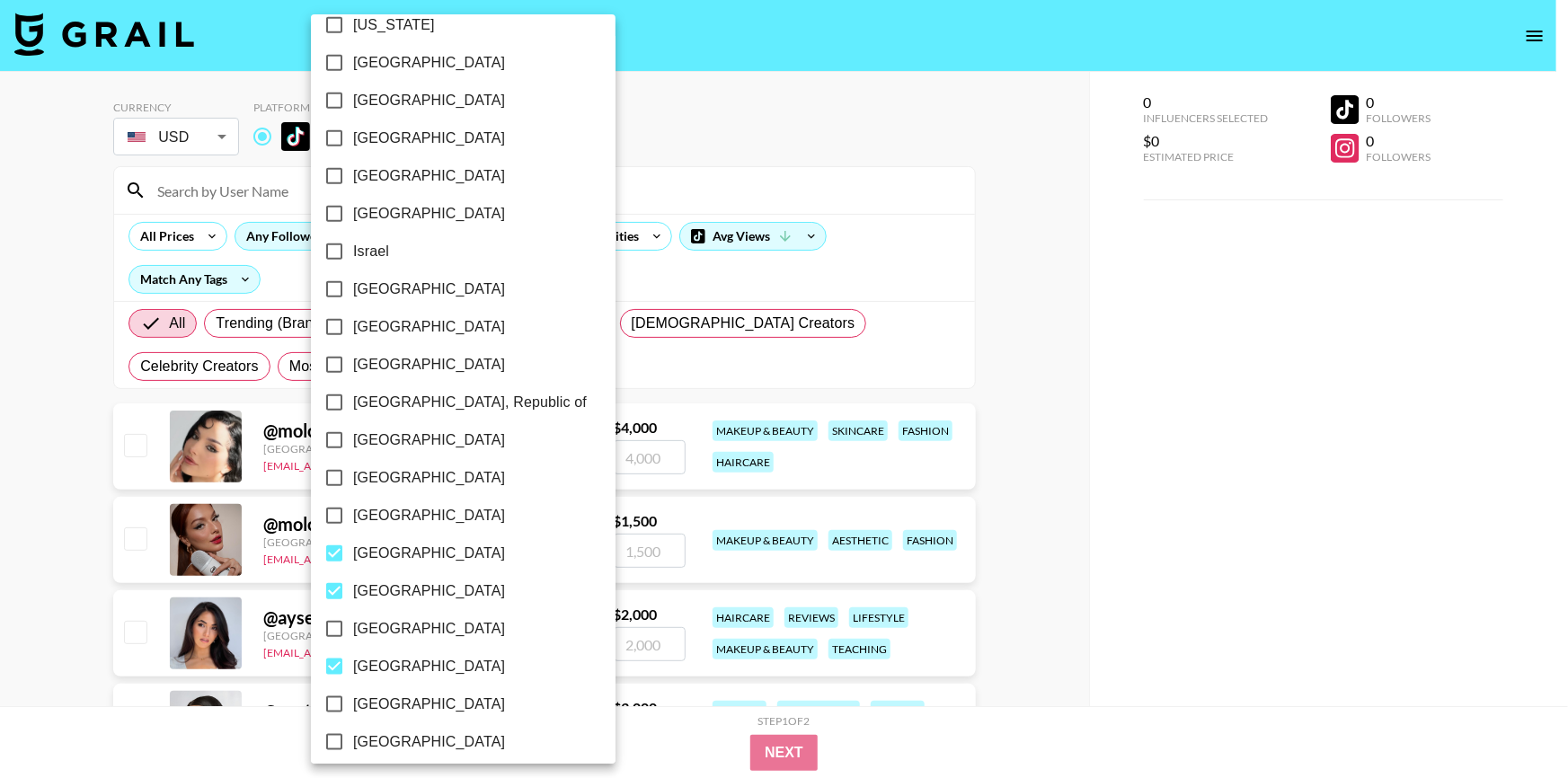
scroll to position [661, 0]
click at [332, 437] on input "Macedonia" at bounding box center [334, 443] width 38 height 38
checkbox input "true"
click at [335, 373] on input "Kazakhstan" at bounding box center [334, 368] width 38 height 38
checkbox input "true"
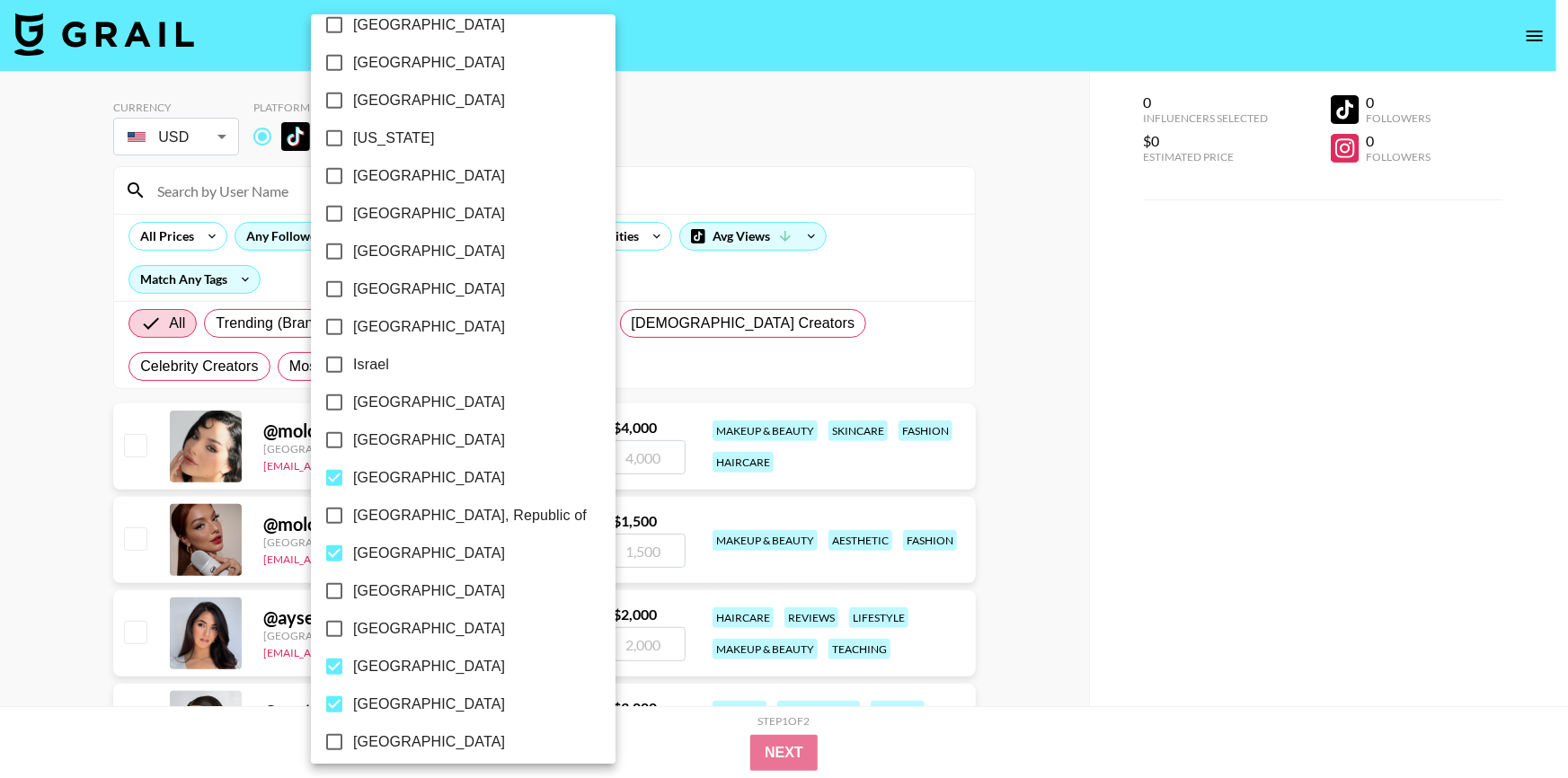
scroll to position [497, 0]
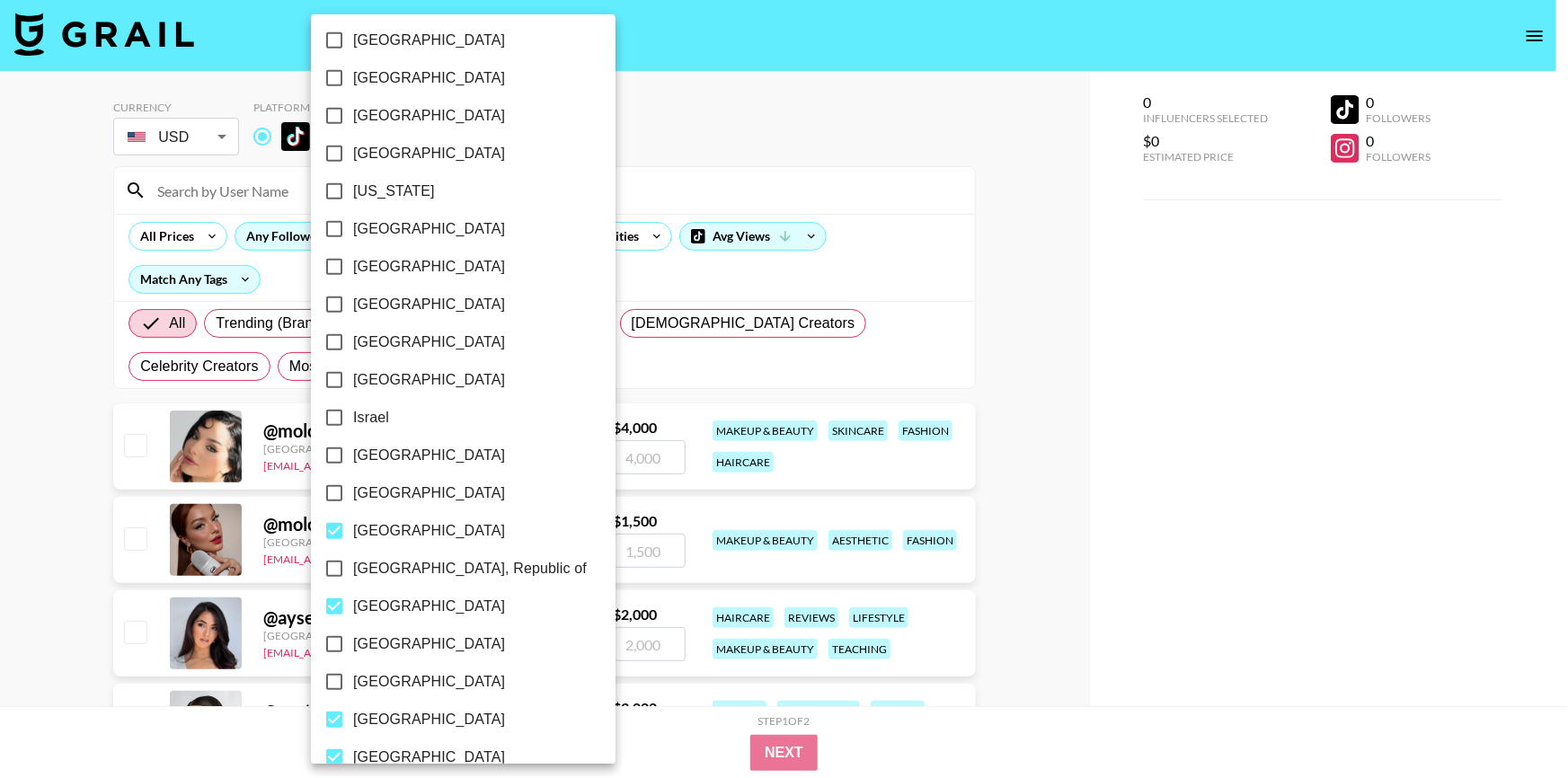
drag, startPoint x: 335, startPoint y: 381, endPoint x: 333, endPoint y: 368, distance: 13.2
click at [335, 380] on input "Ireland" at bounding box center [334, 380] width 38 height 38
checkbox input "true"
click at [330, 339] on input "Indonesia" at bounding box center [338, 343] width 38 height 38
click at [335, 338] on input "Indonesia" at bounding box center [338, 343] width 38 height 38
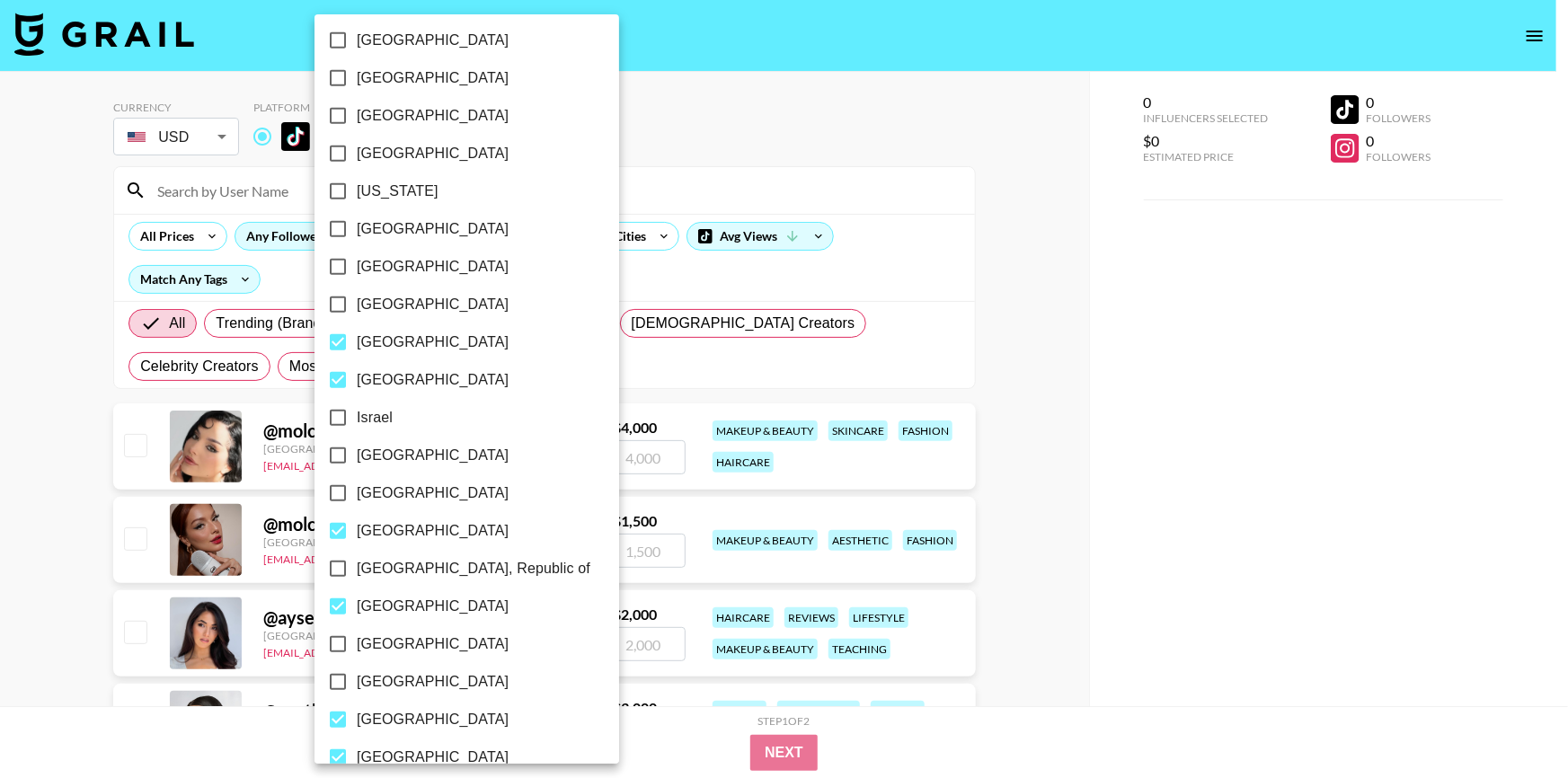
checkbox input "false"
click at [341, 302] on input "Greece" at bounding box center [338, 305] width 38 height 38
checkbox input "true"
click at [332, 256] on input "Ghana" at bounding box center [338, 267] width 38 height 38
checkbox input "true"
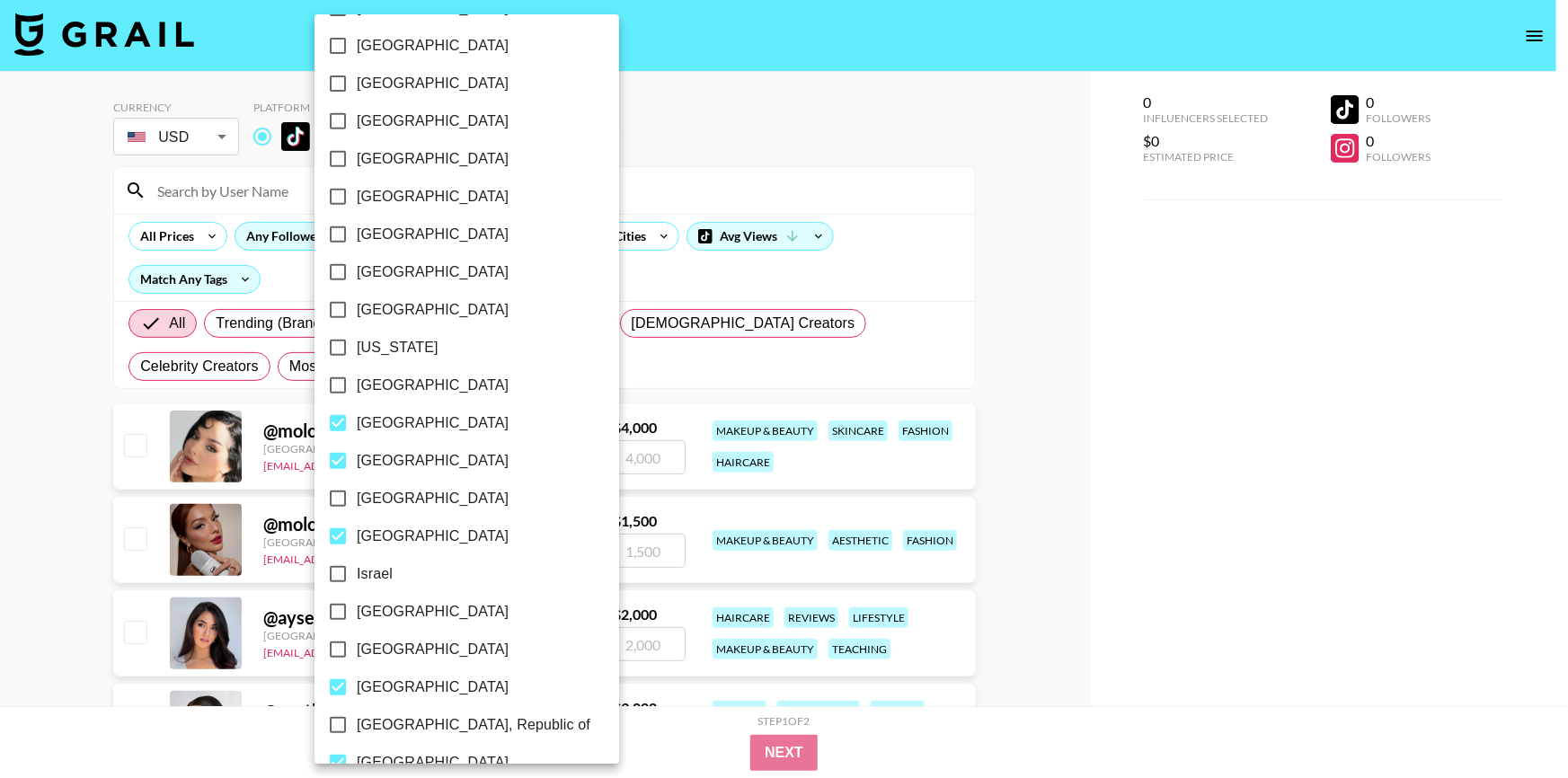
scroll to position [334, 0]
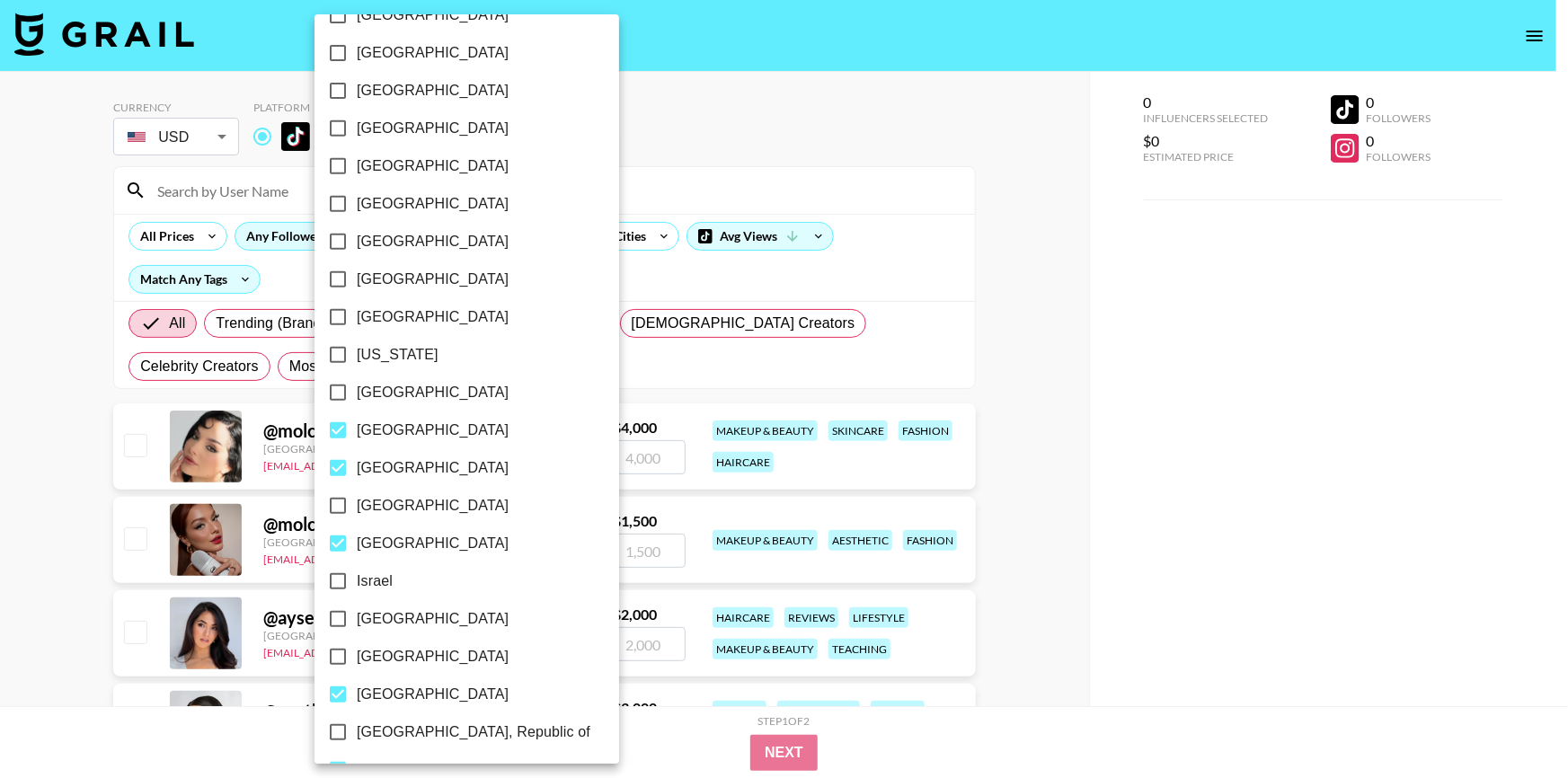
click at [331, 357] on input "Georgia" at bounding box center [338, 355] width 38 height 38
checkbox input "true"
click at [332, 269] on input "Estonia" at bounding box center [338, 280] width 38 height 38
checkbox input "true"
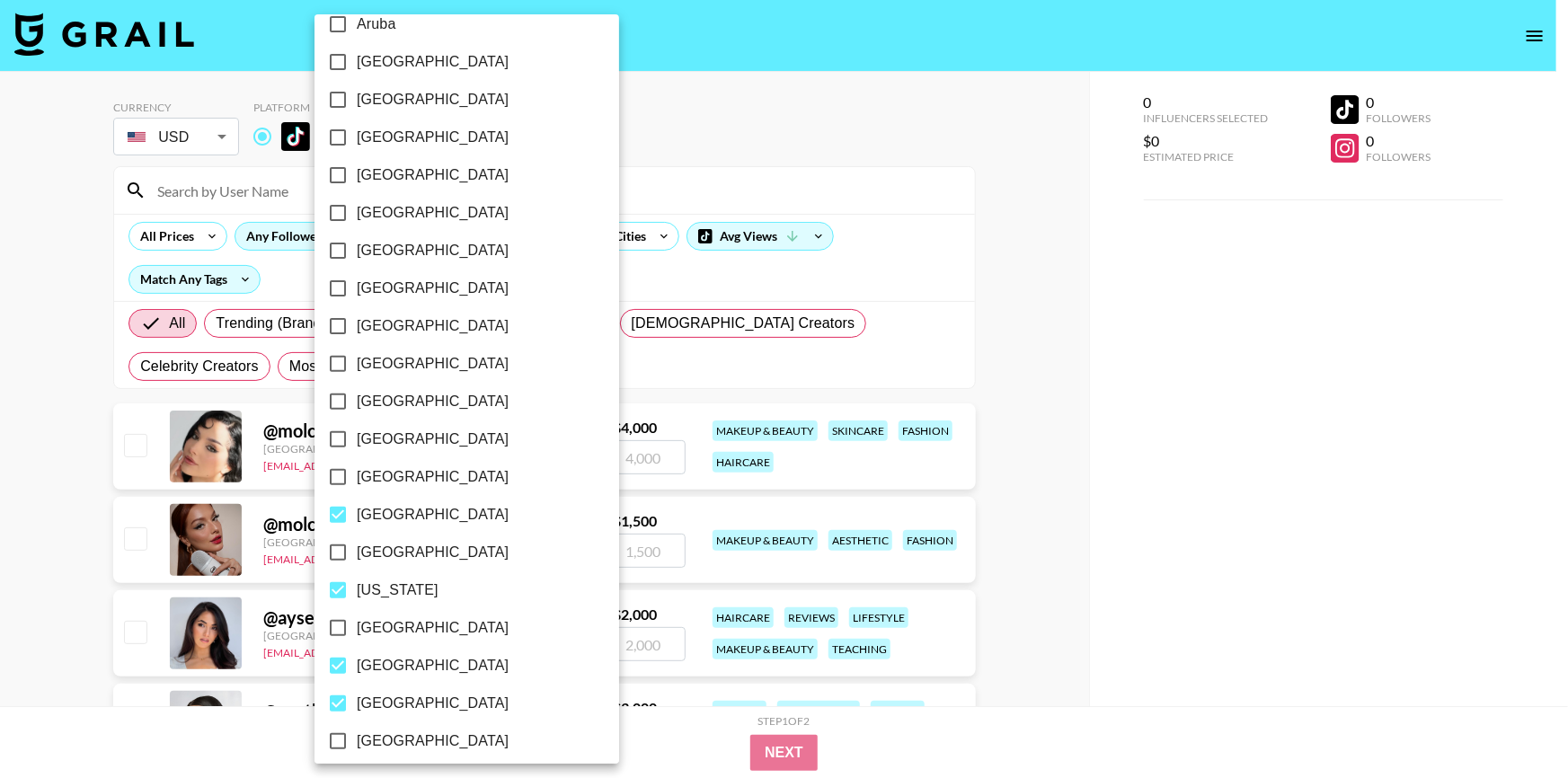
scroll to position [90, 0]
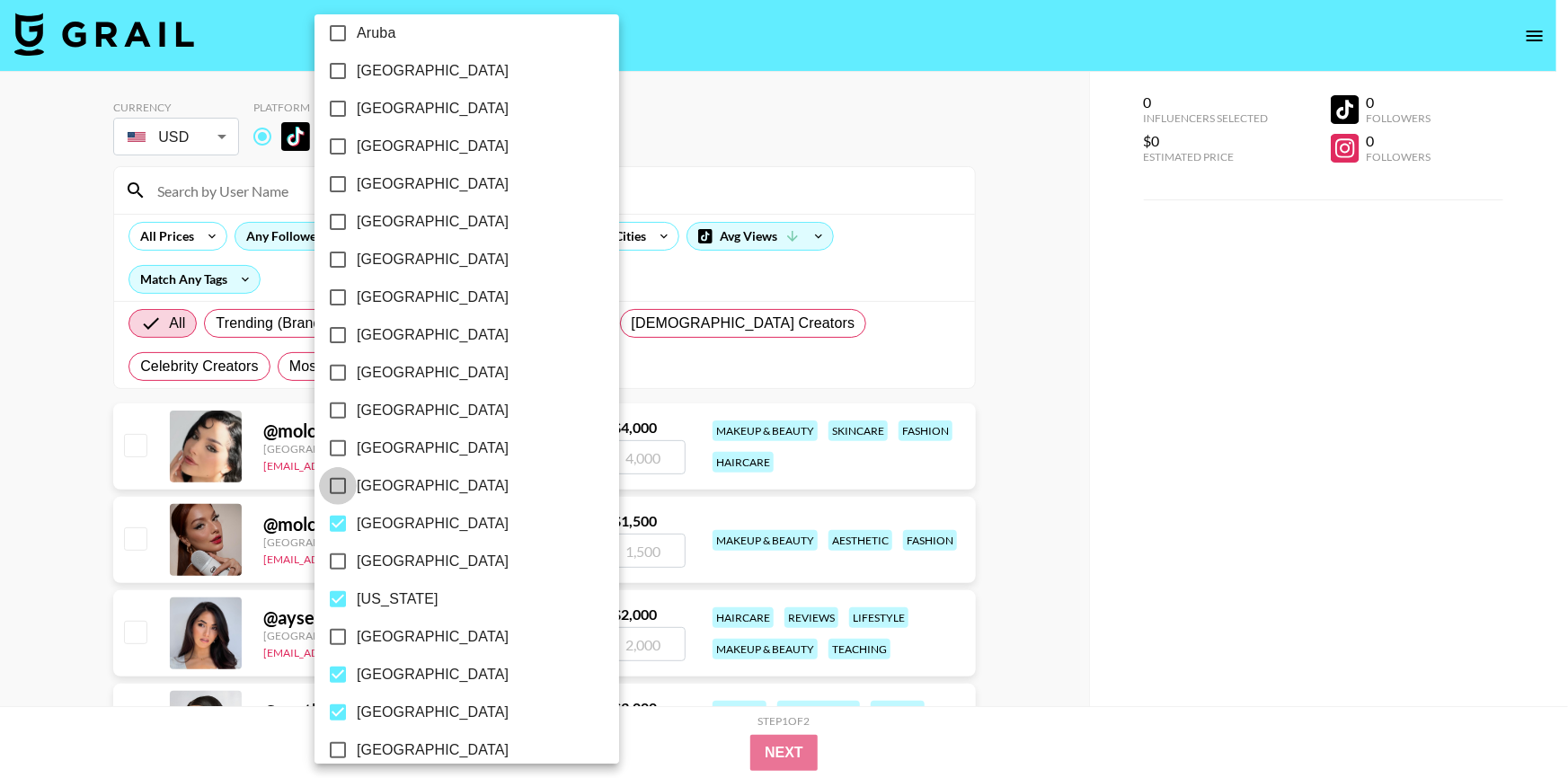
click at [336, 485] on input "Egypt" at bounding box center [338, 486] width 38 height 38
checkbox input "true"
click at [334, 403] on input "Czech Republic" at bounding box center [338, 410] width 38 height 38
checkbox input "true"
click at [338, 367] on input "Colombia" at bounding box center [338, 373] width 38 height 38
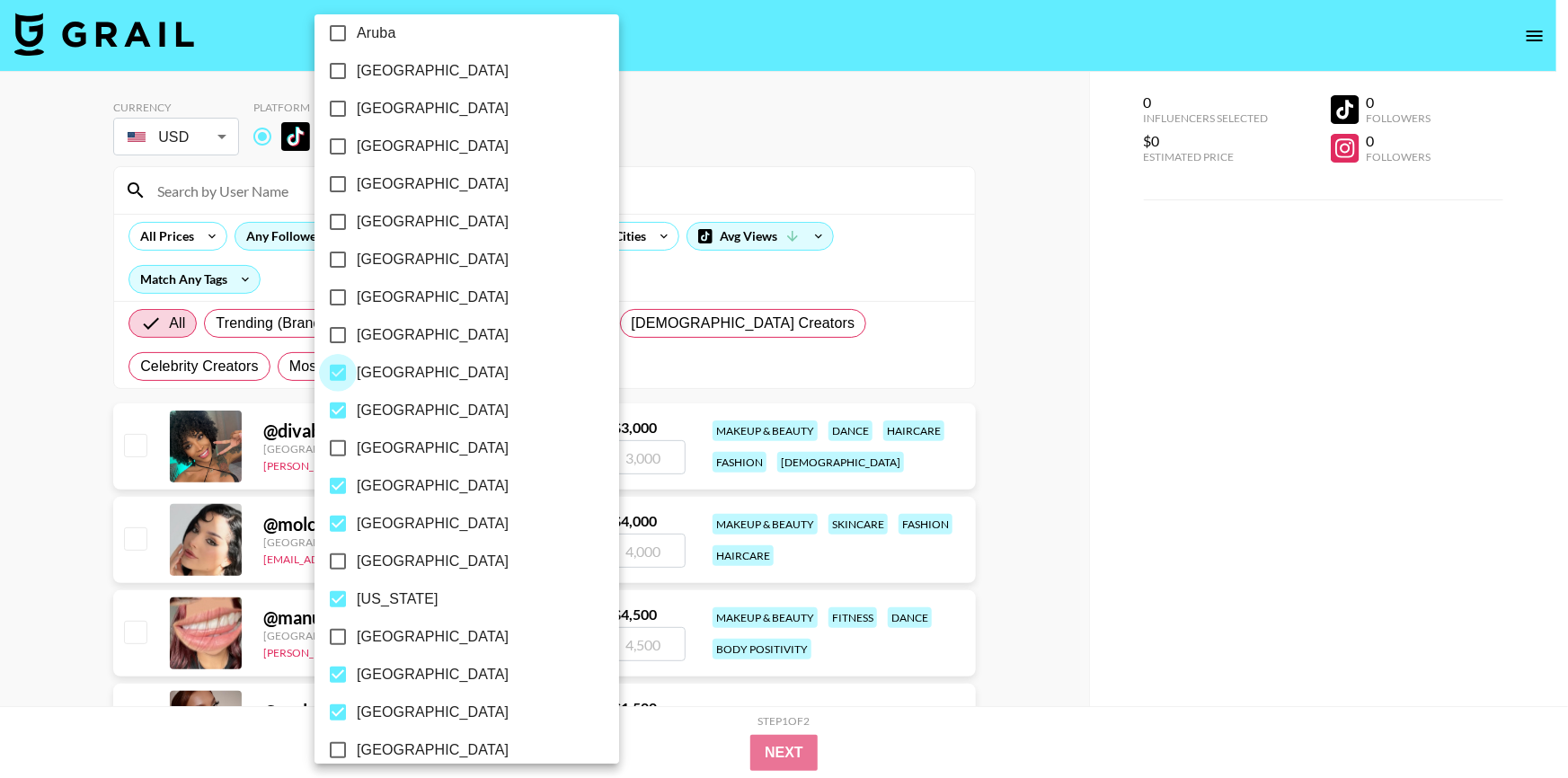
click at [341, 366] on input "Colombia" at bounding box center [338, 373] width 38 height 38
checkbox input "false"
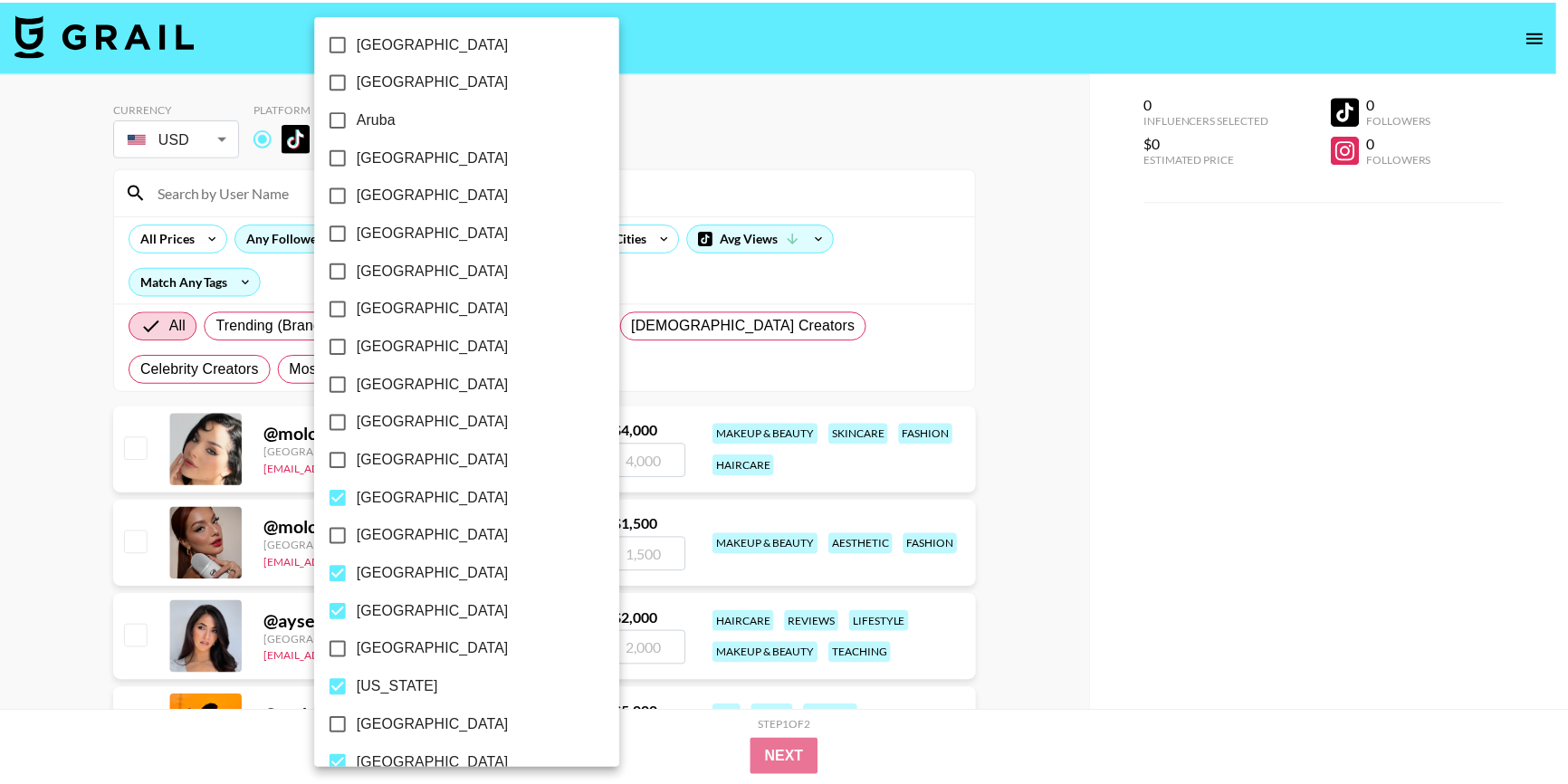
scroll to position [0, 0]
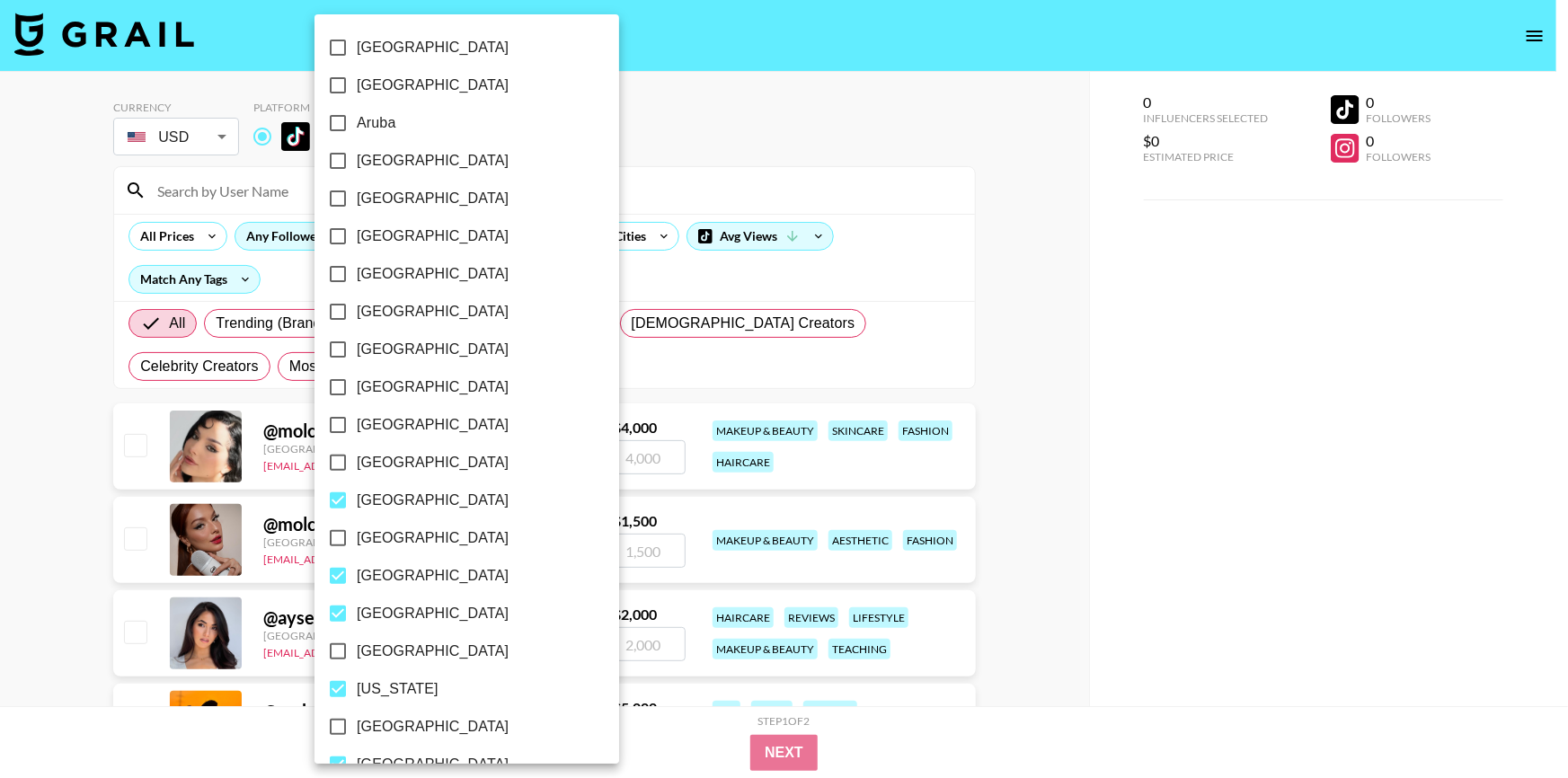
click at [335, 346] on input "Canada" at bounding box center [338, 349] width 38 height 38
checkbox input "true"
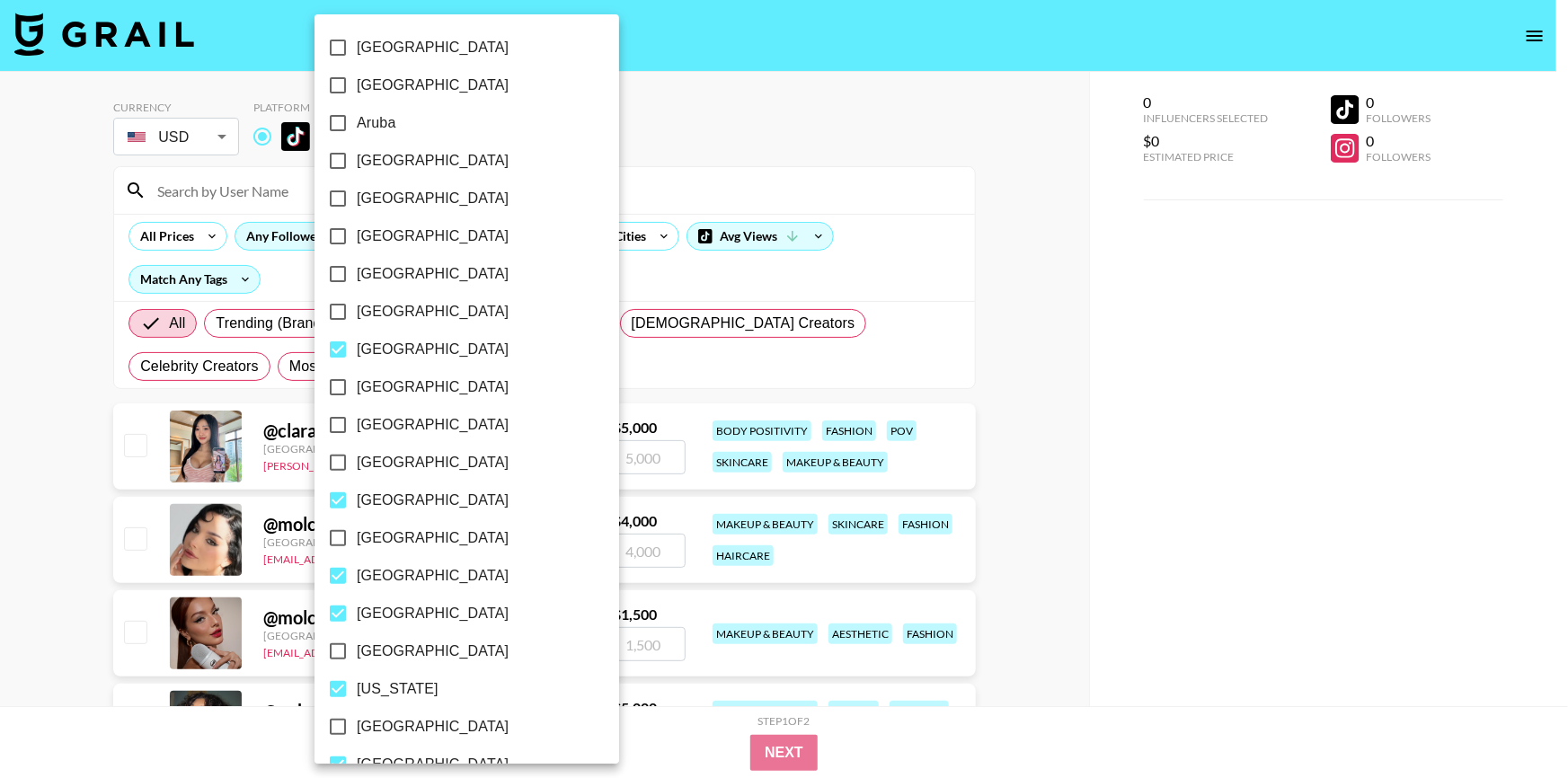
click at [396, 267] on span "Belgium" at bounding box center [432, 274] width 152 height 22
click at [356, 267] on input "Belgium" at bounding box center [338, 274] width 38 height 38
checkbox input "true"
click at [386, 195] on span "Austria" at bounding box center [432, 199] width 152 height 22
click at [356, 195] on input "Austria" at bounding box center [338, 199] width 38 height 38
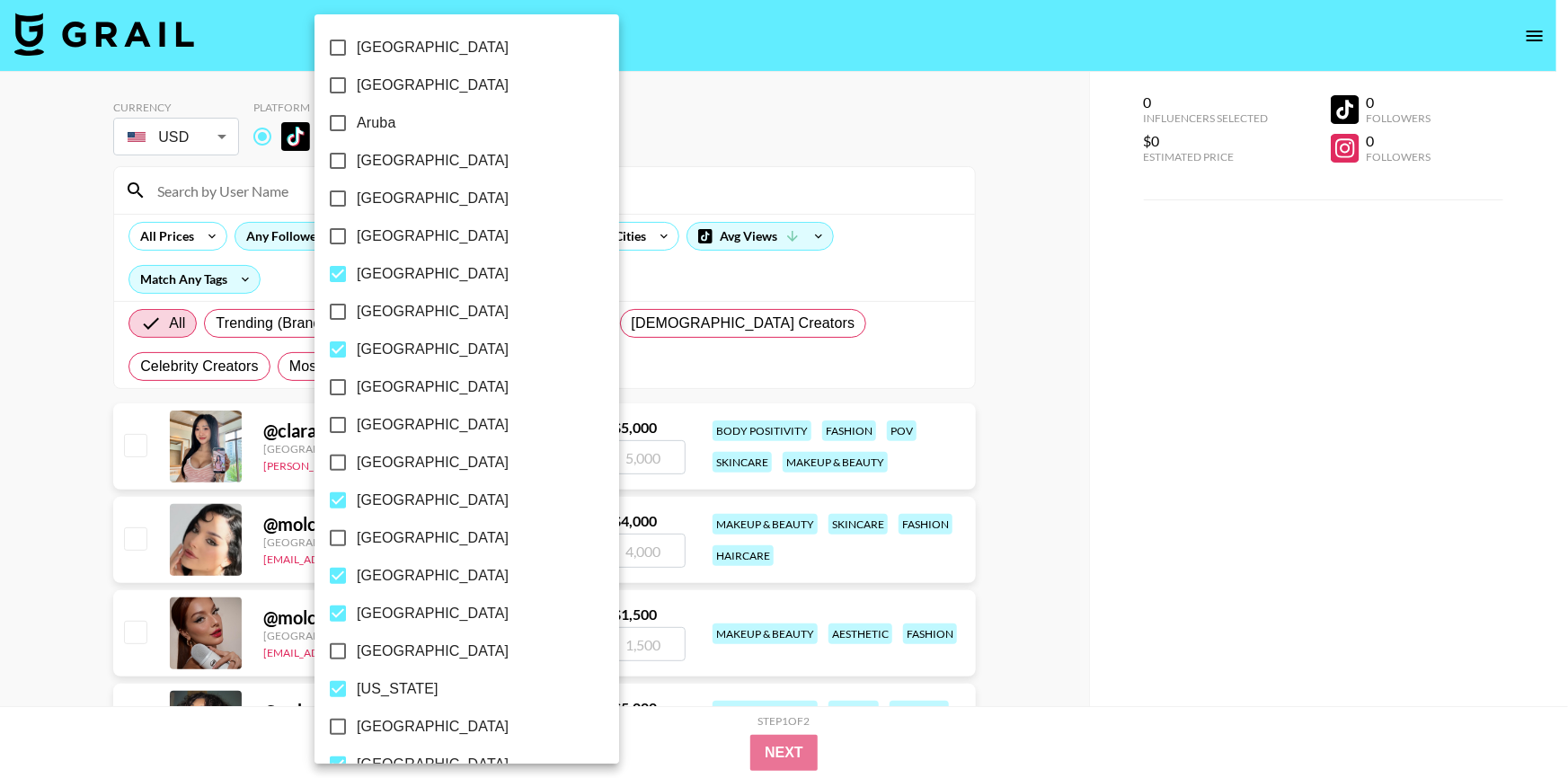
checkbox input "true"
click at [395, 159] on span "Australia" at bounding box center [432, 160] width 152 height 22
click at [356, 159] on input "Australia" at bounding box center [338, 161] width 38 height 38
checkbox input "true"
click at [387, 52] on span "Albania" at bounding box center [432, 48] width 152 height 22
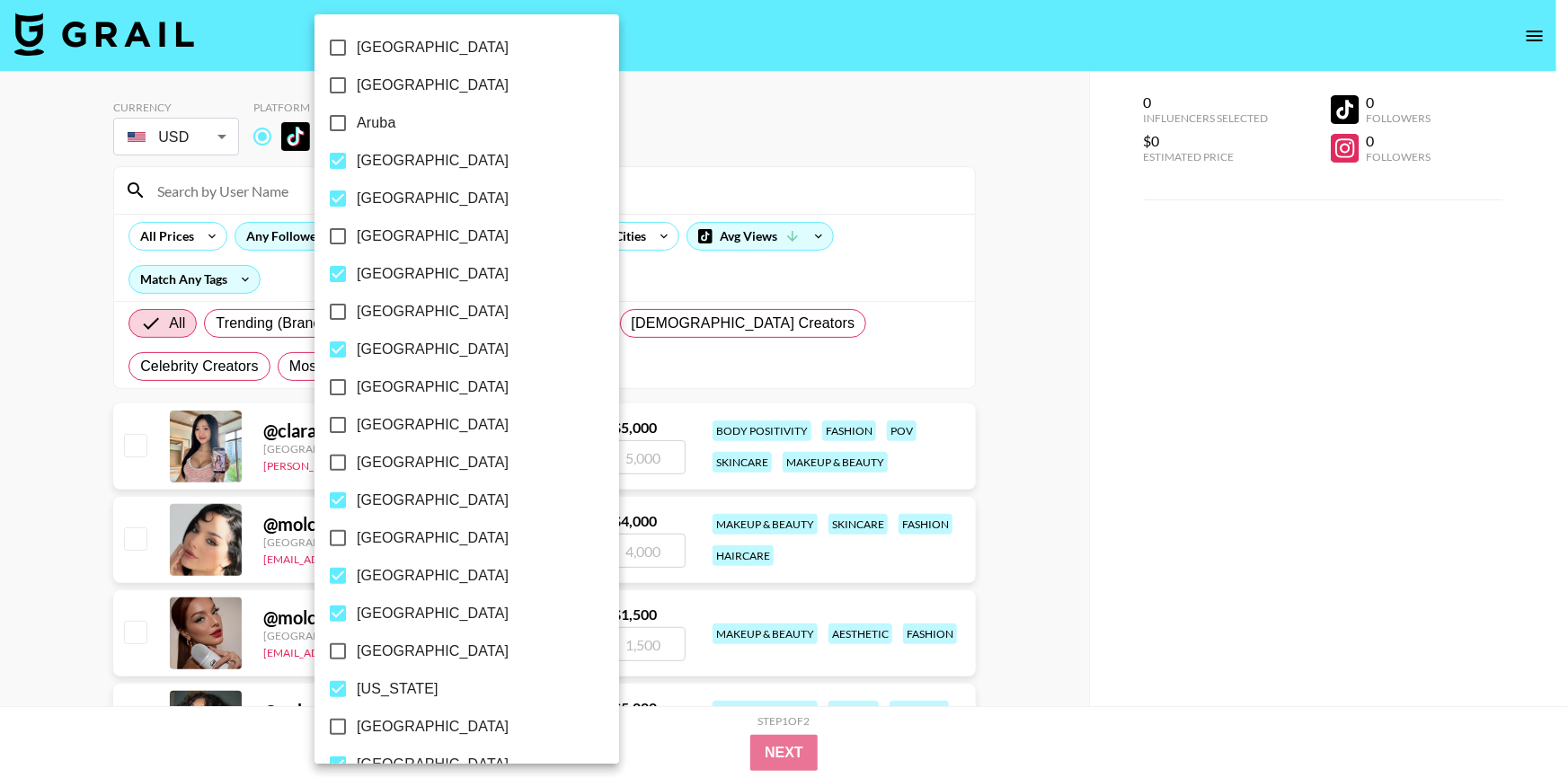
click at [356, 52] on input "Albania" at bounding box center [338, 48] width 38 height 38
checkbox input "true"
click at [1037, 231] on div at bounding box center [784, 389] width 1568 height 778
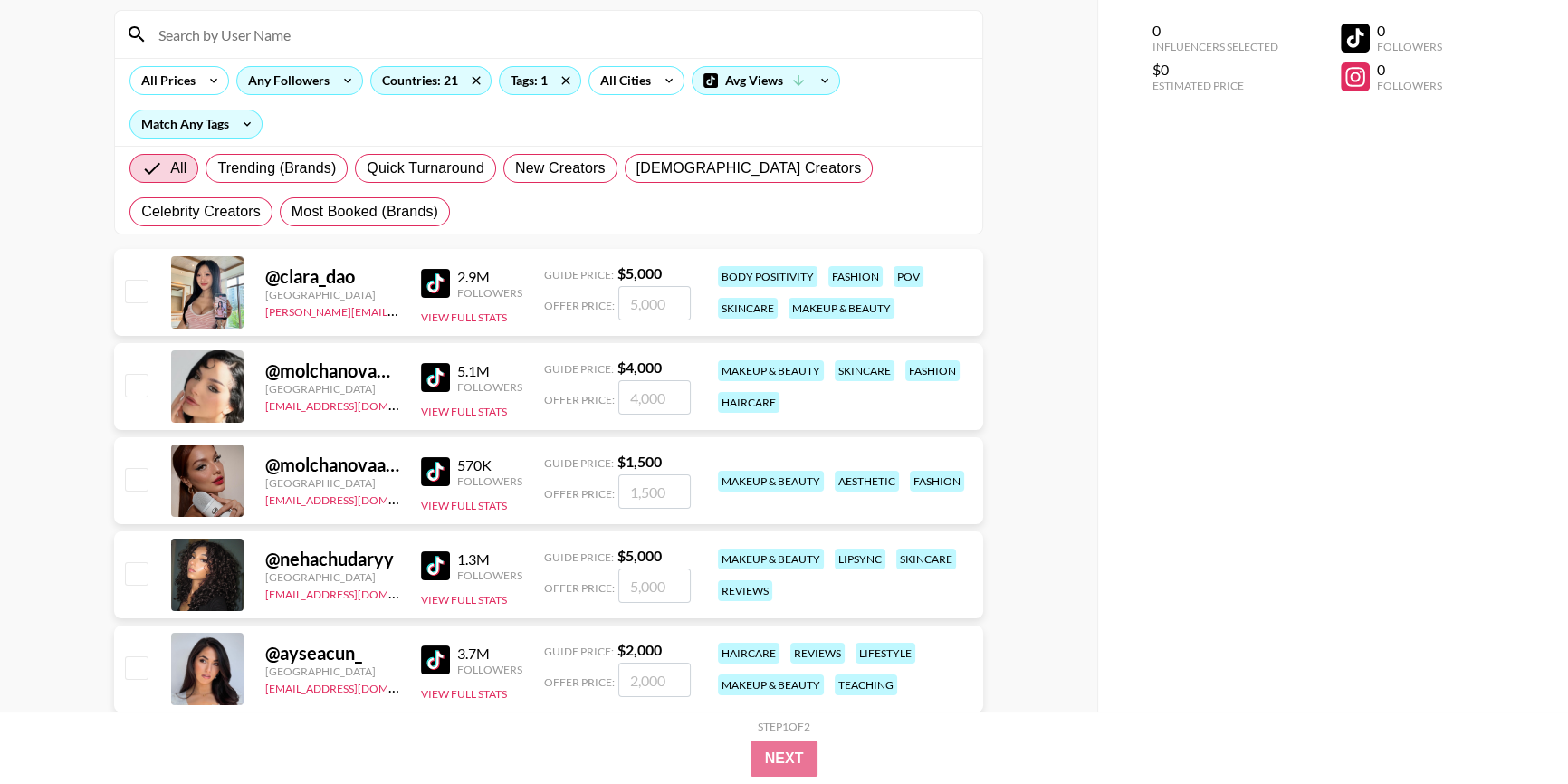
scroll to position [164, 0]
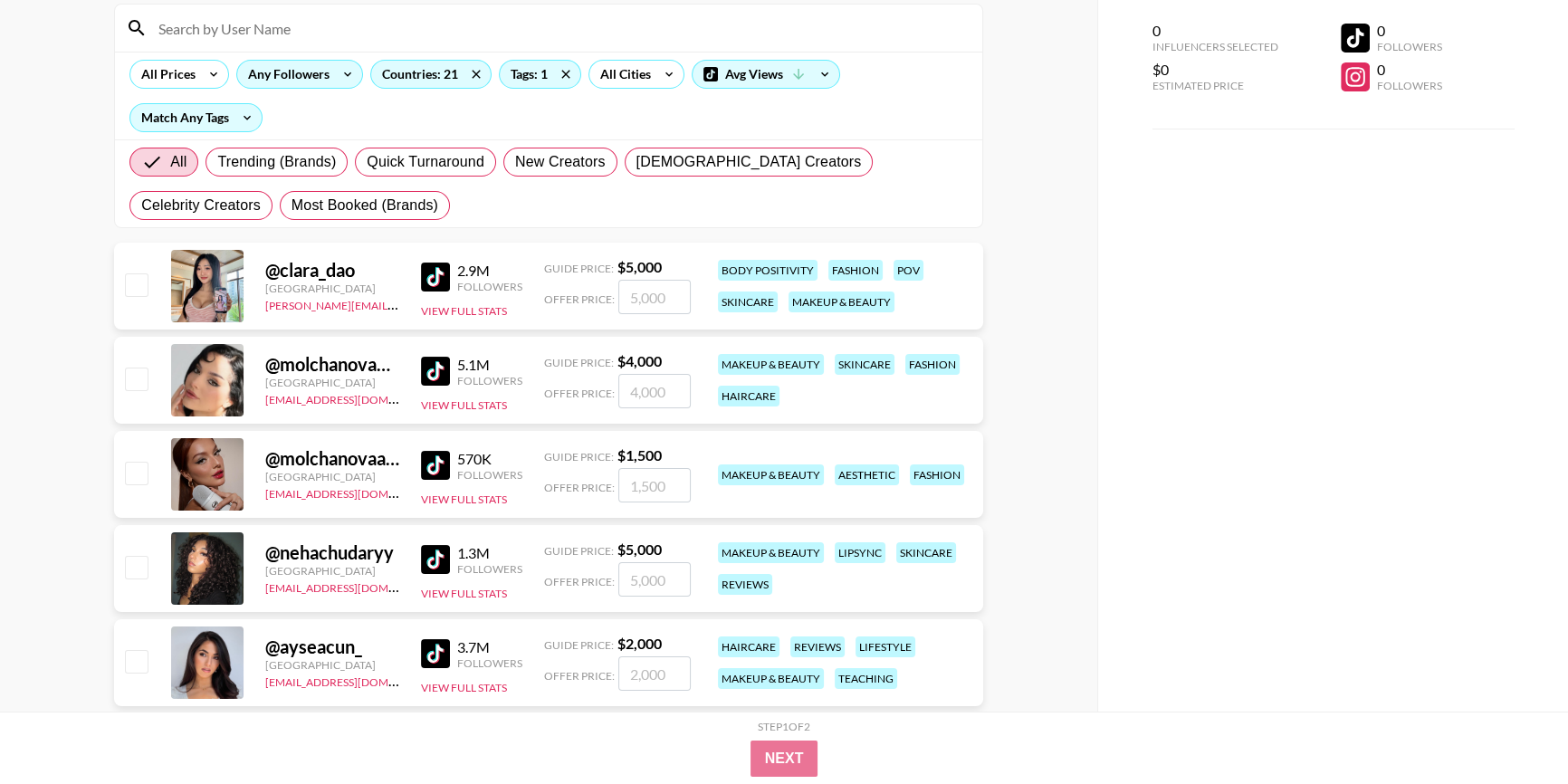
click at [440, 364] on img at bounding box center [435, 371] width 29 height 29
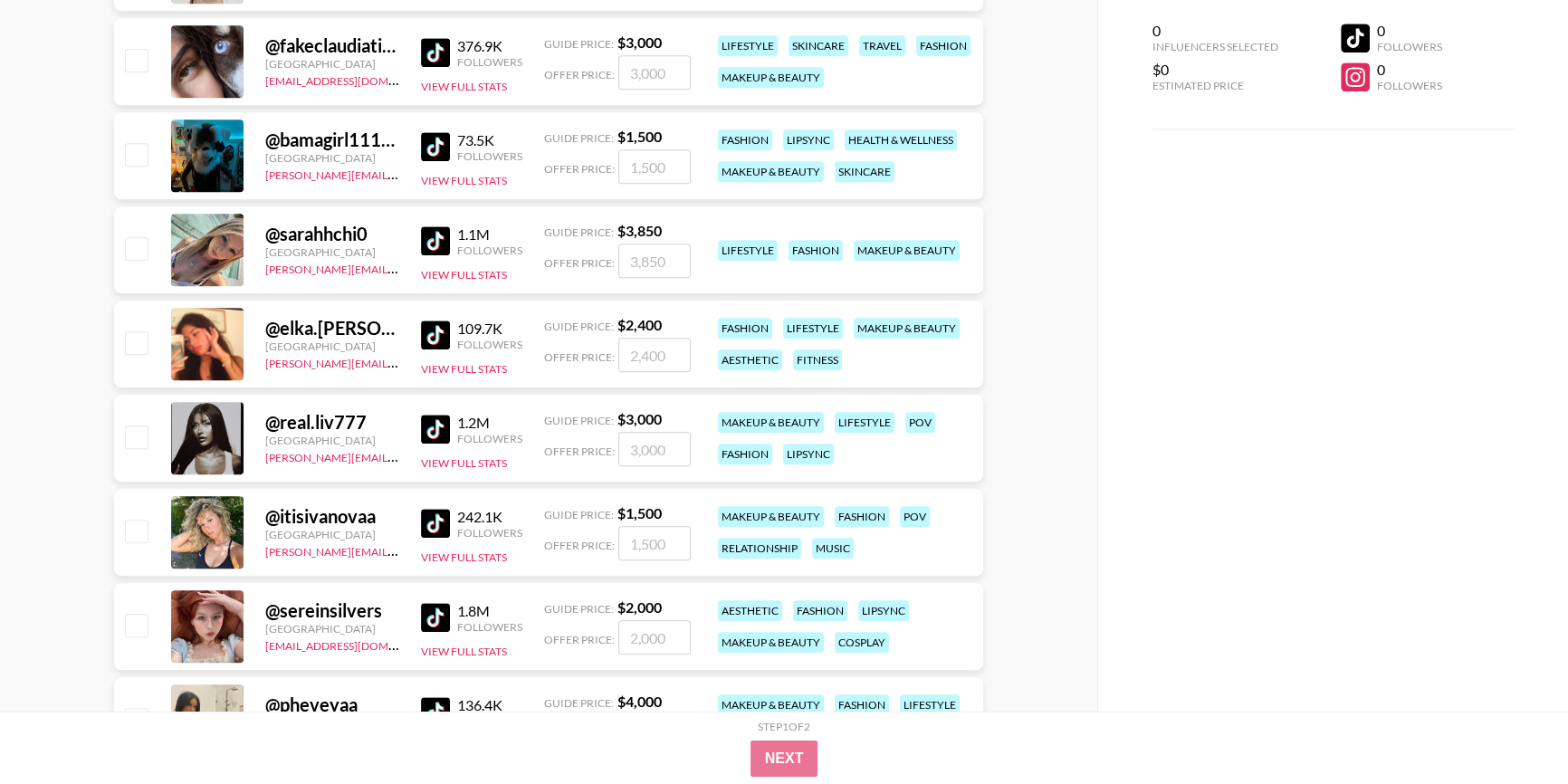
scroll to position [2386, 0]
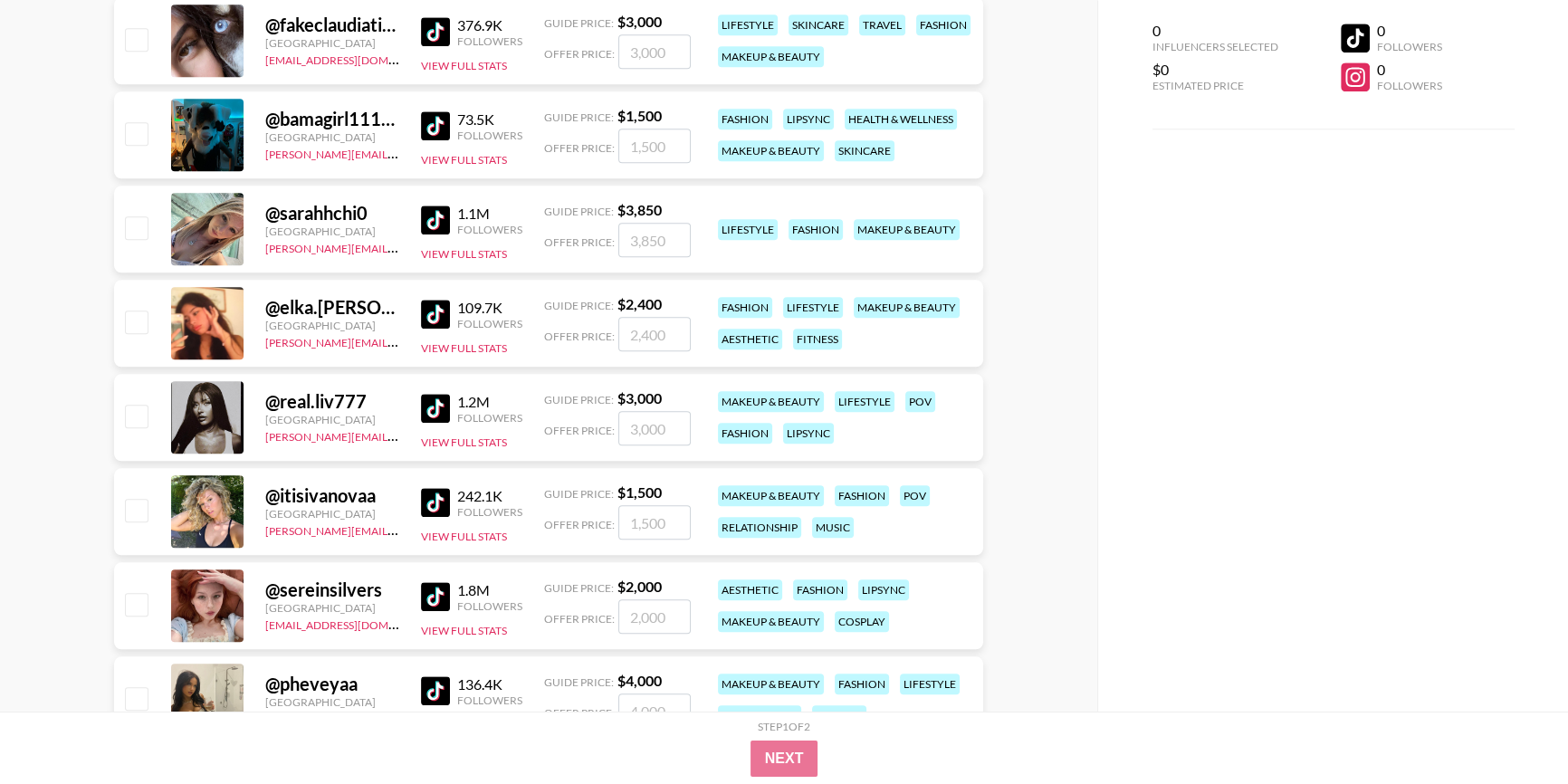
click at [436, 316] on img at bounding box center [435, 314] width 29 height 29
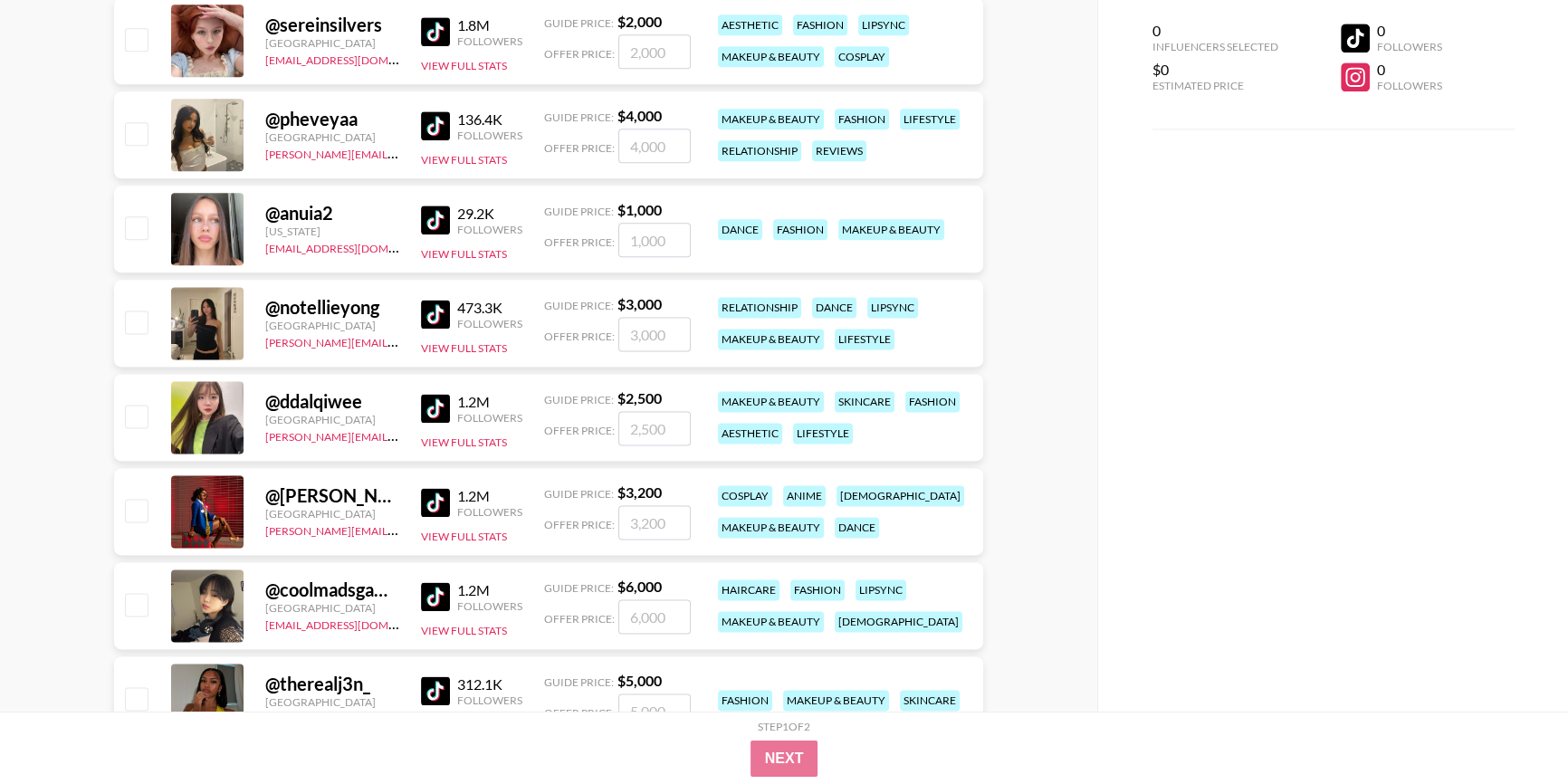
scroll to position [2961, 0]
